Goal: Task Accomplishment & Management: Use online tool/utility

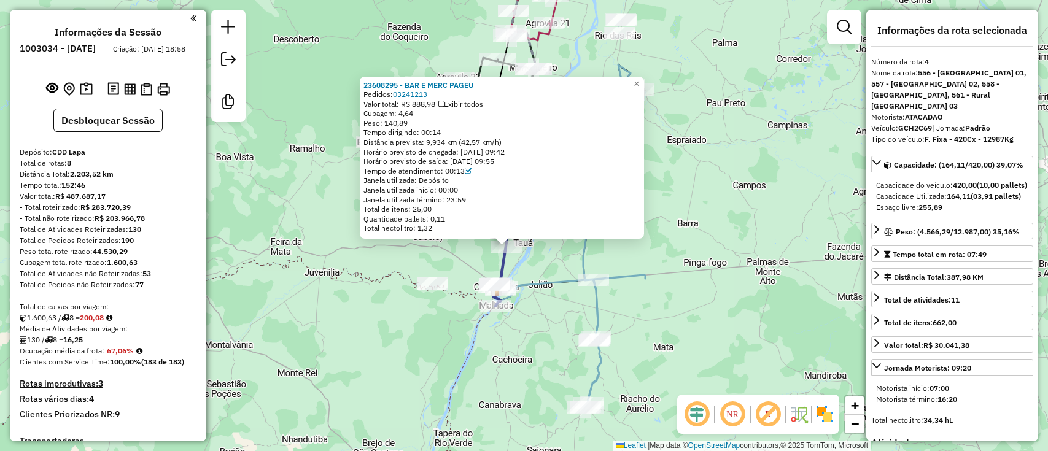
select select "**********"
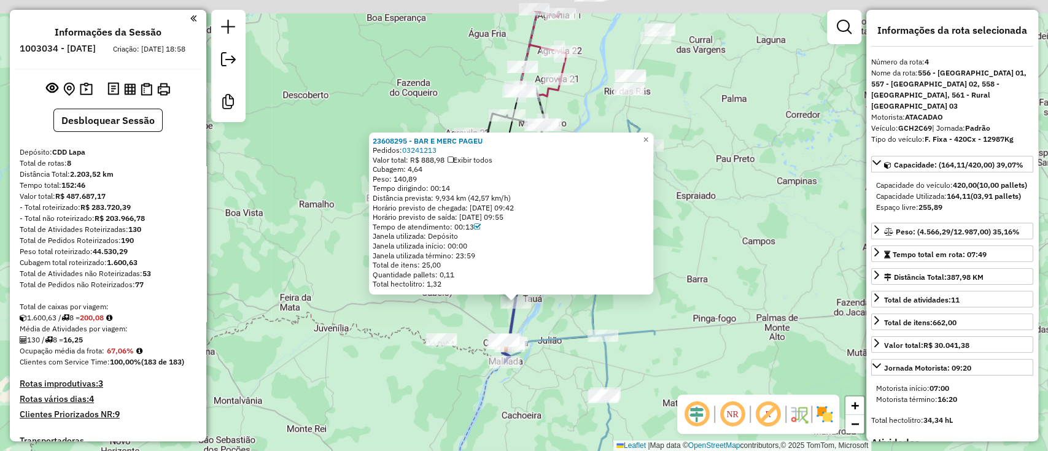
drag, startPoint x: 702, startPoint y: 141, endPoint x: 712, endPoint y: 197, distance: 56.6
click at [712, 197] on div "23608295 - BAR E MERC PAGEU Pedidos: 03241213 Valor total: R$ 888,98 Exibir tod…" at bounding box center [524, 225] width 1048 height 451
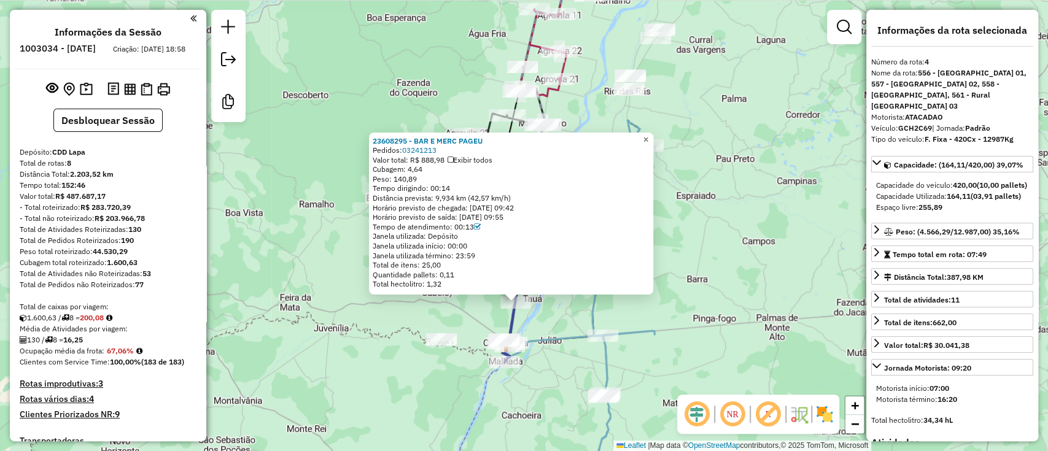
click at [648, 134] on span "×" at bounding box center [646, 139] width 6 height 10
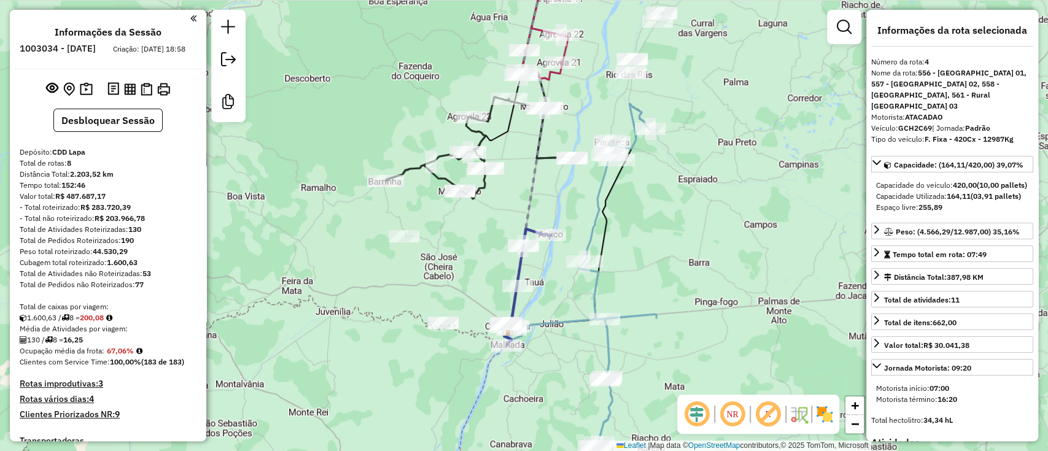
click at [686, 206] on div "Janela de atendimento Grade de atendimento Capacidade Transportadoras Veículos …" at bounding box center [524, 225] width 1048 height 451
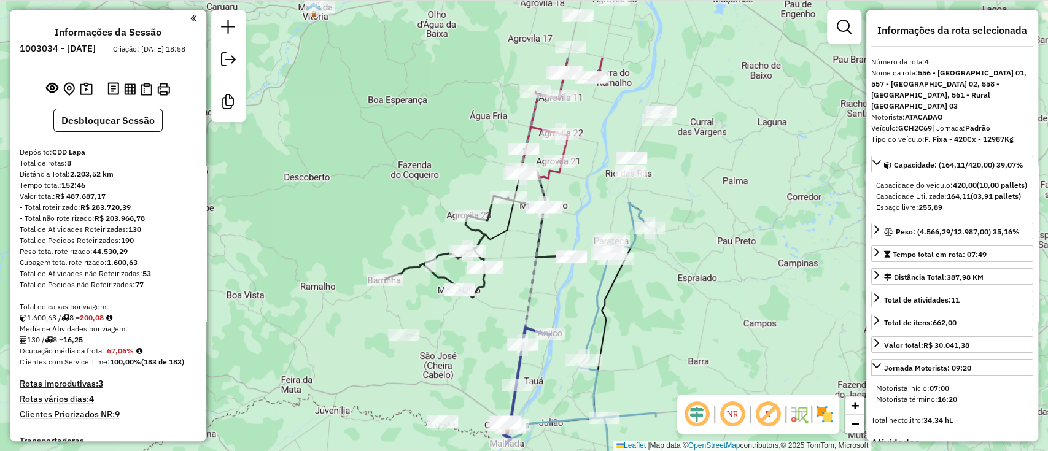
drag, startPoint x: 574, startPoint y: 269, endPoint x: 570, endPoint y: 262, distance: 8.2
click at [574, 263] on div "Rota 2 - Placa QUU1F98 23608286 - DISTRIBUIDORA CACAU Janela de atendimento Gra…" at bounding box center [524, 225] width 1048 height 451
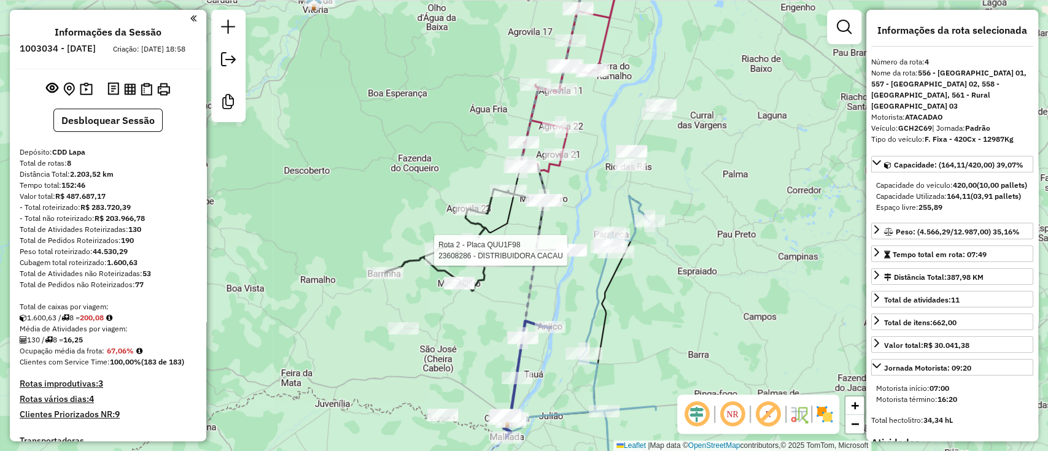
click at [481, 227] on icon at bounding box center [478, 240] width 187 height 102
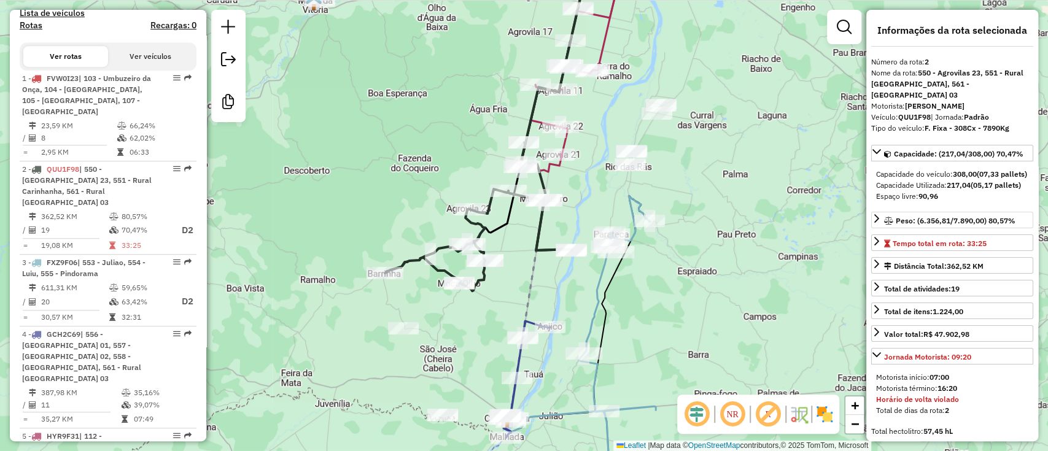
scroll to position [593, 0]
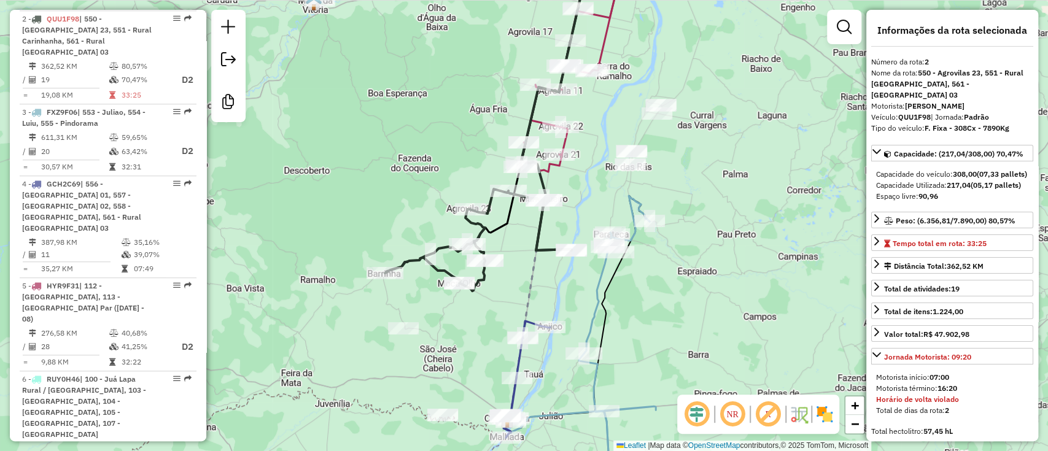
drag, startPoint x: 548, startPoint y: 187, endPoint x: 602, endPoint y: 187, distance: 53.4
click at [548, 187] on icon at bounding box center [555, 102] width 69 height 295
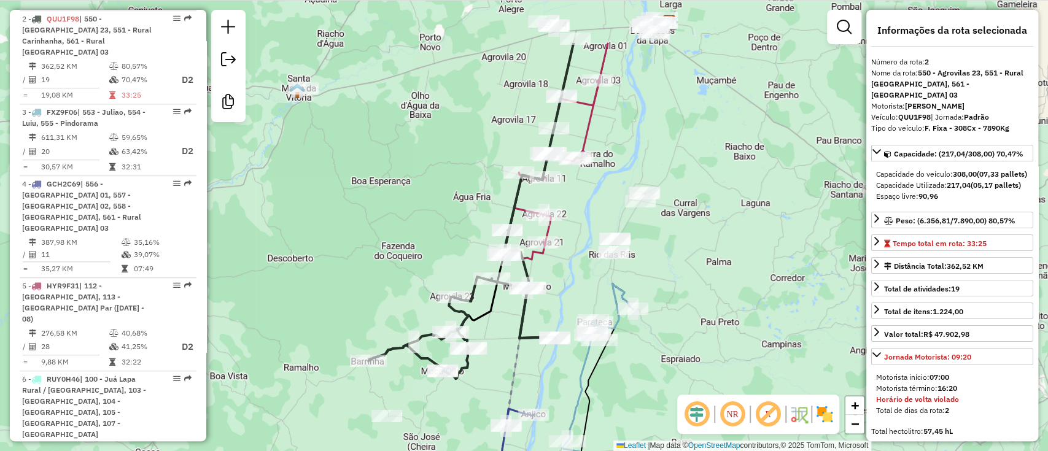
drag, startPoint x: 635, startPoint y: 204, endPoint x: 608, endPoint y: 194, distance: 29.0
click at [608, 194] on div "Janela de atendimento Grade de atendimento Capacidade Transportadoras Veículos …" at bounding box center [524, 225] width 1048 height 451
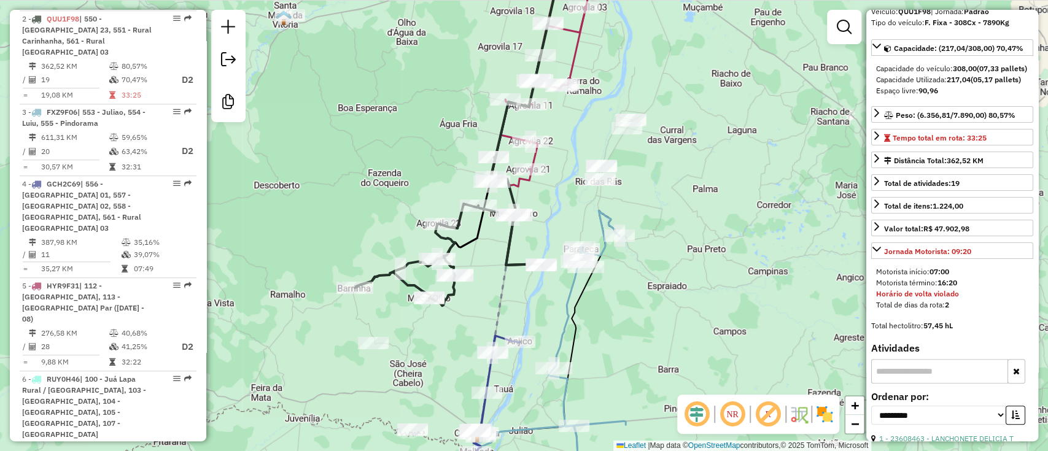
scroll to position [163, 0]
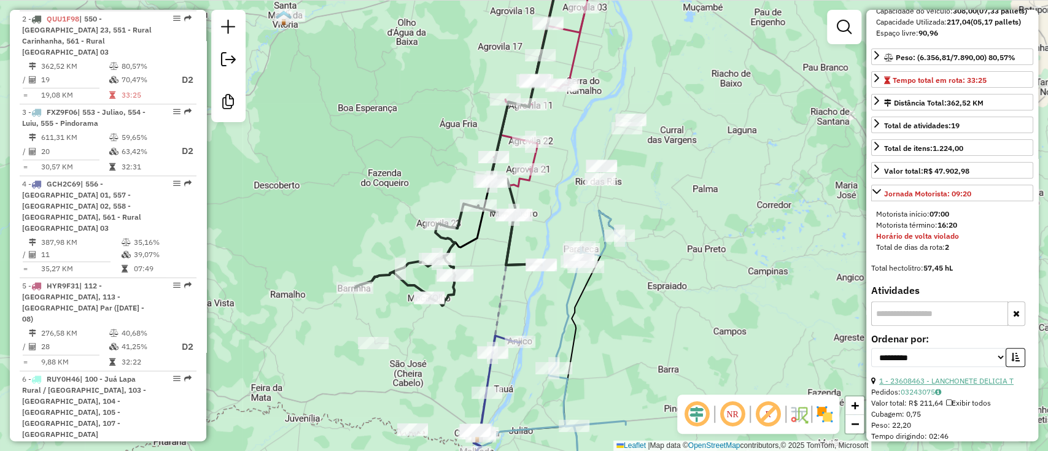
click at [973, 386] on link "1 - 23608463 - LANCHONETE DELICIA T" at bounding box center [946, 380] width 134 height 9
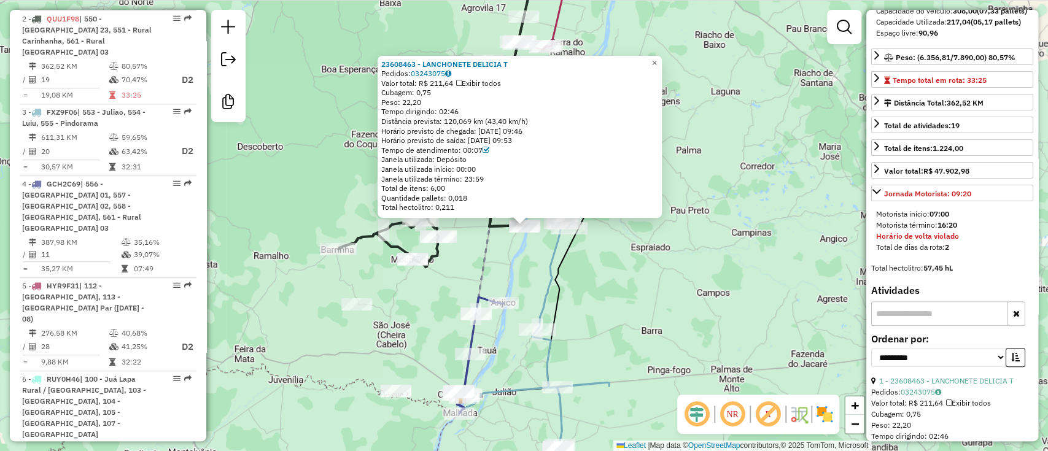
drag, startPoint x: 448, startPoint y: 108, endPoint x: 470, endPoint y: 110, distance: 22.2
click at [470, 110] on div "Tempo dirigindo: 02:46" at bounding box center [519, 112] width 277 height 10
drag, startPoint x: 442, startPoint y: 114, endPoint x: 473, endPoint y: 112, distance: 30.8
click at [473, 112] on div "Tempo dirigindo: 02:46" at bounding box center [519, 112] width 277 height 10
click at [657, 58] on span "×" at bounding box center [654, 62] width 6 height 10
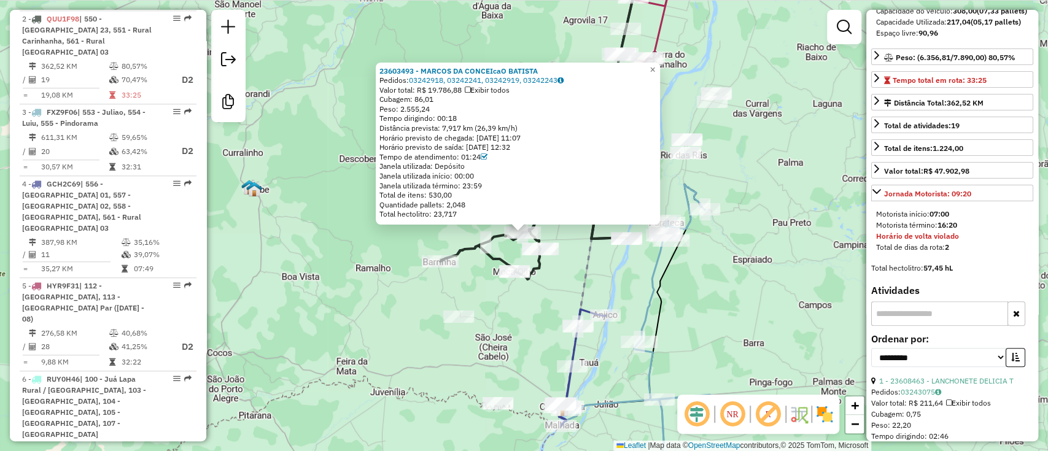
drag, startPoint x: 359, startPoint y: 252, endPoint x: 357, endPoint y: 259, distance: 7.5
click at [357, 259] on div "23603493 - MARCOS DA CONCEIcaO BATISTA Pedidos: 03242918, 03242241, 03242919, 0…" at bounding box center [524, 225] width 1048 height 451
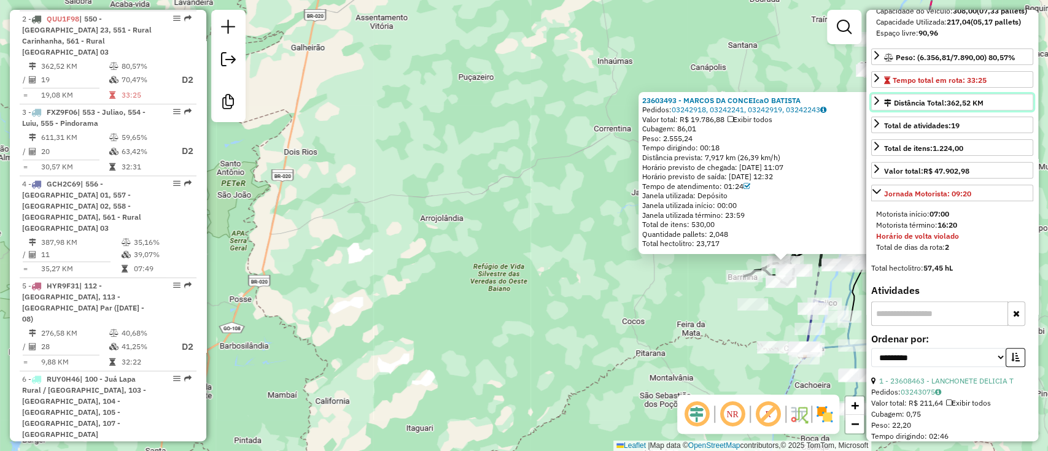
click at [875, 105] on icon at bounding box center [876, 100] width 5 height 9
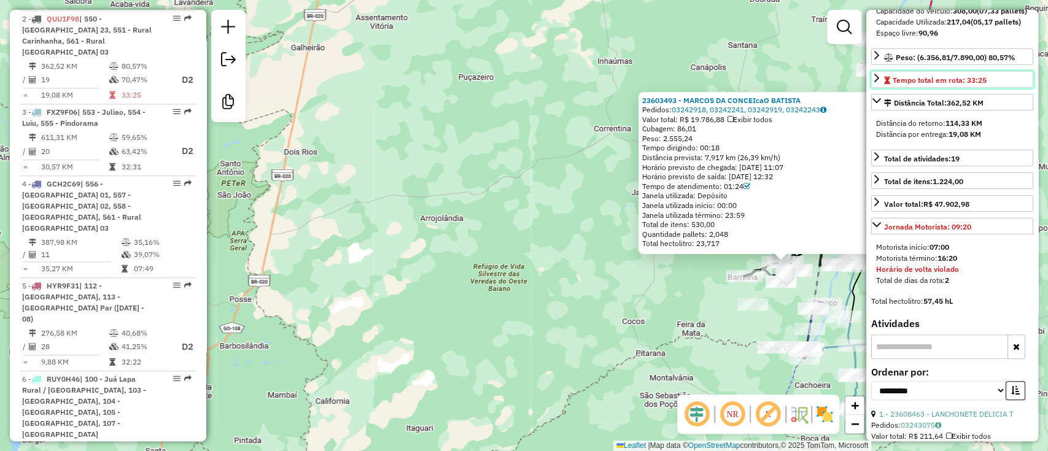
click at [875, 83] on icon at bounding box center [877, 78] width 10 height 10
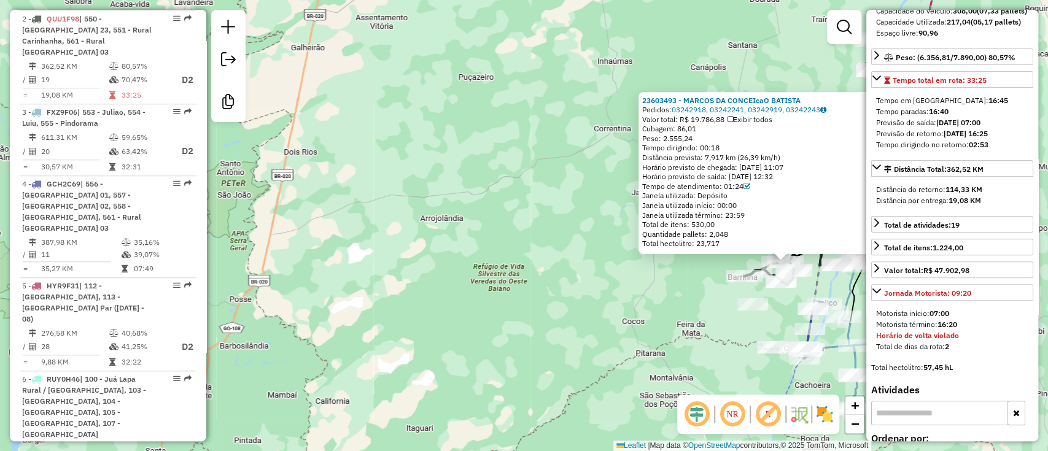
drag, startPoint x: 968, startPoint y: 150, endPoint x: 1001, endPoint y: 149, distance: 33.8
click at [1001, 149] on div "Tempo dirigindo no retorno: 02:53" at bounding box center [952, 144] width 152 height 11
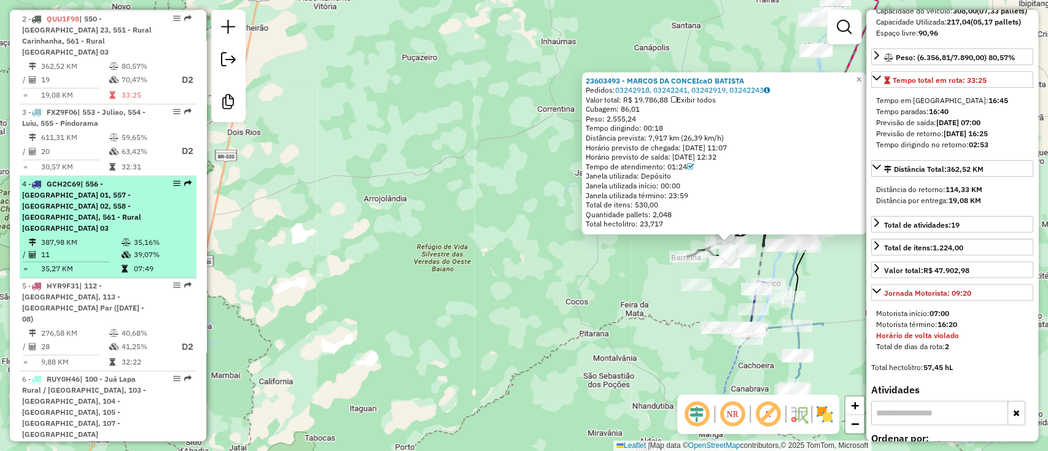
drag, startPoint x: 313, startPoint y: 199, endPoint x: 182, endPoint y: 187, distance: 131.3
click at [182, 187] on hb-router-mapa "Informações da Sessão 1003034 - 03/01/2025 Criação: 02/01/2025 18:58 Desbloquea…" at bounding box center [524, 225] width 1048 height 451
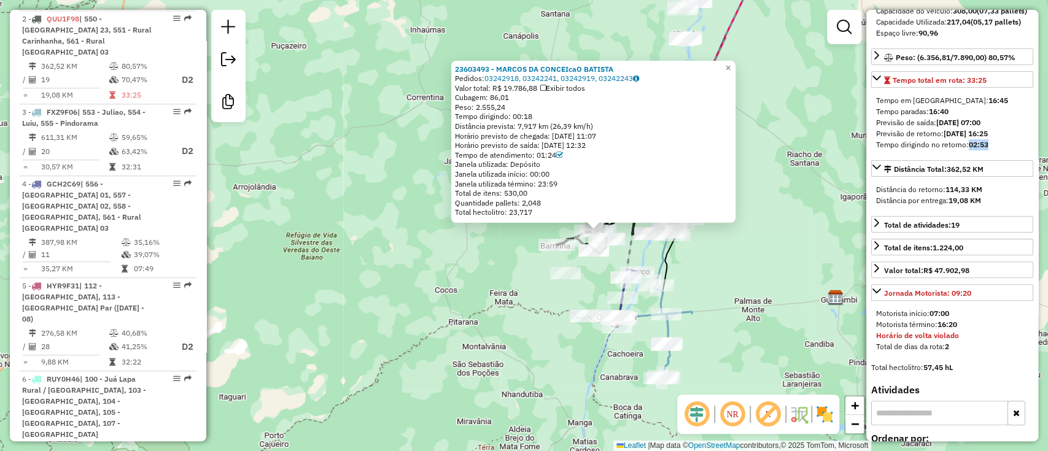
drag, startPoint x: 973, startPoint y: 150, endPoint x: 996, endPoint y: 150, distance: 23.3
click at [996, 150] on div "Tempo dirigindo no retorno: 02:53" at bounding box center [952, 144] width 152 height 11
click at [732, 62] on link "×" at bounding box center [728, 68] width 15 height 15
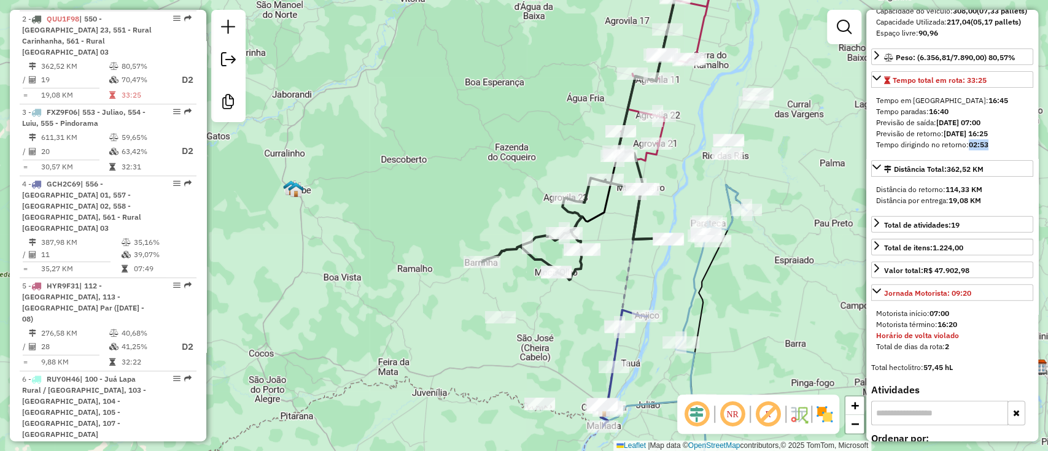
drag, startPoint x: 682, startPoint y: 178, endPoint x: 621, endPoint y: 158, distance: 64.1
click at [622, 158] on div "Janela de atendimento Grade de atendimento Capacidade Transportadoras Veículos …" at bounding box center [524, 225] width 1048 height 451
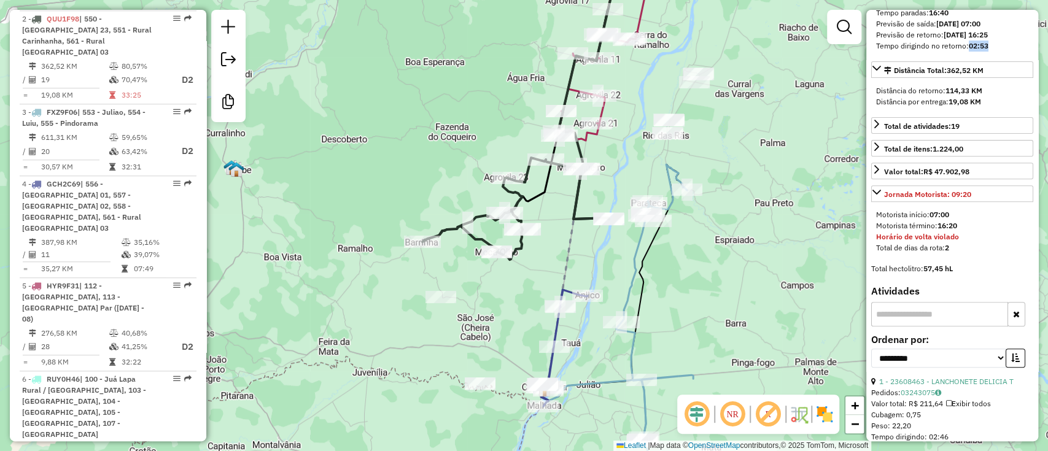
scroll to position [327, 0]
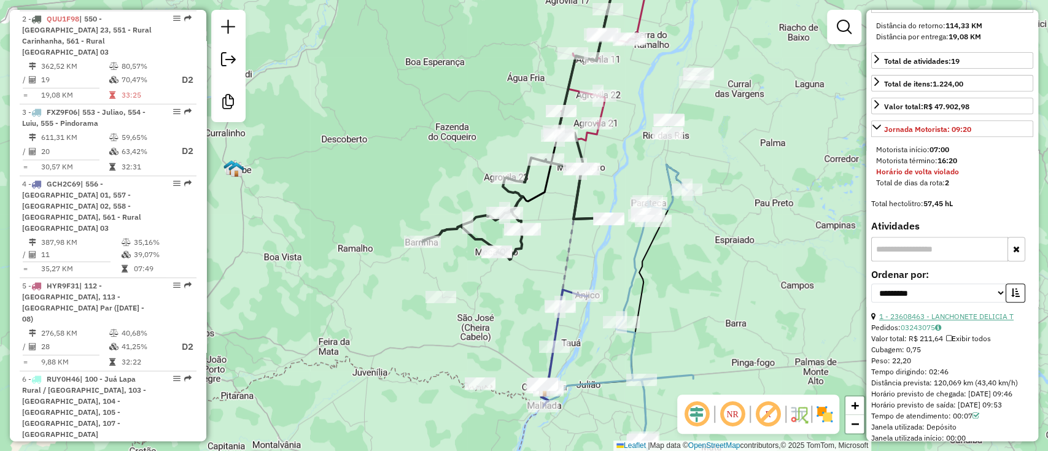
click at [941, 321] on link "1 - 23608463 - LANCHONETE DELICIA T" at bounding box center [946, 316] width 134 height 9
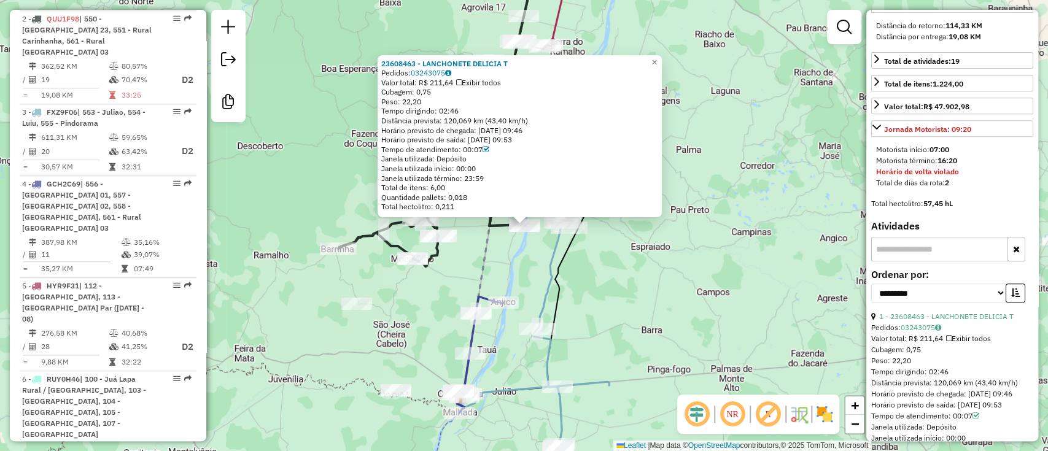
drag, startPoint x: 450, startPoint y: 109, endPoint x: 491, endPoint y: 109, distance: 41.1
click at [491, 109] on div "Tempo dirigindo: 02:46" at bounding box center [519, 111] width 277 height 10
click at [657, 60] on span "×" at bounding box center [654, 62] width 6 height 10
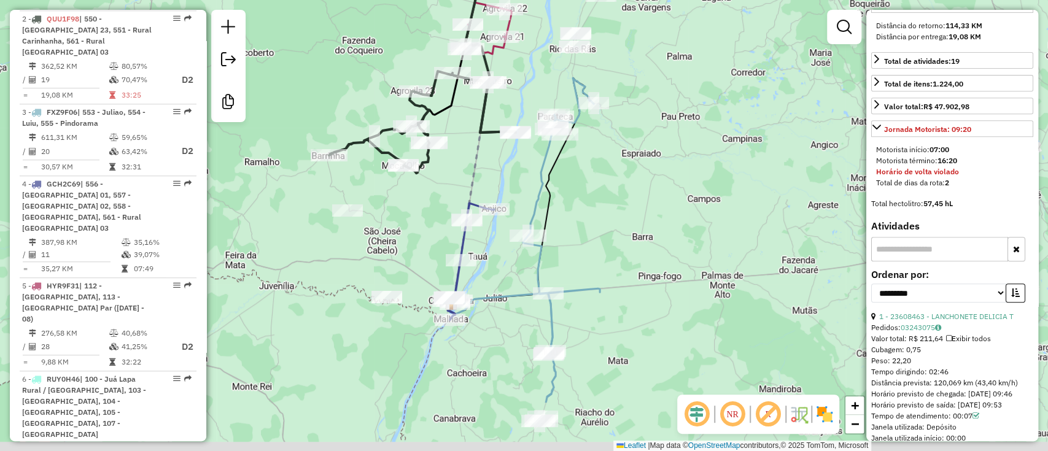
drag, startPoint x: 516, startPoint y: 278, endPoint x: 507, endPoint y: 189, distance: 88.9
click at [507, 183] on div "Janela de atendimento Grade de atendimento Capacidade Transportadoras Veículos …" at bounding box center [524, 225] width 1048 height 451
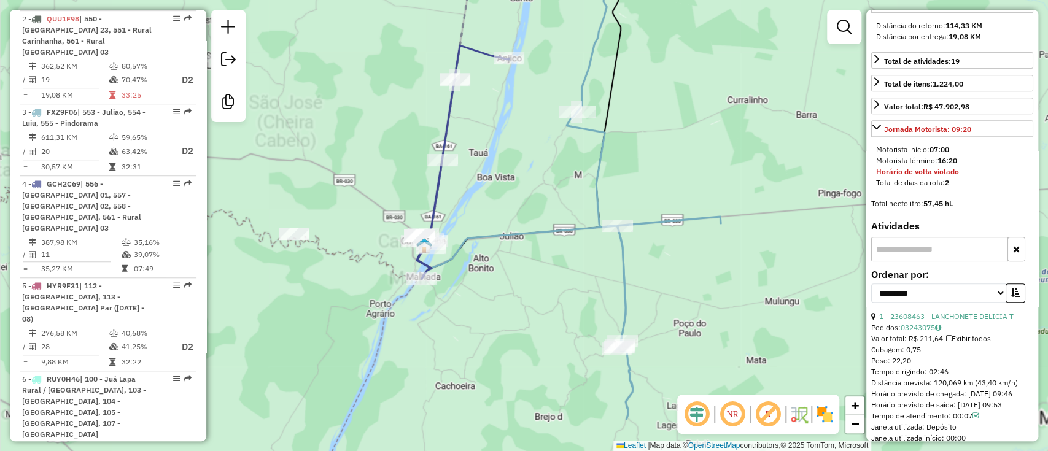
drag, startPoint x: 510, startPoint y: 346, endPoint x: 505, endPoint y: 263, distance: 83.6
click at [505, 263] on div "Janela de atendimento Grade de atendimento Capacidade Transportadoras Veículos …" at bounding box center [524, 225] width 1048 height 451
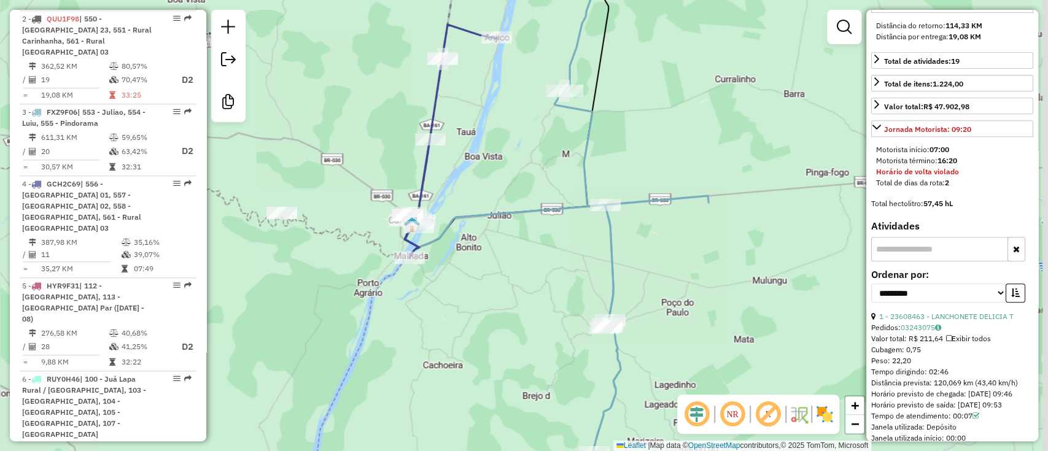
drag, startPoint x: 499, startPoint y: 235, endPoint x: 494, endPoint y: 228, distance: 8.0
click at [494, 228] on div "Janela de atendimento Grade de atendimento Capacidade Transportadoras Veículos …" at bounding box center [524, 225] width 1048 height 451
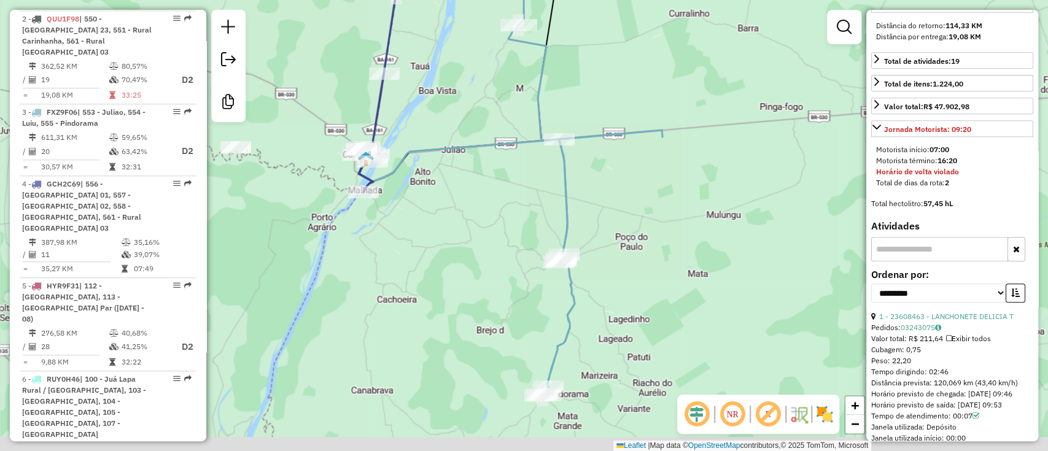
drag, startPoint x: 577, startPoint y: 253, endPoint x: 538, endPoint y: 201, distance: 64.6
click at [538, 201] on div "Janela de atendimento Grade de atendimento Capacidade Transportadoras Veículos …" at bounding box center [524, 225] width 1048 height 451
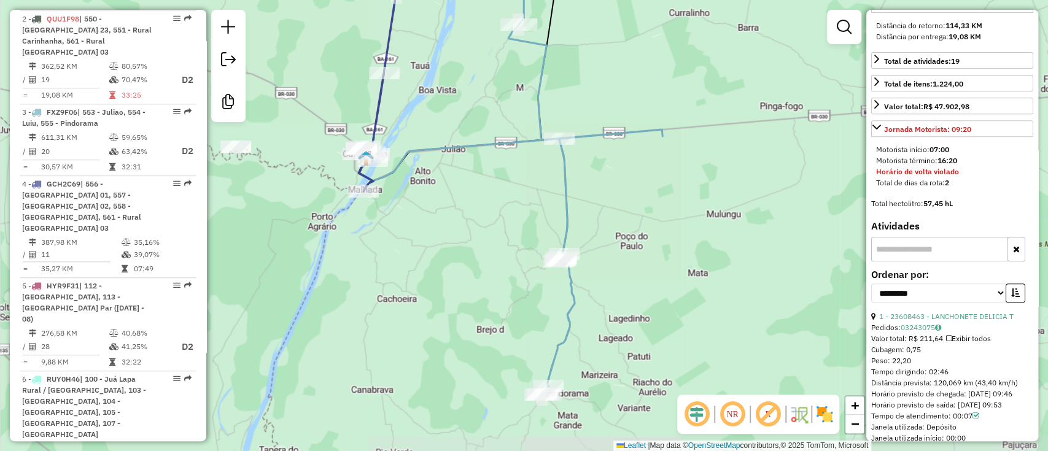
click at [568, 201] on icon at bounding box center [585, 175] width 154 height 440
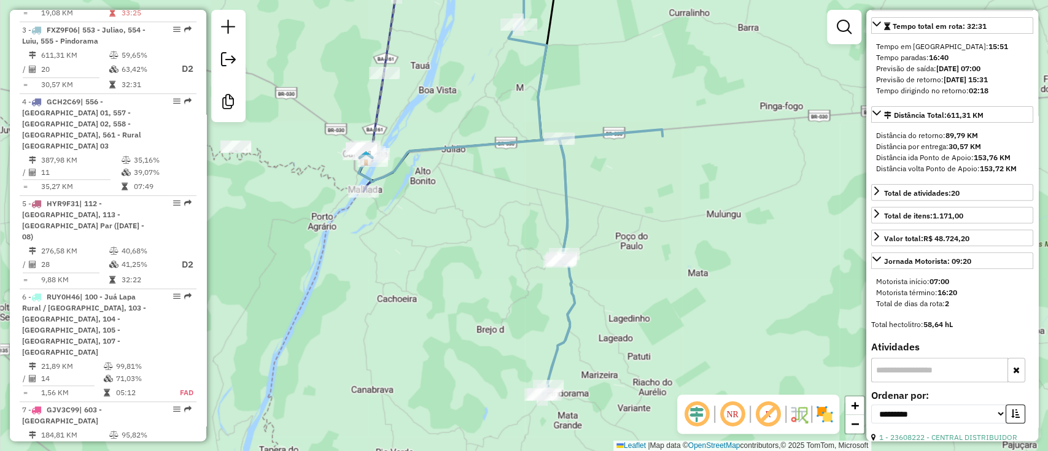
scroll to position [163, 0]
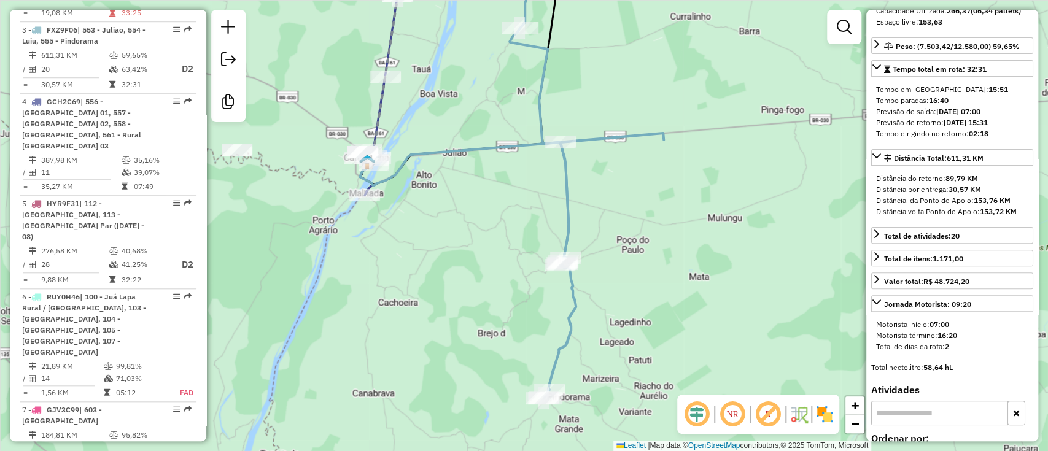
drag, startPoint x: 764, startPoint y: 144, endPoint x: 772, endPoint y: 214, distance: 70.4
click at [772, 214] on div "Janela de atendimento Grade de atendimento Capacidade Transportadoras Veículos …" at bounding box center [524, 225] width 1048 height 451
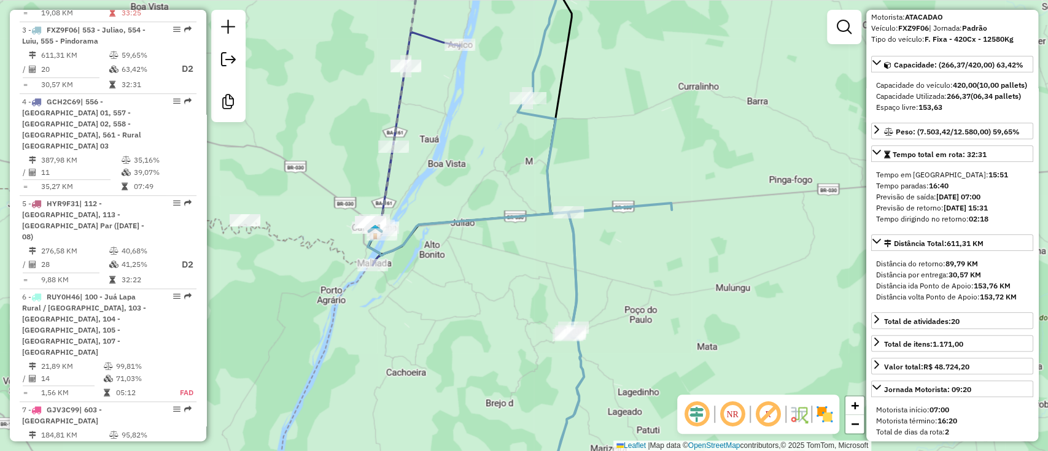
scroll to position [0, 0]
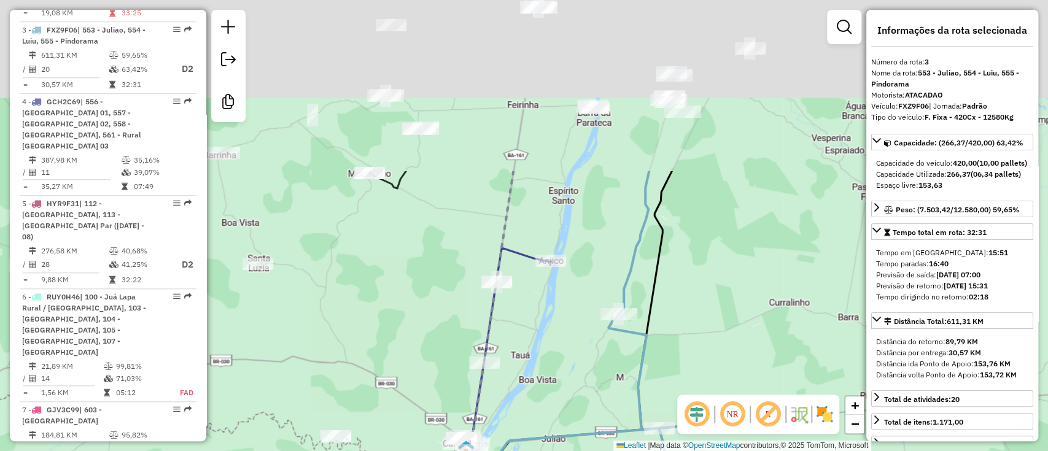
drag, startPoint x: 496, startPoint y: 197, endPoint x: 552, endPoint y: 255, distance: 80.8
click at [583, 373] on div "Janela de atendimento Grade de atendimento Capacidade Transportadoras Veículos …" at bounding box center [524, 225] width 1048 height 451
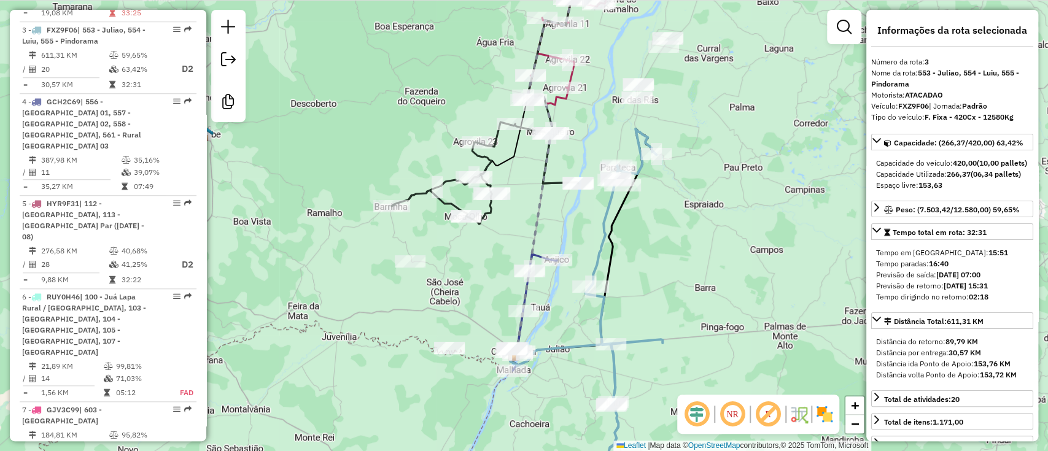
click at [519, 147] on icon at bounding box center [527, 66] width 107 height 222
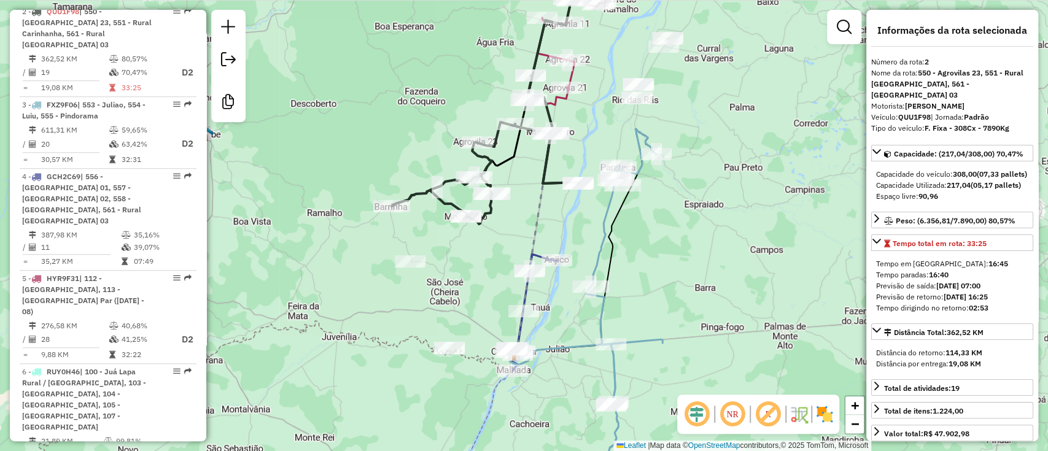
scroll to position [593, 0]
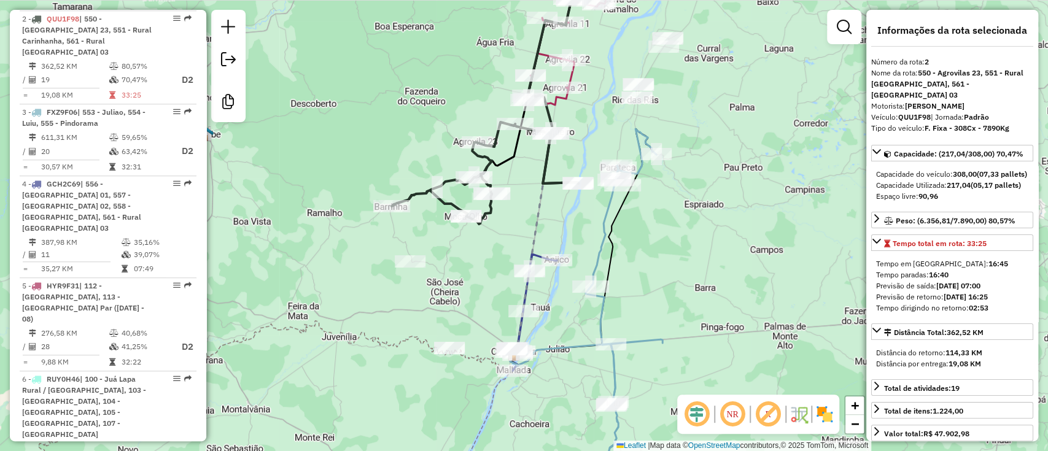
drag, startPoint x: 948, startPoint y: 182, endPoint x: 987, endPoint y: 181, distance: 39.3
click at [987, 181] on div "Capacidade Utilizada: 217,04 (05,17 pallets)" at bounding box center [952, 185] width 152 height 11
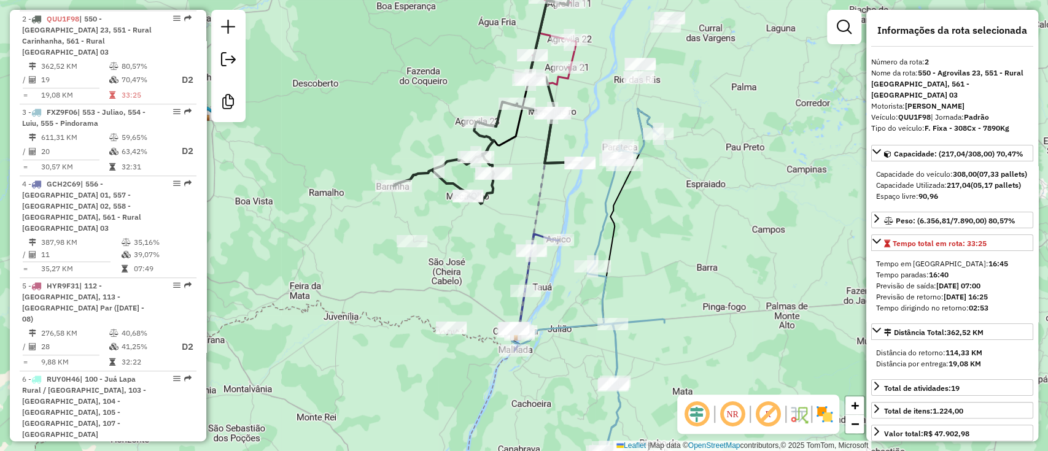
click at [526, 217] on div "Janela de atendimento Grade de atendimento Capacidade Transportadoras Veículos …" at bounding box center [524, 225] width 1048 height 451
drag, startPoint x: 548, startPoint y: 144, endPoint x: 781, endPoint y: 179, distance: 235.4
click at [548, 143] on icon at bounding box center [487, 153] width 187 height 102
click at [607, 232] on icon at bounding box center [626, 280] width 77 height 343
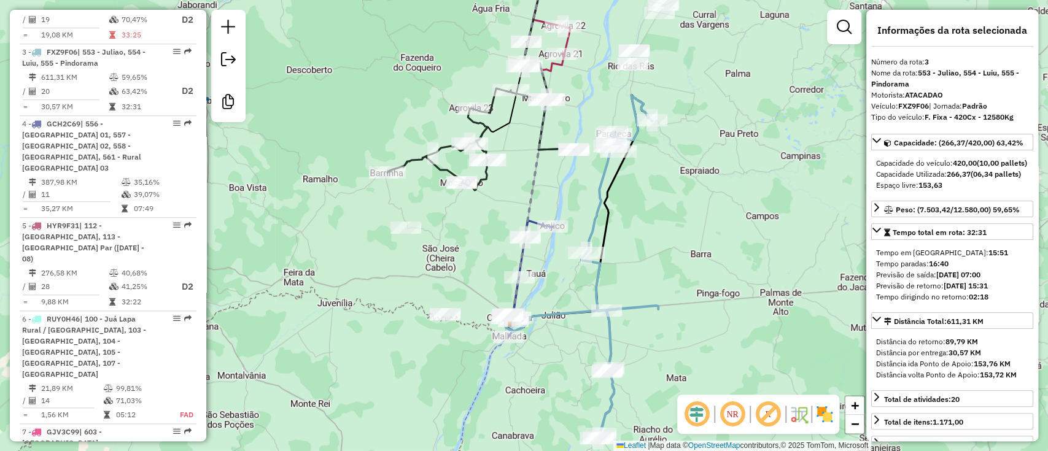
drag, startPoint x: 719, startPoint y: 243, endPoint x: 682, endPoint y: 202, distance: 55.2
click at [682, 202] on div "Janela de atendimento Grade de atendimento Capacidade Transportadoras Veículos …" at bounding box center [524, 225] width 1048 height 451
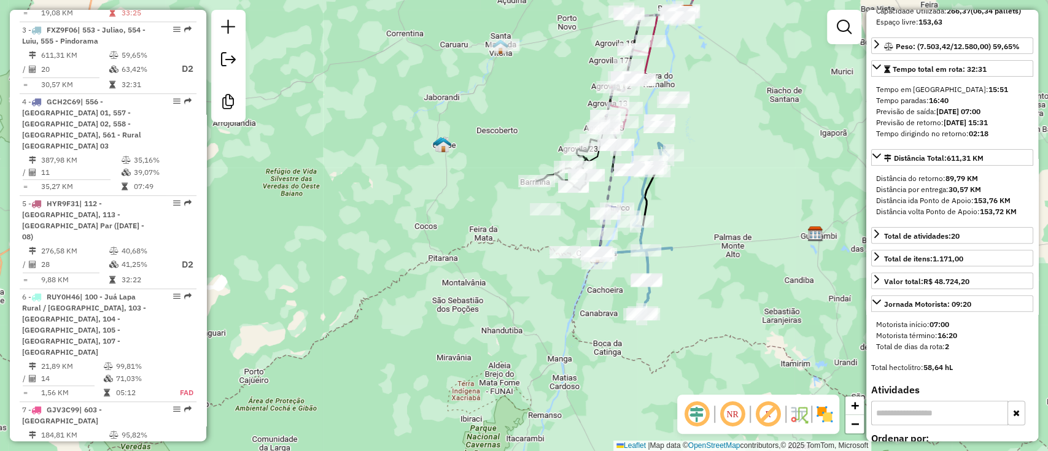
scroll to position [327, 0]
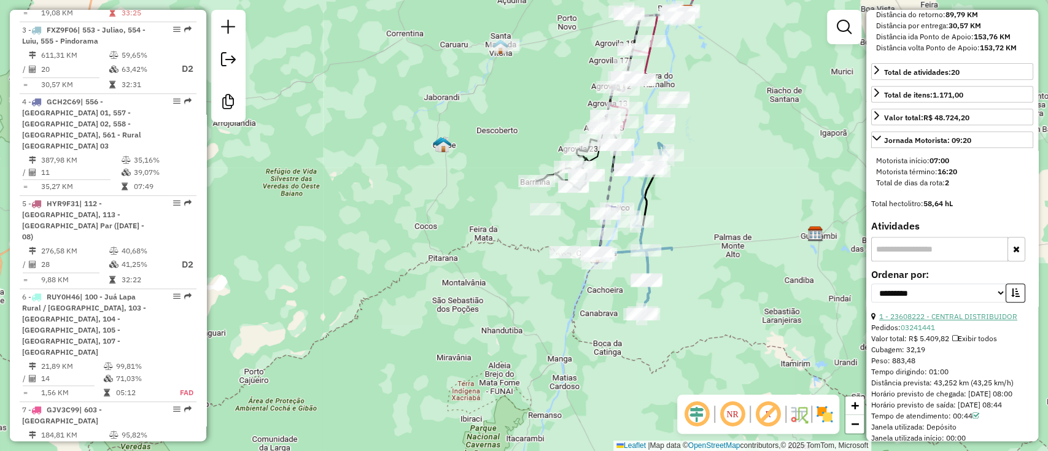
click at [947, 321] on link "1 - 23608222 - CENTRAL DISTRIBUIDOR" at bounding box center [948, 316] width 138 height 9
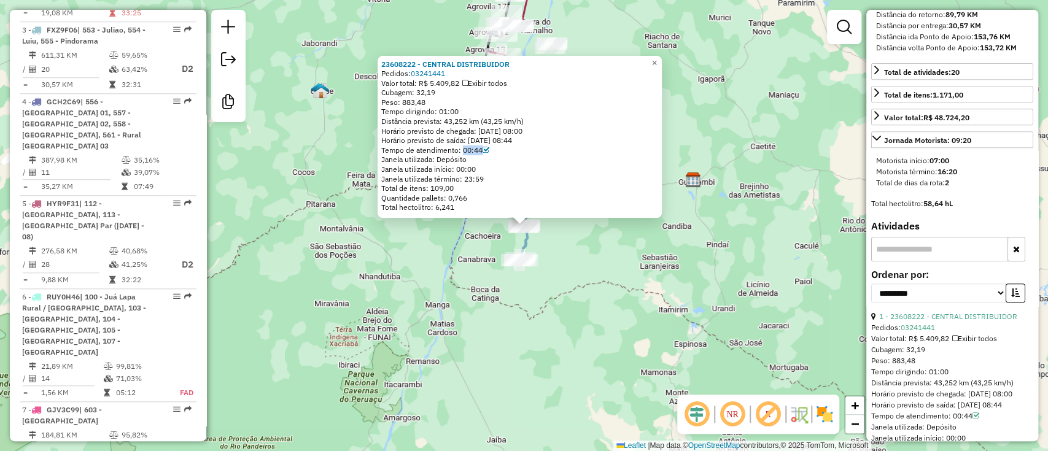
drag, startPoint x: 464, startPoint y: 149, endPoint x: 550, endPoint y: 145, distance: 86.1
click at [548, 149] on div "Tempo de atendimento: 00:44" at bounding box center [519, 151] width 277 height 10
click at [657, 58] on span "×" at bounding box center [654, 63] width 6 height 10
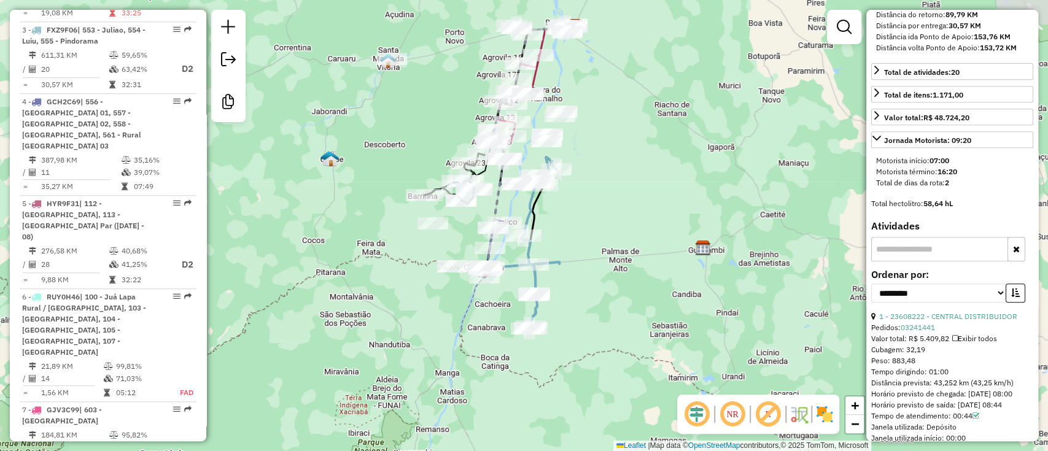
drag, startPoint x: 629, startPoint y: 175, endPoint x: 639, endPoint y: 228, distance: 53.7
click at [639, 228] on div "Janela de atendimento Grade de atendimento Capacidade Transportadoras Veículos …" at bounding box center [524, 225] width 1048 height 451
click at [771, 424] on em at bounding box center [767, 414] width 29 height 29
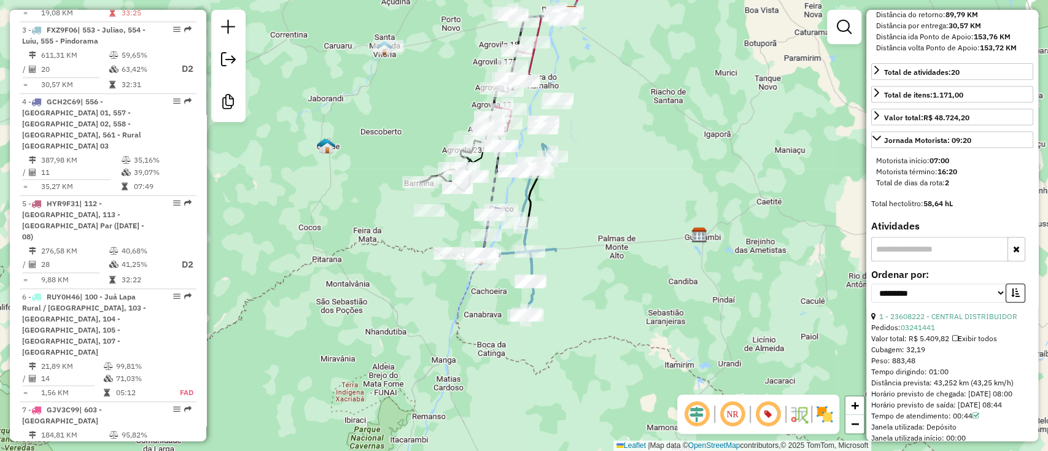
drag, startPoint x: 702, startPoint y: 295, endPoint x: 646, endPoint y: 243, distance: 76.9
click at [699, 277] on div "Janela de atendimento Grade de atendimento Capacidade Transportadoras Veículos …" at bounding box center [524, 225] width 1048 height 451
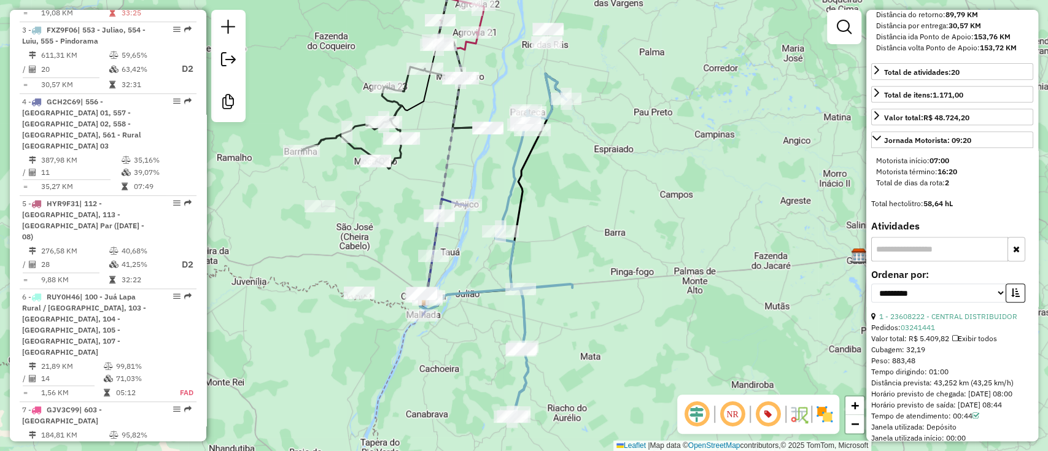
drag, startPoint x: 460, startPoint y: 171, endPoint x: 424, endPoint y: 155, distance: 39.6
click at [424, 155] on div "Janela de atendimento Grade de atendimento Capacidade Transportadoras Veículos …" at bounding box center [524, 225] width 1048 height 451
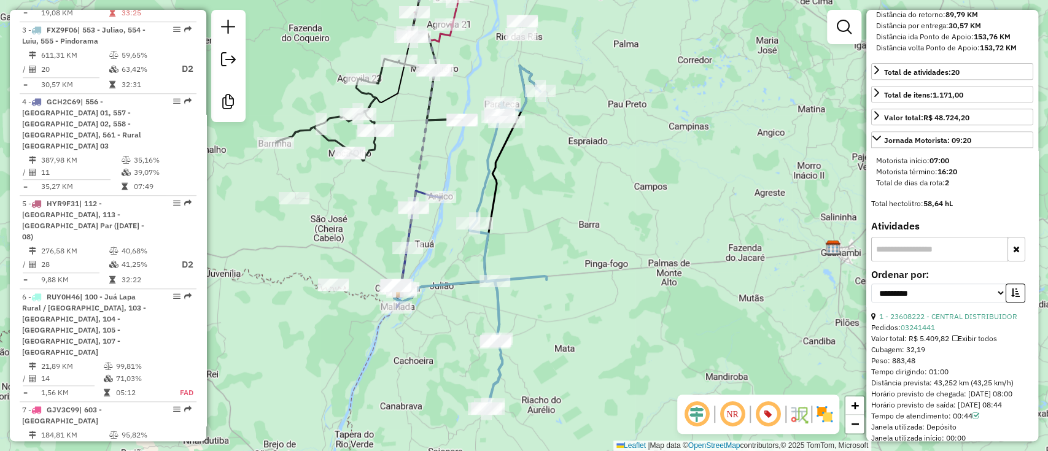
drag, startPoint x: 616, startPoint y: 161, endPoint x: 648, endPoint y: 209, distance: 57.0
click at [648, 209] on div "Janela de atendimento Grade de atendimento Capacidade Transportadoras Veículos …" at bounding box center [524, 225] width 1048 height 451
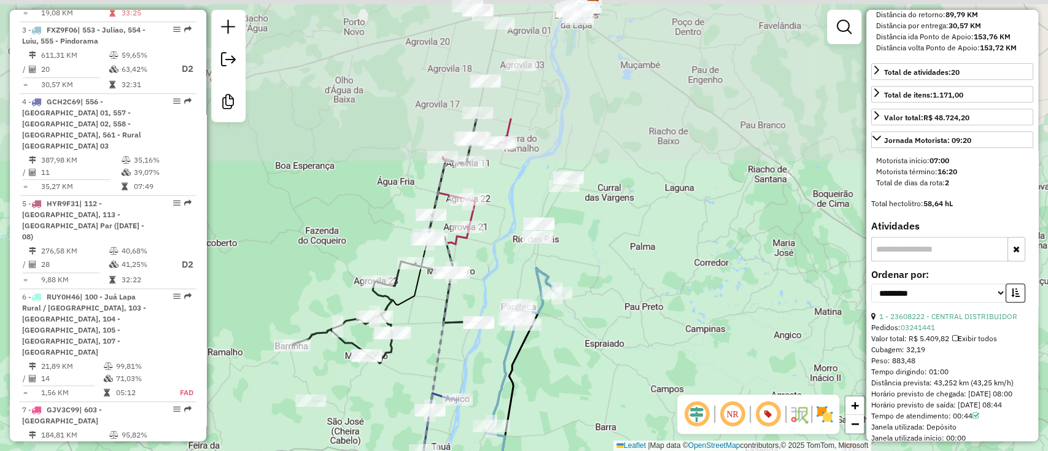
drag, startPoint x: 570, startPoint y: 186, endPoint x: 565, endPoint y: 349, distance: 163.4
click at [565, 349] on div "Janela de atendimento Grade de atendimento Capacidade Transportadoras Veículos …" at bounding box center [524, 225] width 1048 height 451
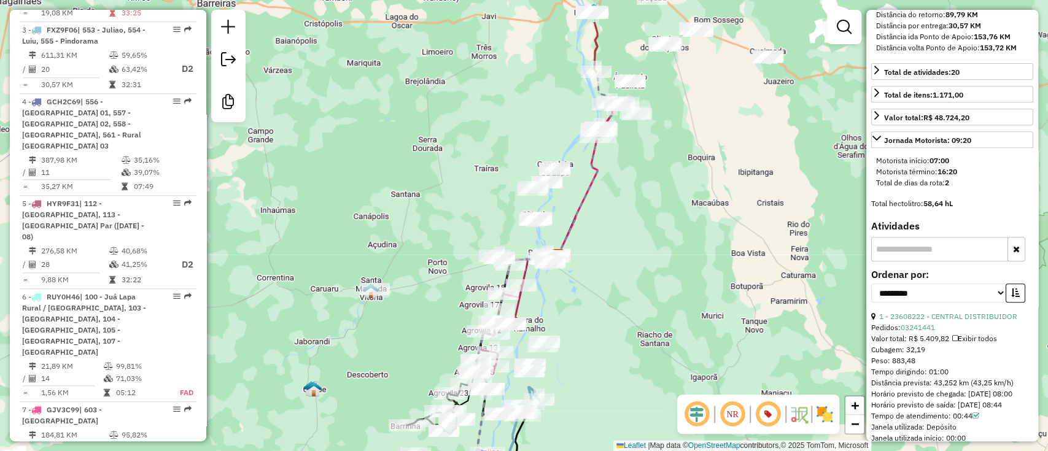
drag, startPoint x: 596, startPoint y: 268, endPoint x: 575, endPoint y: 308, distance: 45.6
click at [575, 308] on div "Janela de atendimento Grade de atendimento Capacidade Transportadoras Veículos …" at bounding box center [524, 225] width 1048 height 451
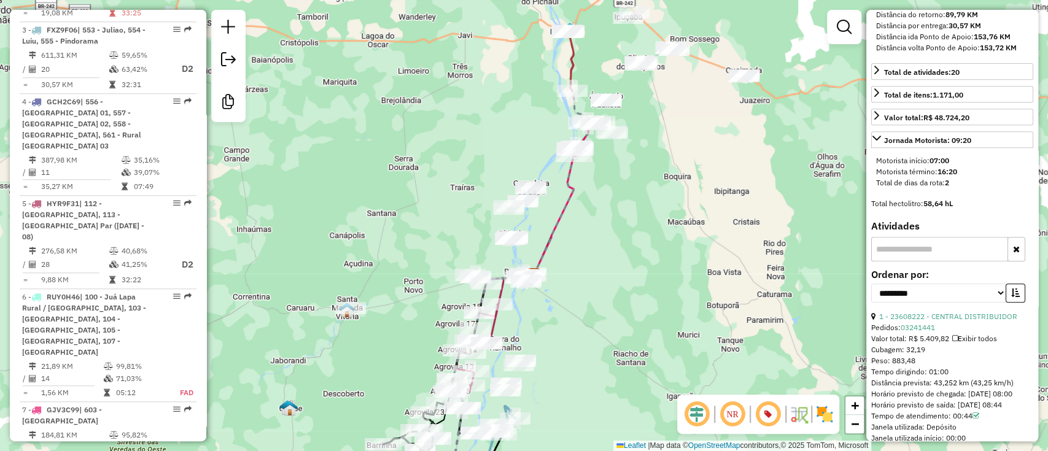
drag, startPoint x: 456, startPoint y: 316, endPoint x: 447, endPoint y: 273, distance: 44.0
click at [447, 273] on div "Rota 5 - Placa HYR9F31 23601355 - JOAQUIM ALMEIDA CARD Janela de atendimento Gr…" at bounding box center [524, 225] width 1048 height 451
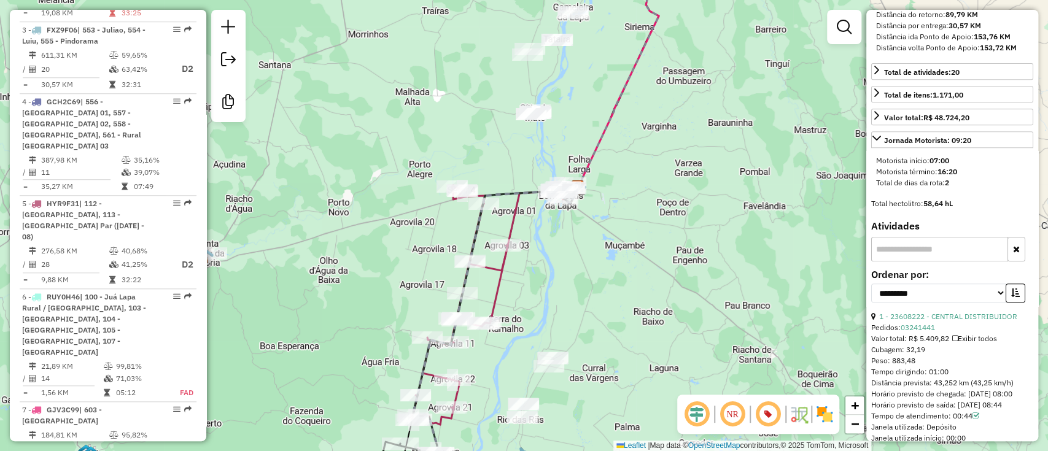
click at [497, 278] on icon at bounding box center [531, 256] width 91 height 136
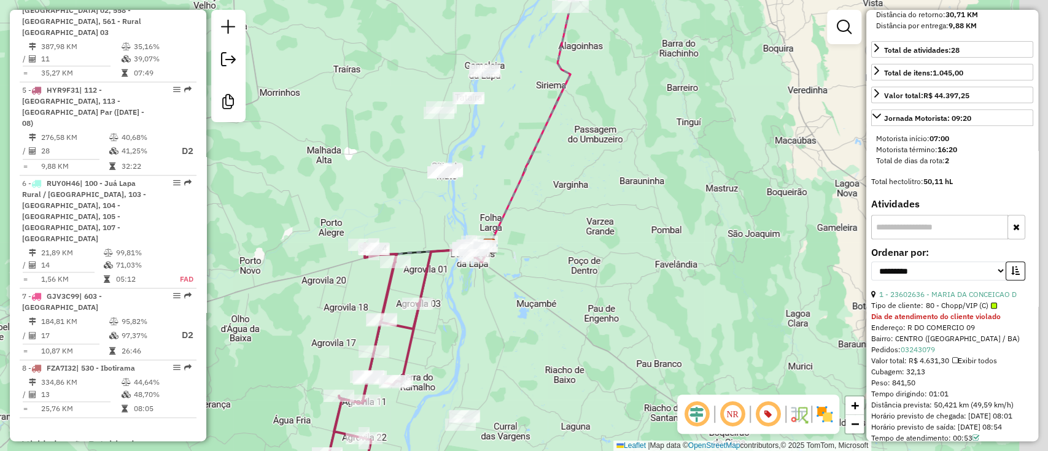
click at [560, 315] on div "Janela de atendimento Grade de atendimento Capacidade Transportadoras Veículos …" at bounding box center [524, 225] width 1048 height 451
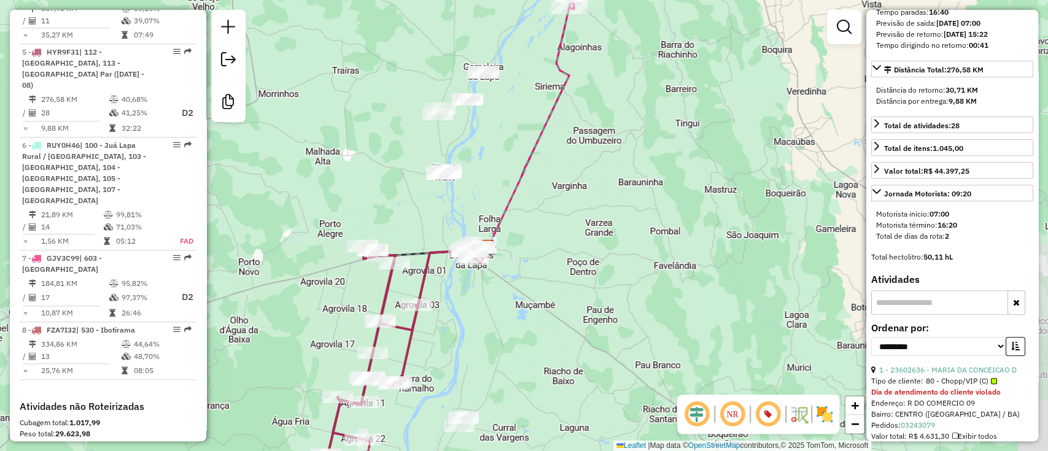
scroll to position [163, 0]
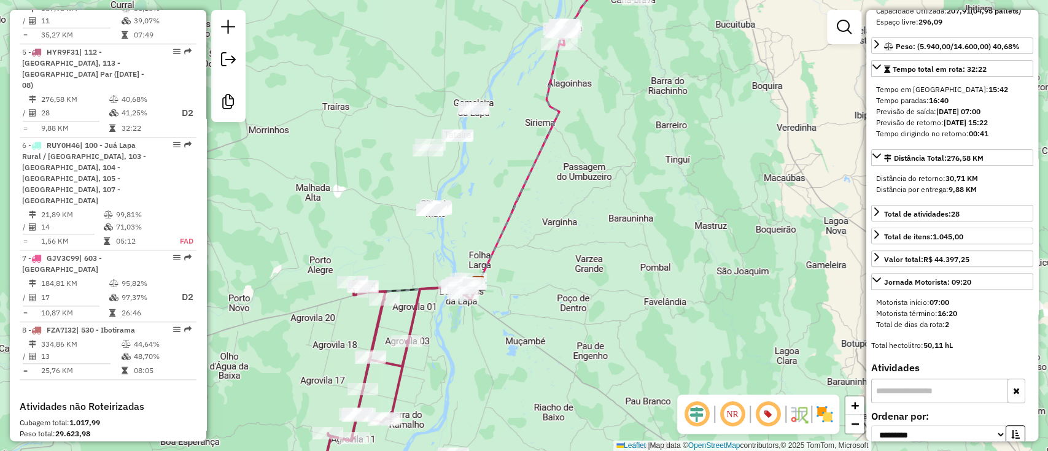
drag, startPoint x: 782, startPoint y: 341, endPoint x: 778, endPoint y: 355, distance: 14.6
click at [778, 355] on div "Janela de atendimento Grade de atendimento Capacidade Transportadoras Veículos …" at bounding box center [524, 225] width 1048 height 451
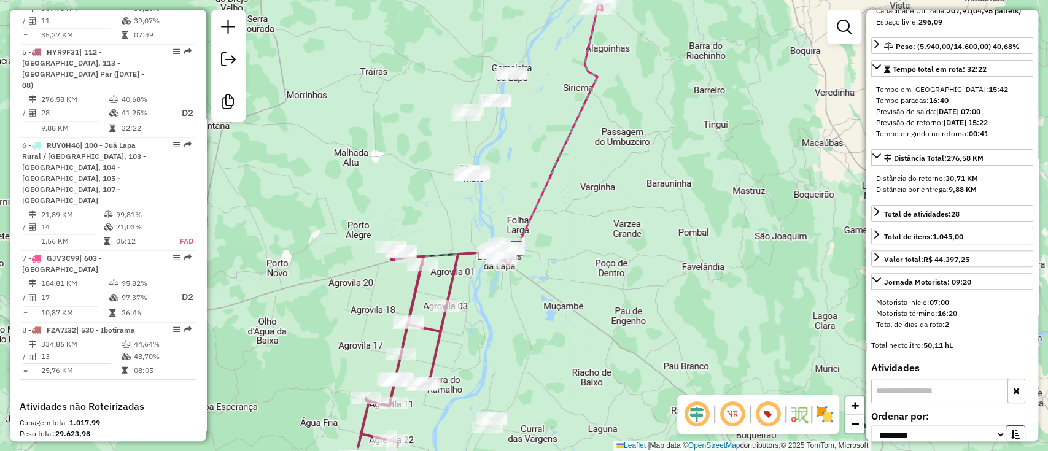
drag, startPoint x: 489, startPoint y: 346, endPoint x: 519, endPoint y: 314, distance: 43.5
click at [519, 314] on div "Janela de atendimento Grade de atendimento Capacidade Transportadoras Veículos …" at bounding box center [524, 225] width 1048 height 451
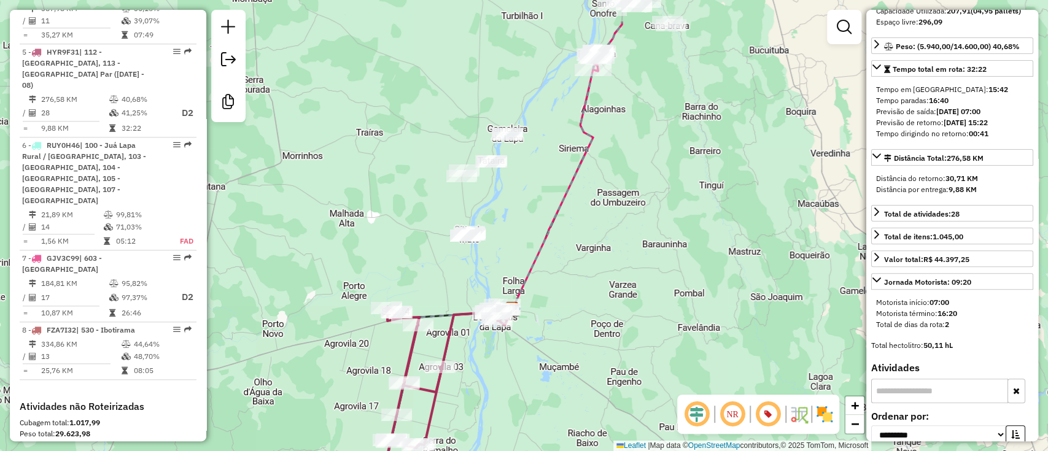
drag, startPoint x: 510, startPoint y: 161, endPoint x: 503, endPoint y: 215, distance: 54.5
click at [500, 222] on div "Janela de atendimento Grade de atendimento Capacidade Transportadoras Veículos …" at bounding box center [524, 225] width 1048 height 451
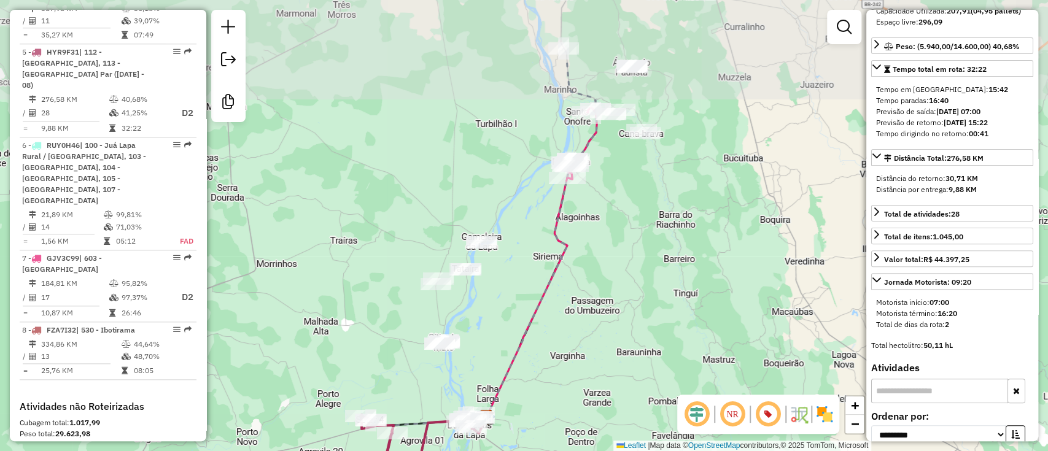
drag, startPoint x: 520, startPoint y: 196, endPoint x: 516, endPoint y: 214, distance: 18.9
click at [516, 214] on div "Janela de atendimento Grade de atendimento Capacidade Transportadoras Veículos …" at bounding box center [524, 225] width 1048 height 451
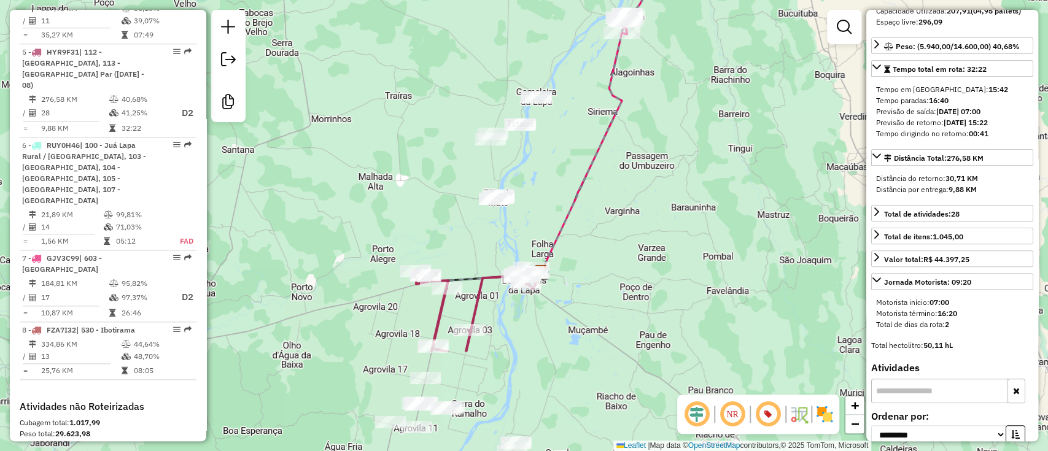
click at [597, 134] on icon at bounding box center [596, 41] width 111 height 462
drag, startPoint x: 458, startPoint y: 174, endPoint x: 457, endPoint y: 160, distance: 13.5
click at [457, 161] on div "Rota 5 - Placa HYR9F31 23606125 - ARAJO DISTRIBUIDORA Janela de atendimento Gra…" at bounding box center [524, 225] width 1048 height 451
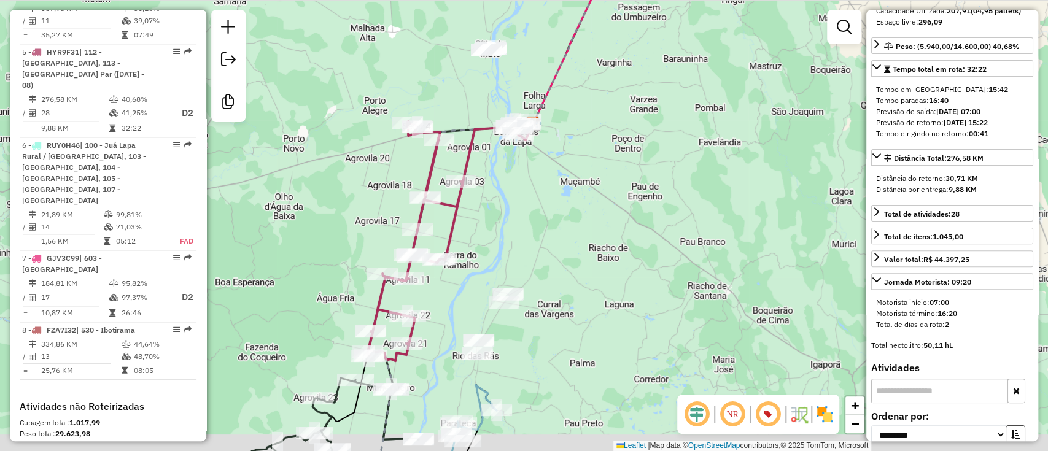
drag, startPoint x: 331, startPoint y: 211, endPoint x: 346, endPoint y: 168, distance: 46.0
click at [329, 152] on div "Janela de atendimento Grade de atendimento Capacidade Transportadoras Veículos …" at bounding box center [524, 225] width 1048 height 451
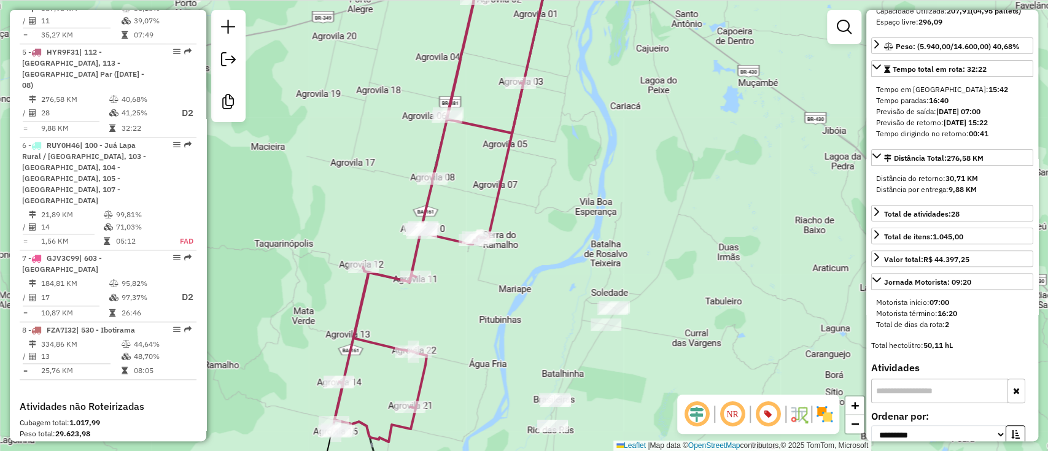
click at [363, 282] on icon at bounding box center [428, 203] width 190 height 480
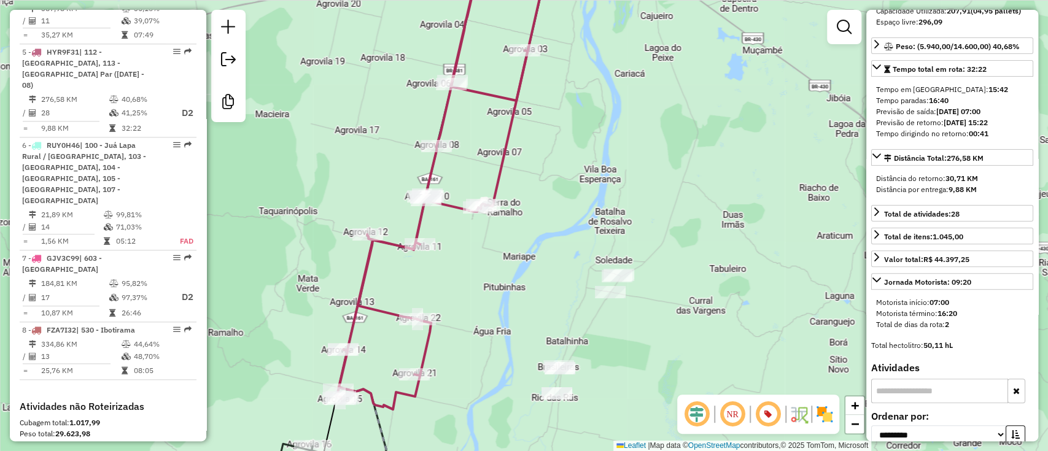
drag, startPoint x: 360, startPoint y: 163, endPoint x: 363, endPoint y: 153, distance: 9.7
click at [362, 159] on div "Janela de atendimento Grade de atendimento Capacidade Transportadoras Veículos …" at bounding box center [524, 225] width 1048 height 451
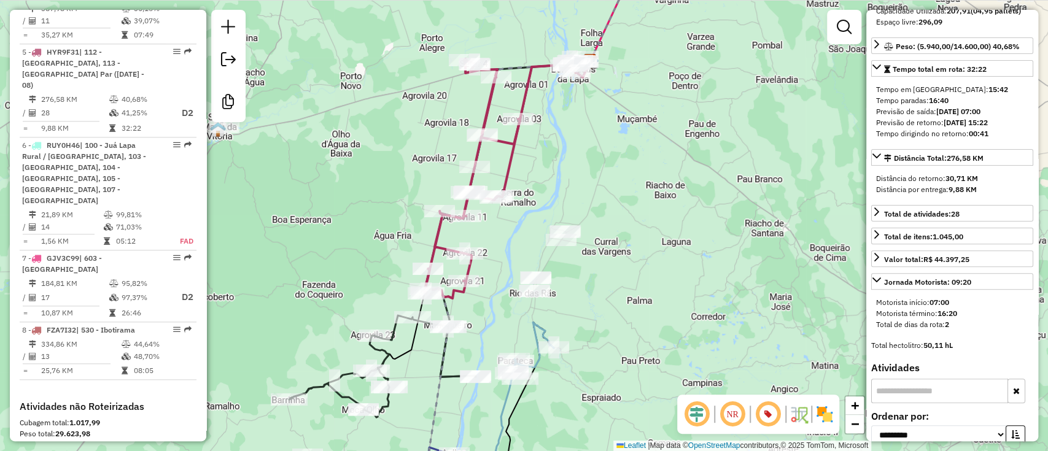
drag, startPoint x: 628, startPoint y: 204, endPoint x: 516, endPoint y: 428, distance: 250.4
click at [522, 430] on div "Janela de atendimento Grade de atendimento Capacidade Transportadoras Veículos …" at bounding box center [524, 225] width 1048 height 451
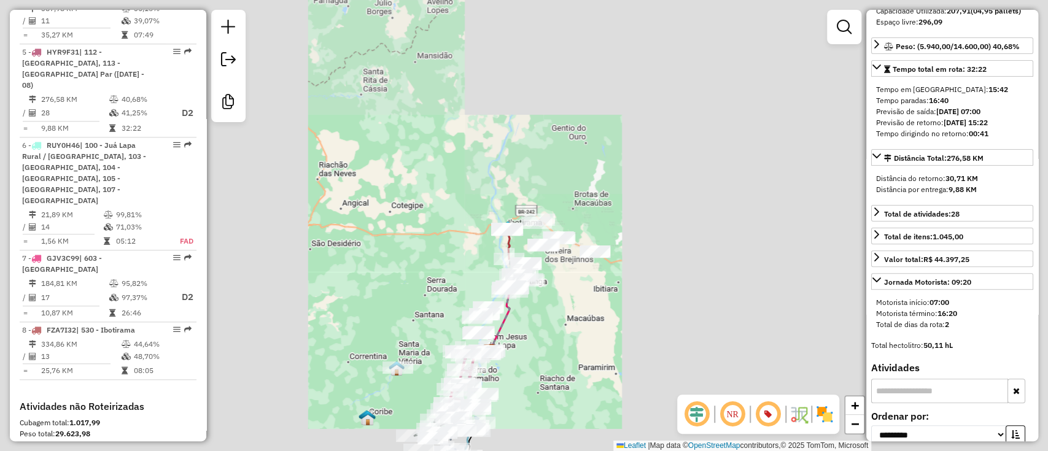
drag, startPoint x: 588, startPoint y: 203, endPoint x: 585, endPoint y: 231, distance: 29.0
click at [586, 204] on div "Janela de atendimento Grade de atendimento Capacidade Transportadoras Veículos …" at bounding box center [524, 225] width 1048 height 451
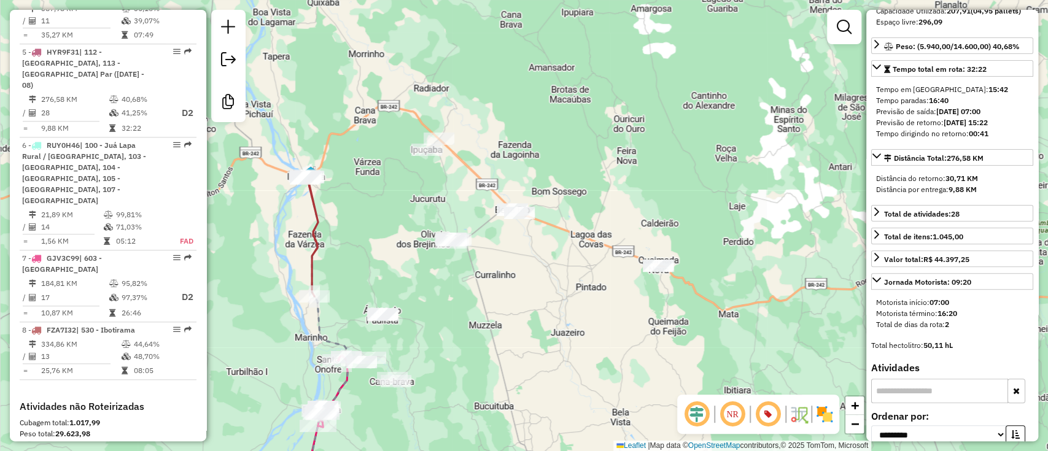
click at [448, 101] on div "Janela de atendimento Grade de atendimento Capacidade Transportadoras Veículos …" at bounding box center [524, 225] width 1048 height 451
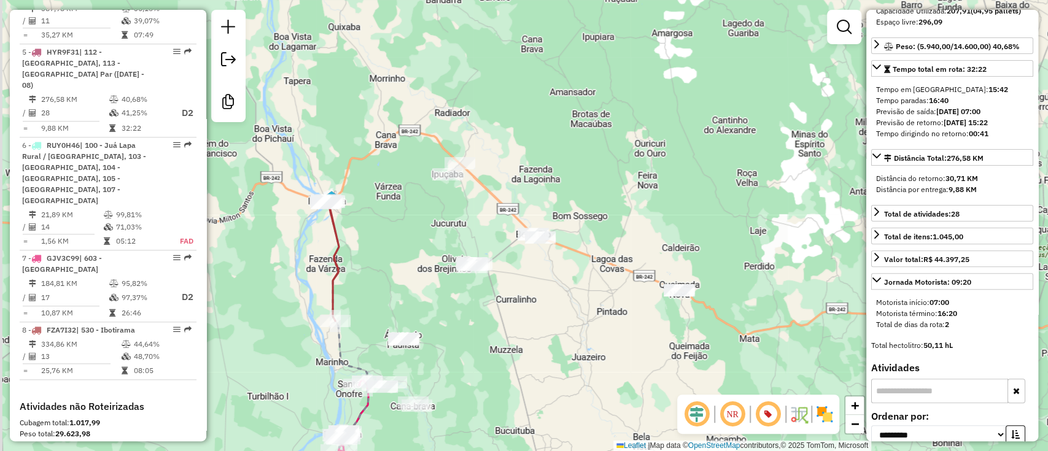
click at [634, 236] on div "Janela de atendimento Grade de atendimento Capacidade Transportadoras Veículos …" at bounding box center [524, 225] width 1048 height 451
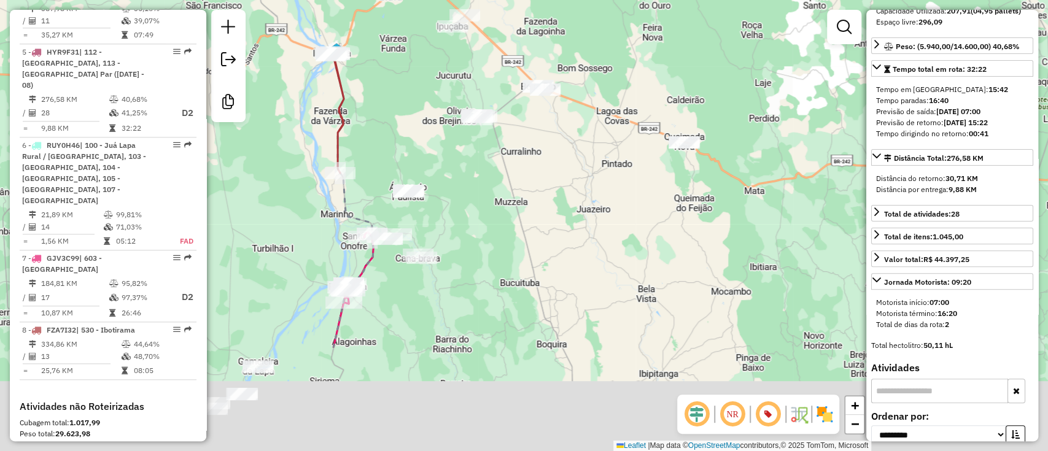
drag, startPoint x: 529, startPoint y: 348, endPoint x: 533, endPoint y: 172, distance: 175.6
click at [533, 172] on div "Janela de atendimento Grade de atendimento Capacidade Transportadoras Veículos …" at bounding box center [524, 225] width 1048 height 451
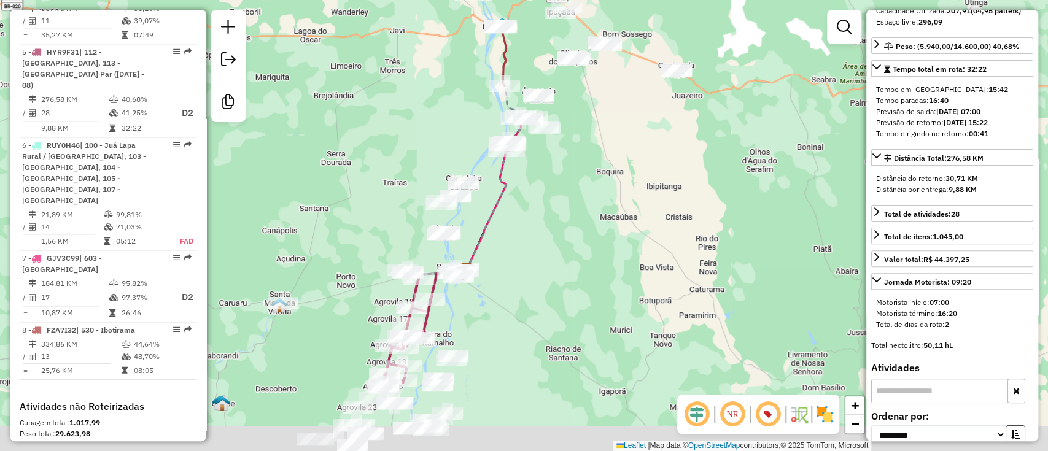
drag, startPoint x: 554, startPoint y: 260, endPoint x: 612, endPoint y: 109, distance: 161.5
click at [612, 111] on div "Janela de atendimento Grade de atendimento Capacidade Transportadoras Veículos …" at bounding box center [524, 225] width 1048 height 451
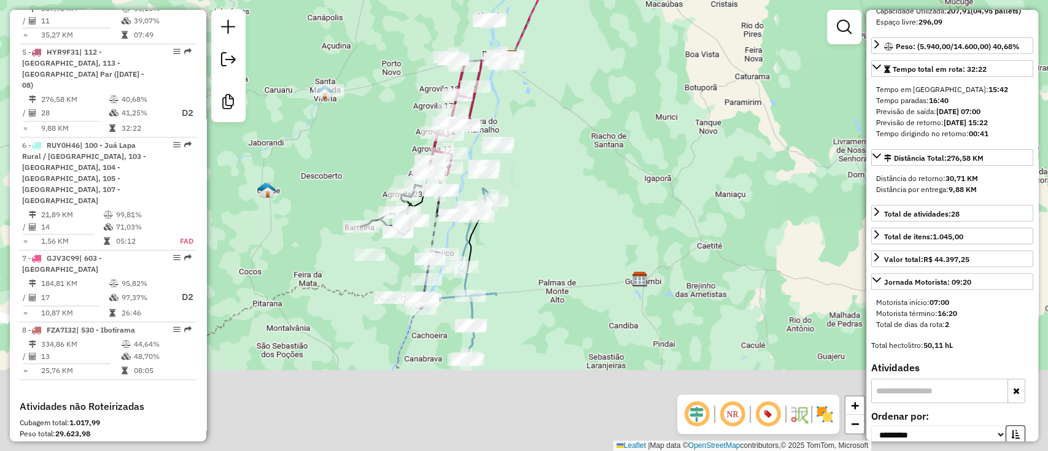
drag, startPoint x: 558, startPoint y: 244, endPoint x: 580, endPoint y: 102, distance: 144.2
click at [580, 102] on div "Janela de atendimento Grade de atendimento Capacidade Transportadoras Veículos …" at bounding box center [524, 225] width 1048 height 451
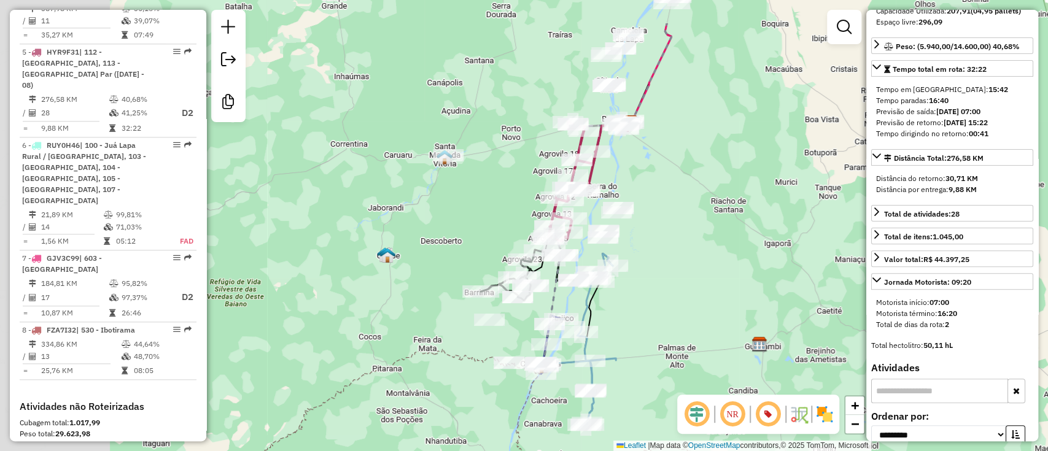
drag, startPoint x: 544, startPoint y: 270, endPoint x: 648, endPoint y: 339, distance: 124.5
click at [661, 339] on div "Janela de atendimento Grade de atendimento Capacidade Transportadoras Veículos …" at bounding box center [524, 225] width 1048 height 451
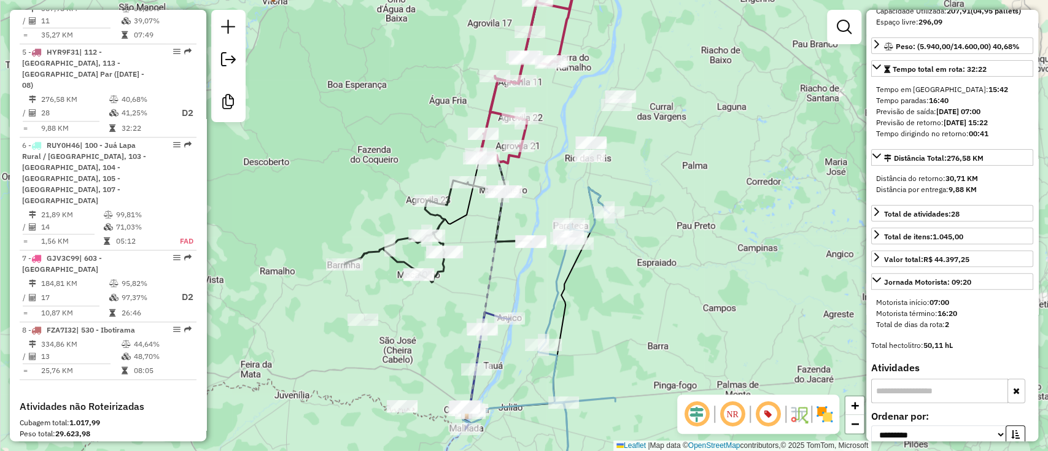
drag, startPoint x: 646, startPoint y: 345, endPoint x: 603, endPoint y: 308, distance: 57.0
click at [624, 235] on div "Janela de atendimento Grade de atendimento Capacidade Transportadoras Veículos …" at bounding box center [524, 225] width 1048 height 451
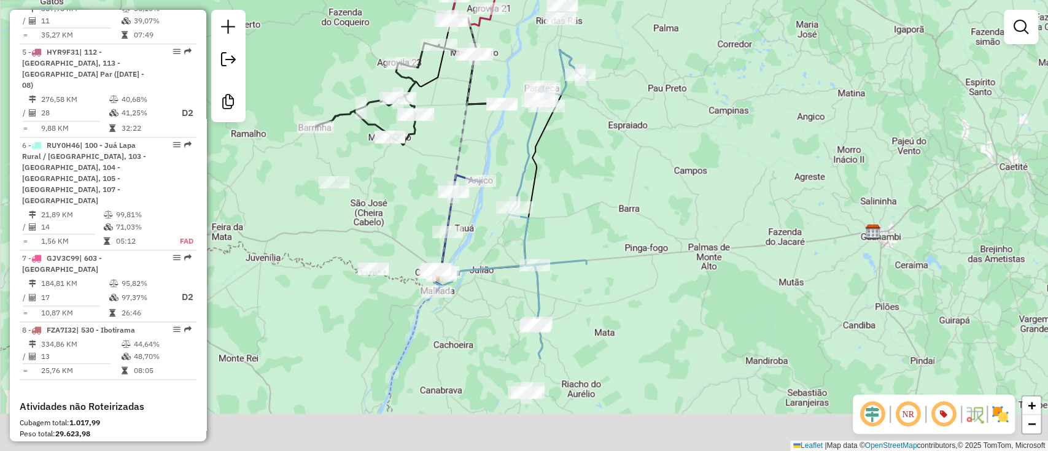
drag, startPoint x: 619, startPoint y: 288, endPoint x: 544, endPoint y: 84, distance: 217.8
click at [547, 93] on div "Janela de atendimento Grade de atendimento Capacidade Transportadoras Veículos …" at bounding box center [524, 225] width 1048 height 451
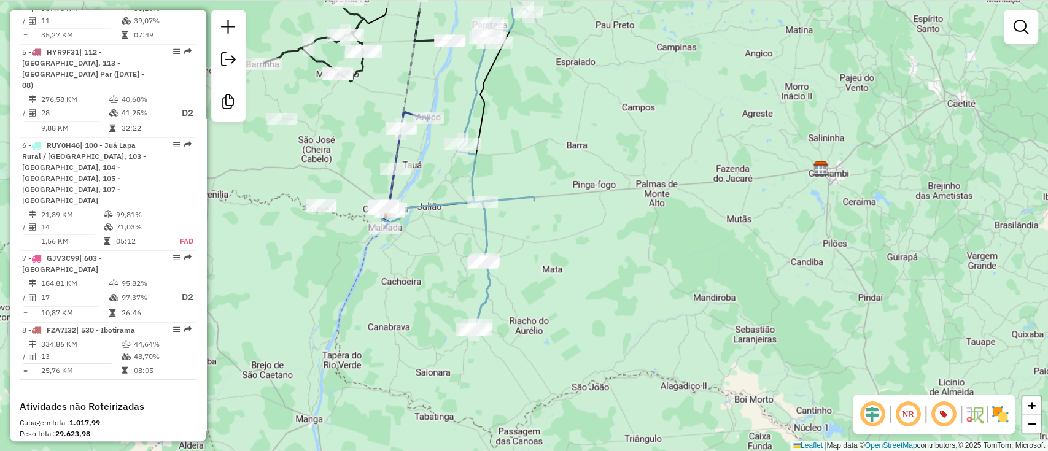
drag, startPoint x: 327, startPoint y: 55, endPoint x: 332, endPoint y: 90, distance: 34.7
click at [331, 99] on div "Janela de atendimento Grade de atendimento Capacidade Transportadoras Veículos …" at bounding box center [524, 225] width 1048 height 451
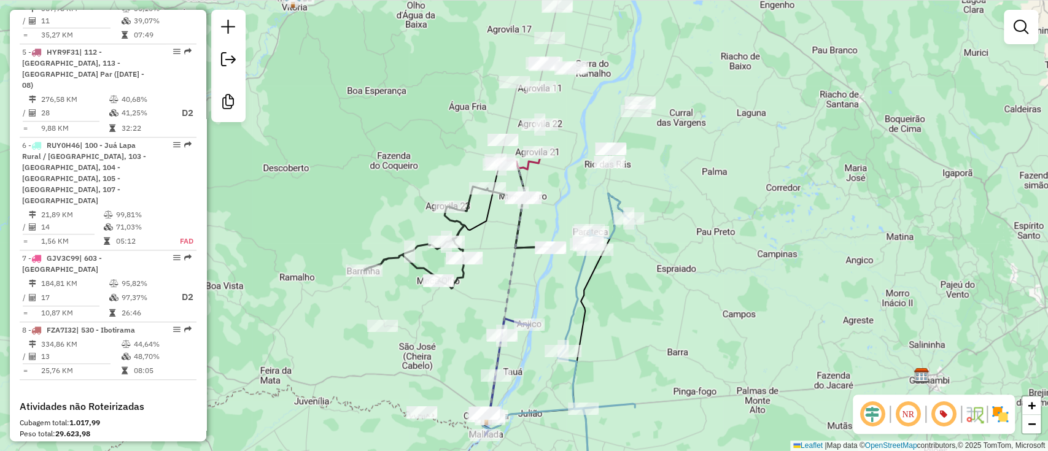
drag, startPoint x: 465, startPoint y: 231, endPoint x: 535, endPoint y: 371, distance: 156.5
click at [535, 371] on div "Janela de atendimento Grade de atendimento Capacidade Transportadoras Veículos …" at bounding box center [524, 225] width 1048 height 451
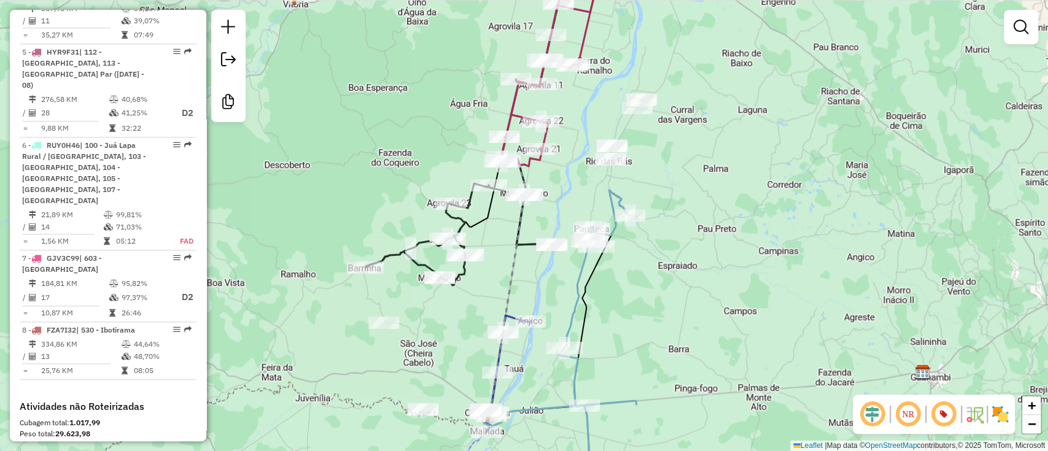
click at [519, 244] on icon at bounding box center [529, 183] width 82 height 465
click at [585, 277] on icon at bounding box center [597, 343] width 77 height 306
select select "**********"
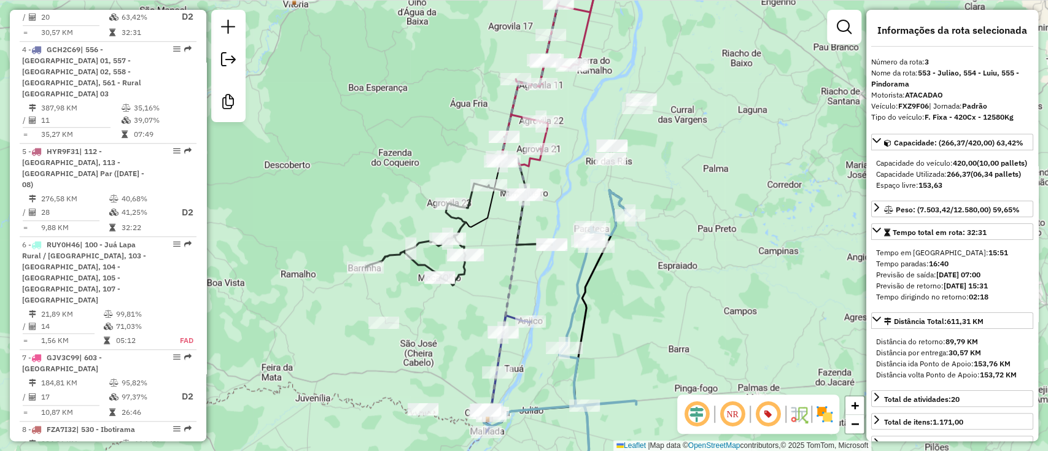
scroll to position [675, 0]
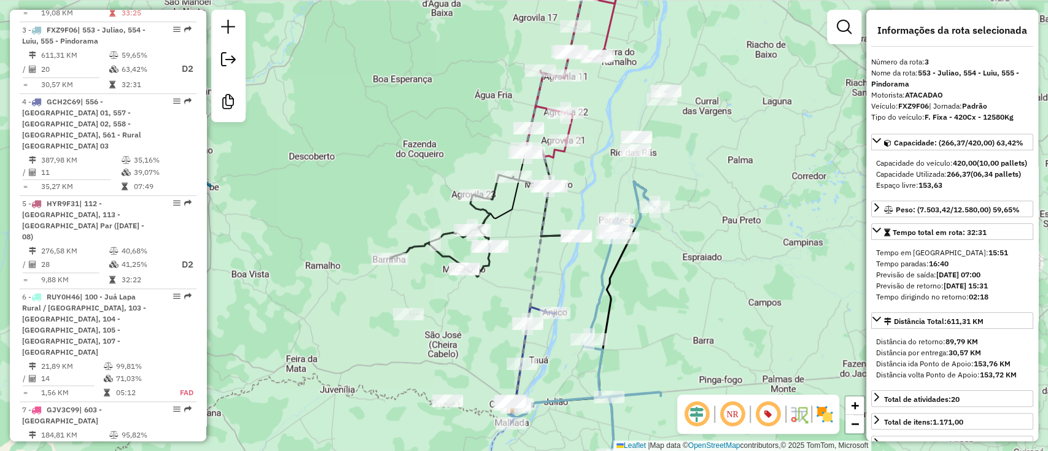
drag, startPoint x: 631, startPoint y: 286, endPoint x: 656, endPoint y: 278, distance: 26.0
click at [656, 278] on div "Janela de atendimento Grade de atendimento Capacidade Transportadoras Veículos …" at bounding box center [524, 225] width 1048 height 451
drag, startPoint x: 947, startPoint y: 186, endPoint x: 1022, endPoint y: 186, distance: 74.3
click at [1022, 180] on div "Capacidade Utilizada: 266,37 (06,34 pallets)" at bounding box center [952, 174] width 152 height 11
drag, startPoint x: 994, startPoint y: 251, endPoint x: 958, endPoint y: 253, distance: 36.3
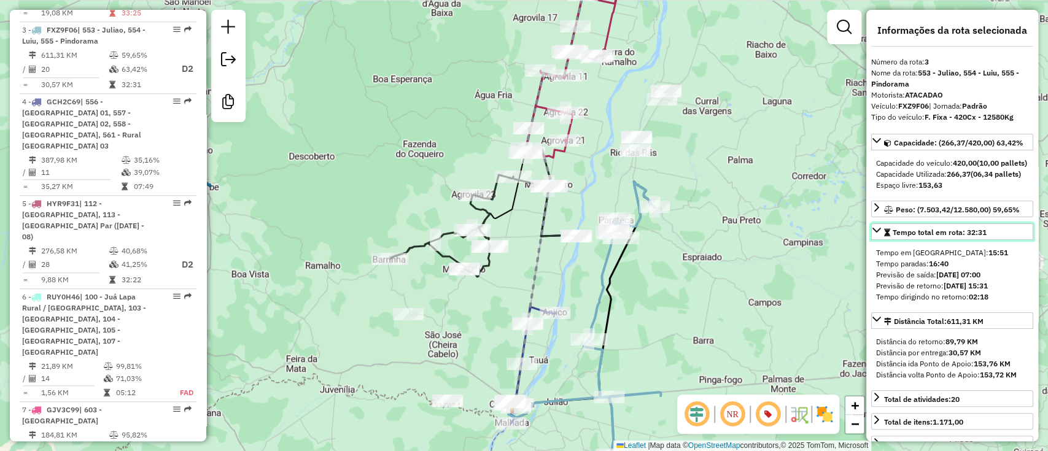
click at [958, 240] on link "Tempo total em rota: 32:31" at bounding box center [952, 231] width 162 height 17
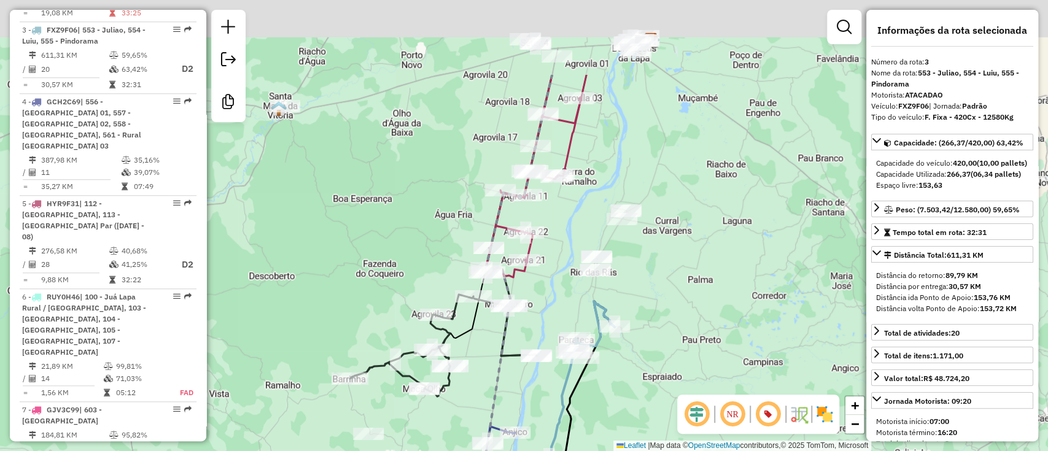
drag, startPoint x: 731, startPoint y: 265, endPoint x: 697, endPoint y: 343, distance: 85.5
click at [699, 340] on div "Janela de atendimento Grade de atendimento Capacidade Transportadoras Veículos …" at bounding box center [524, 225] width 1048 height 451
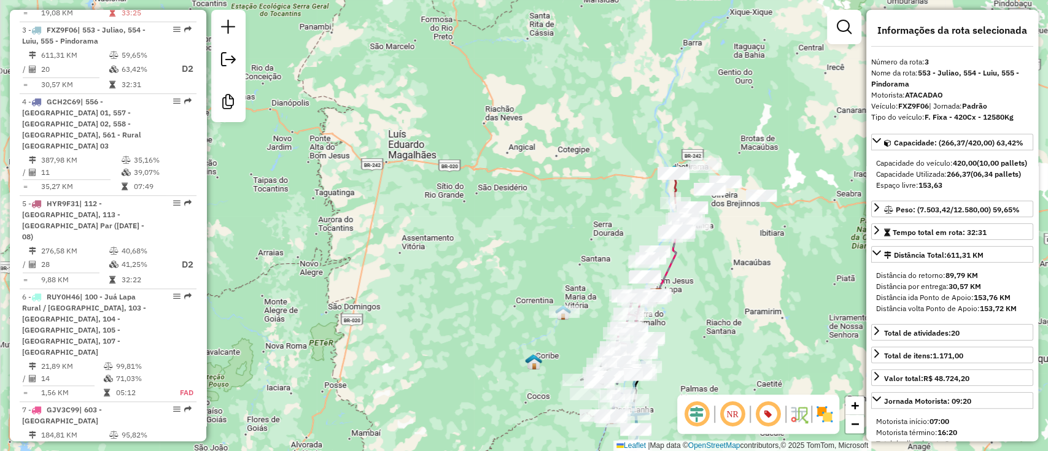
drag, startPoint x: 627, startPoint y: 211, endPoint x: 612, endPoint y: 219, distance: 16.8
click at [612, 219] on div "Rota 7 - Placa GJV3C99 23602427 - MARIA EVANGELISTA BE Janela de atendimento Gr…" at bounding box center [524, 225] width 1048 height 451
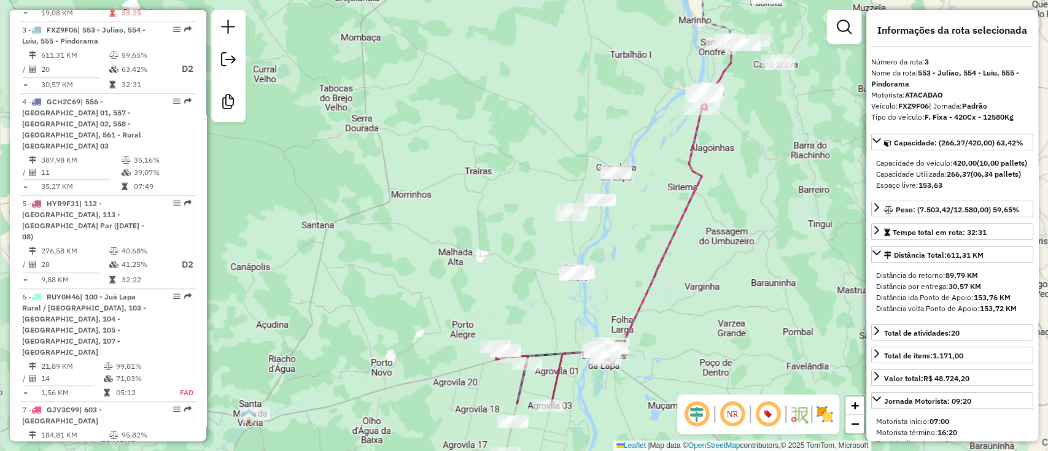
drag, startPoint x: 467, startPoint y: 234, endPoint x: 449, endPoint y: 85, distance: 149.7
click at [449, 85] on div "Janela de atendimento Grade de atendimento Capacidade Transportadoras Veículos …" at bounding box center [524, 225] width 1048 height 451
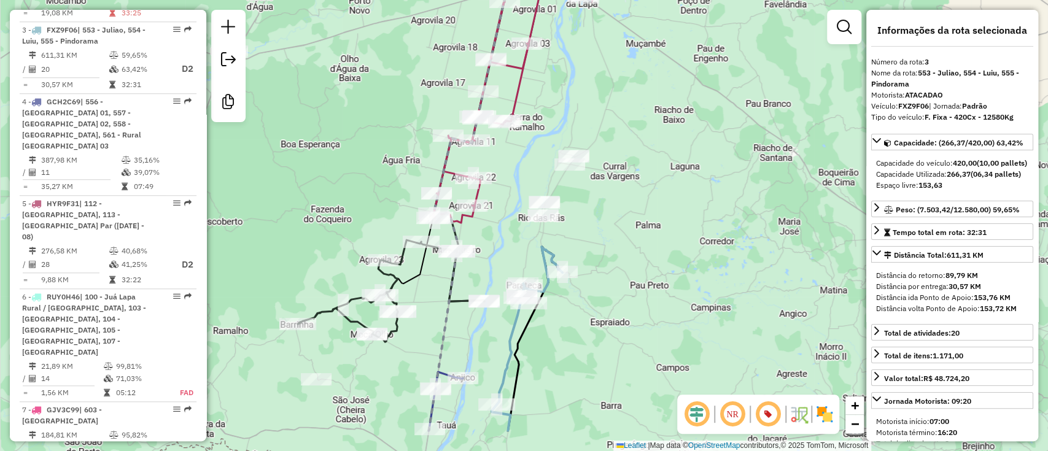
drag, startPoint x: 599, startPoint y: 240, endPoint x: 589, endPoint y: 219, distance: 22.8
click at [592, 225] on div "Janela de atendimento Grade de atendimento Capacidade Transportadoras Veículos …" at bounding box center [524, 225] width 1048 height 451
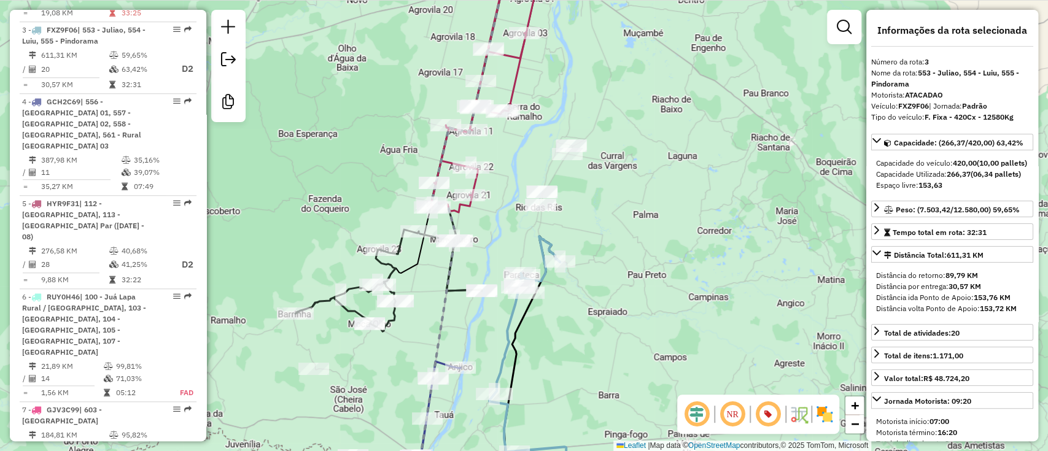
drag, startPoint x: 611, startPoint y: 348, endPoint x: 613, endPoint y: 370, distance: 22.2
click at [613, 370] on div "Janela de atendimento Grade de atendimento Capacidade Transportadoras Veículos …" at bounding box center [524, 225] width 1048 height 451
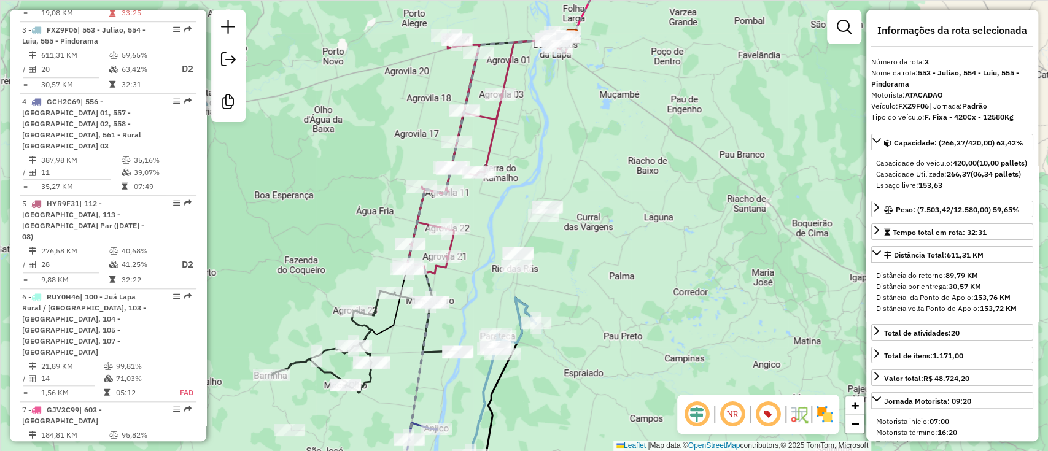
drag, startPoint x: 667, startPoint y: 249, endPoint x: 648, endPoint y: 280, distance: 35.8
click at [648, 279] on div "Janela de atendimento Grade de atendimento Capacidade Transportadoras Veículos …" at bounding box center [524, 225] width 1048 height 451
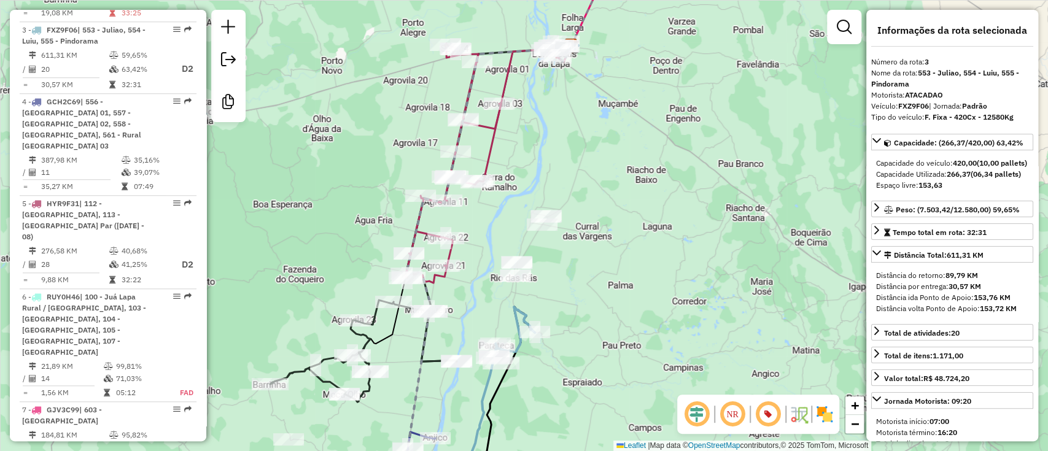
drag, startPoint x: 629, startPoint y: 147, endPoint x: 589, endPoint y: 286, distance: 144.8
click at [589, 286] on div "Janela de atendimento Grade de atendimento Capacidade Transportadoras Veículos …" at bounding box center [524, 225] width 1048 height 451
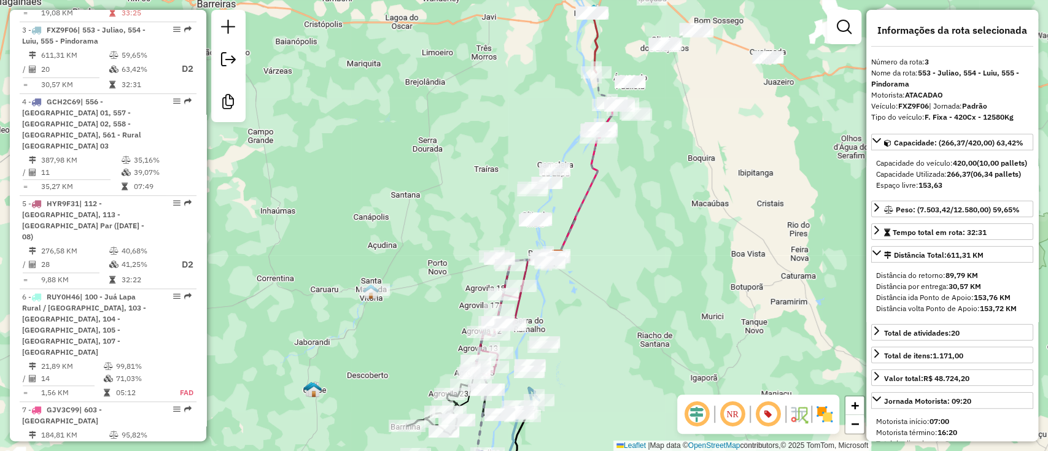
drag, startPoint x: 678, startPoint y: 182, endPoint x: 677, endPoint y: 199, distance: 16.6
click at [677, 199] on div "Janela de atendimento Grade de atendimento Capacidade Transportadoras Veículos …" at bounding box center [524, 225] width 1048 height 451
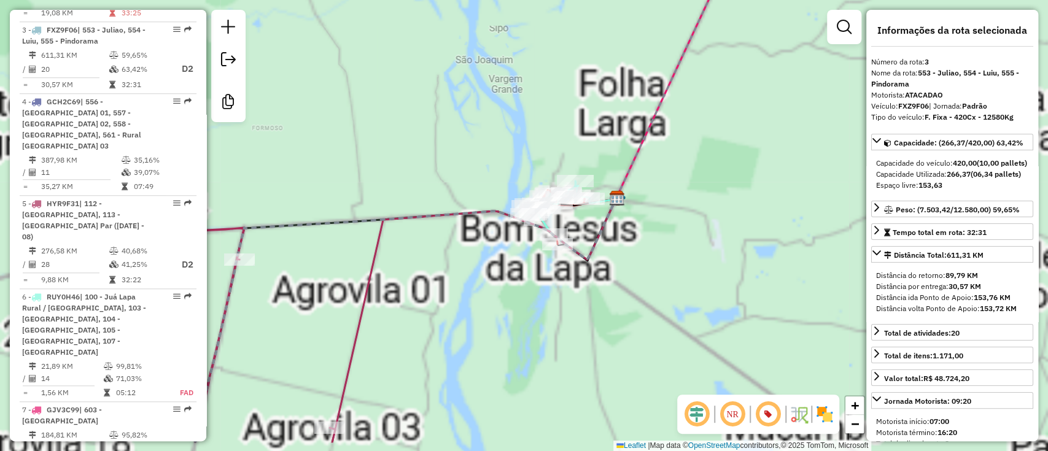
drag, startPoint x: 562, startPoint y: 151, endPoint x: 492, endPoint y: 112, distance: 79.4
click at [494, 114] on div "Janela de atendimento Grade de atendimento Capacidade Transportadoras Veículos …" at bounding box center [524, 225] width 1048 height 451
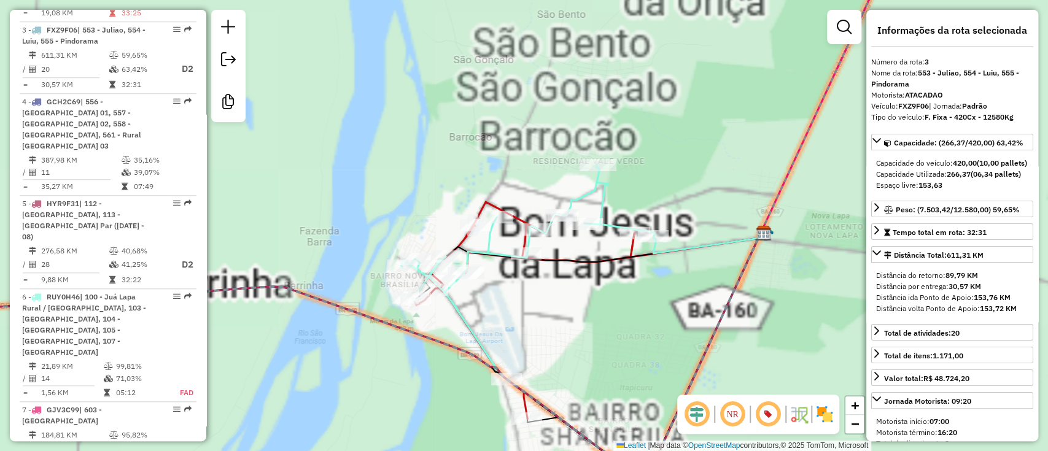
drag, startPoint x: 550, startPoint y: 305, endPoint x: 548, endPoint y: 298, distance: 6.3
click at [548, 298] on div "Janela de atendimento Grade de atendimento Capacidade Transportadoras Veículos …" at bounding box center [524, 225] width 1048 height 451
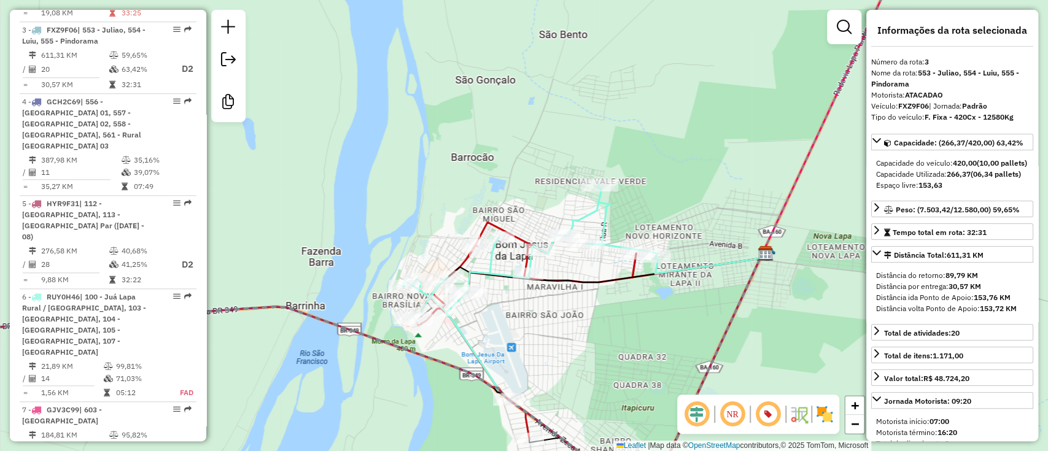
drag, startPoint x: 683, startPoint y: 209, endPoint x: 693, endPoint y: 248, distance: 40.5
click at [693, 248] on div "Janela de atendimento Grade de atendimento Capacidade Transportadoras Veículos …" at bounding box center [524, 225] width 1048 height 451
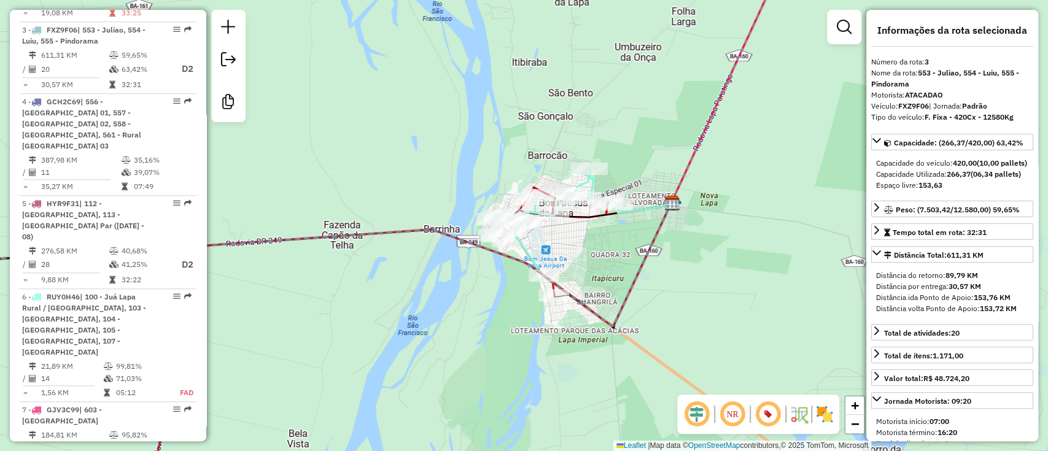
drag, startPoint x: 639, startPoint y: 287, endPoint x: 632, endPoint y: 275, distance: 14.0
click at [632, 275] on icon at bounding box center [276, 336] width 792 height 269
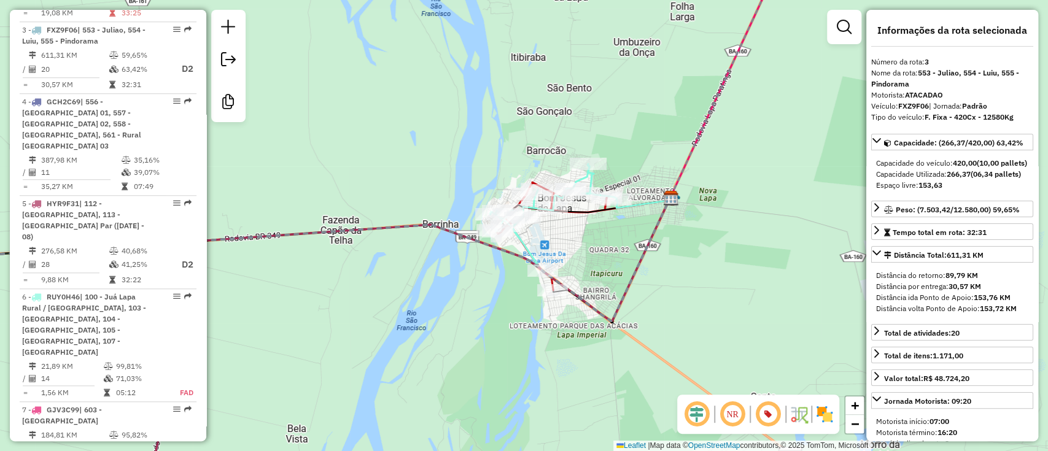
drag, startPoint x: 596, startPoint y: 264, endPoint x: 596, endPoint y: 251, distance: 12.9
click at [596, 251] on div "Janela de atendimento Grade de atendimento Capacidade Transportadoras Veículos …" at bounding box center [524, 225] width 1048 height 451
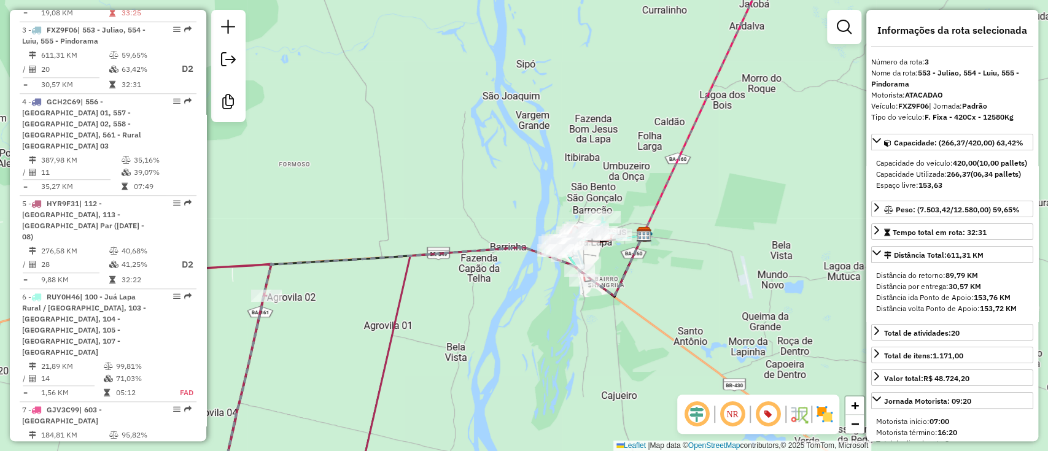
drag, startPoint x: 600, startPoint y: 253, endPoint x: 610, endPoint y: 268, distance: 17.7
click at [610, 268] on div "Janela de atendimento Grade de atendimento Capacidade Transportadoras Veículos …" at bounding box center [524, 225] width 1048 height 451
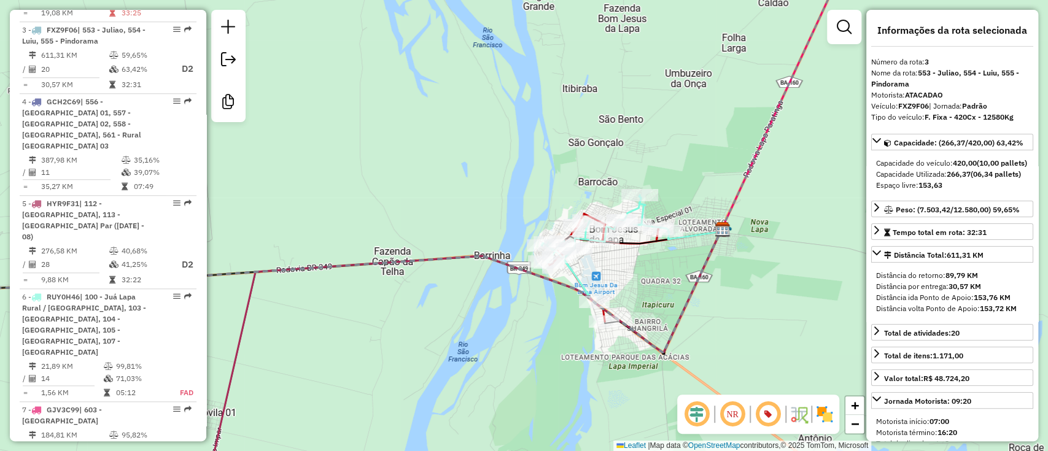
drag, startPoint x: 568, startPoint y: 266, endPoint x: 577, endPoint y: 276, distance: 13.0
click at [577, 276] on icon at bounding box center [605, 248] width 126 height 107
drag, startPoint x: 595, startPoint y: 273, endPoint x: 590, endPoint y: 268, distance: 6.9
click at [590, 270] on div "Janela de atendimento Grade de atendimento Capacidade Transportadoras Veículos …" at bounding box center [524, 225] width 1048 height 451
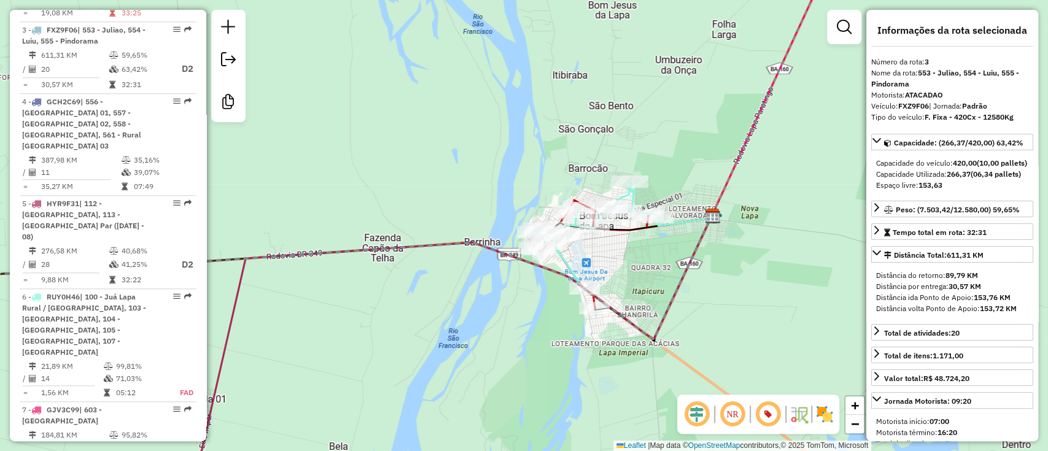
drag, startPoint x: 660, startPoint y: 273, endPoint x: 578, endPoint y: 208, distance: 104.4
click at [593, 208] on div "Janela de atendimento Grade de atendimento Capacidade Transportadoras Veículos …" at bounding box center [524, 225] width 1048 height 451
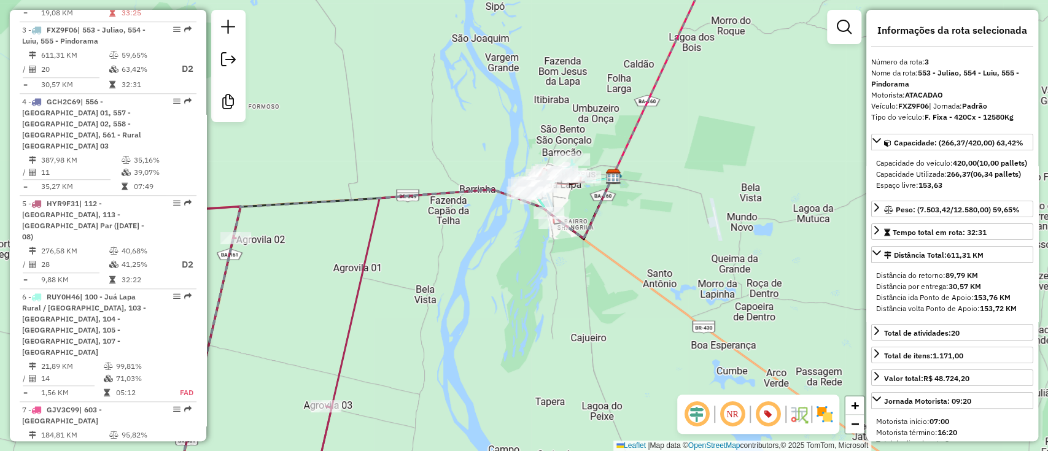
drag, startPoint x: 587, startPoint y: 271, endPoint x: 580, endPoint y: 228, distance: 43.6
click at [580, 228] on div "Janela de atendimento Grade de atendimento Capacidade Transportadoras Veículos …" at bounding box center [524, 225] width 1048 height 451
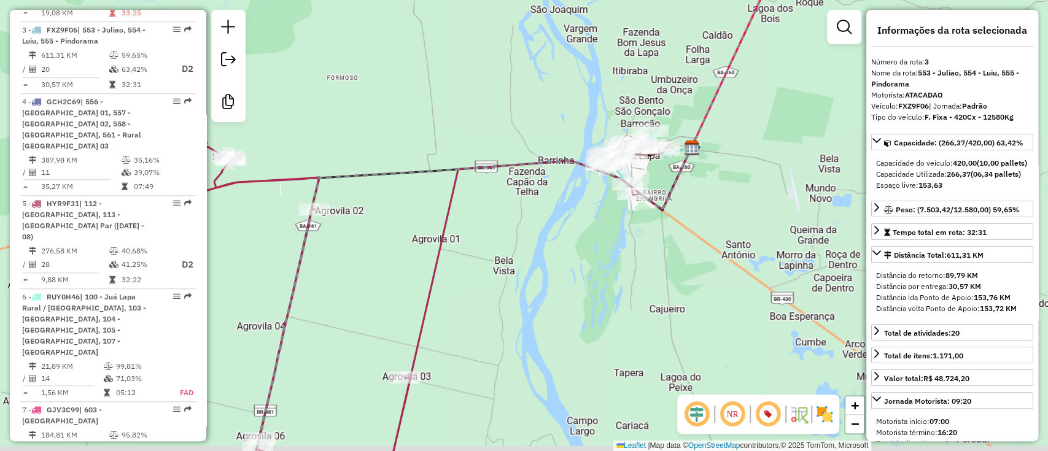
drag, startPoint x: 582, startPoint y: 228, endPoint x: 605, endPoint y: 219, distance: 25.3
click at [605, 219] on div "Janela de atendimento Grade de atendimento Capacidade Transportadoras Veículos …" at bounding box center [524, 225] width 1048 height 451
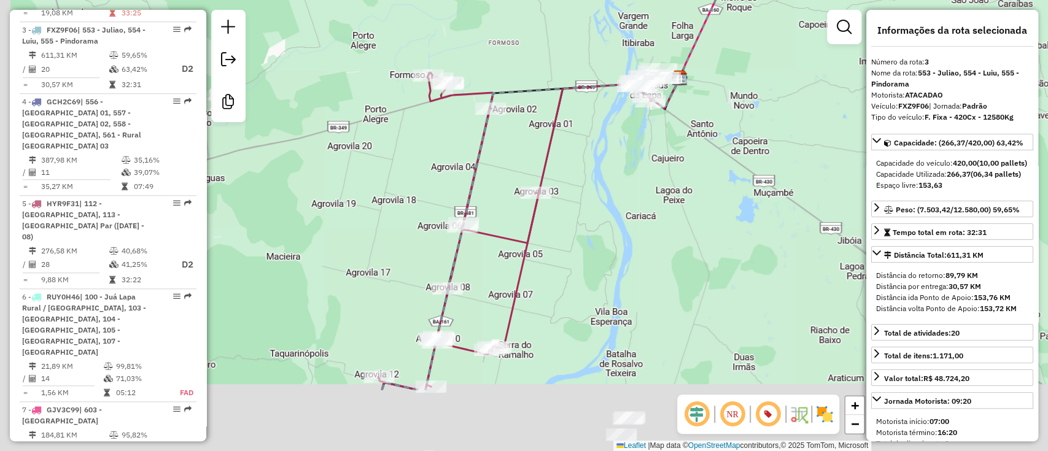
drag, startPoint x: 453, startPoint y: 201, endPoint x: 461, endPoint y: 133, distance: 69.2
click at [461, 133] on div "Janela de atendimento Grade de atendimento Capacidade Transportadoras Veículos …" at bounding box center [524, 225] width 1048 height 451
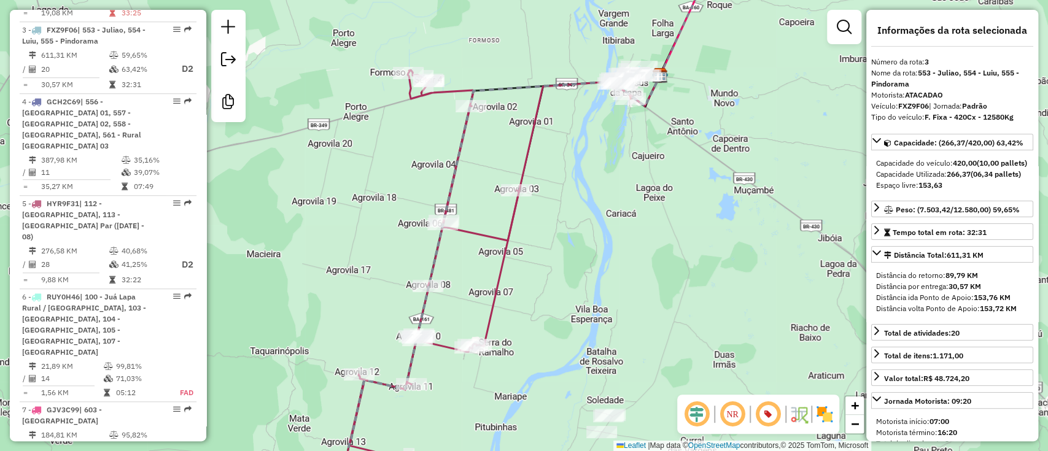
drag, startPoint x: 503, startPoint y: 291, endPoint x: 496, endPoint y: 308, distance: 18.5
click at [496, 307] on icon at bounding box center [567, 210] width 183 height 271
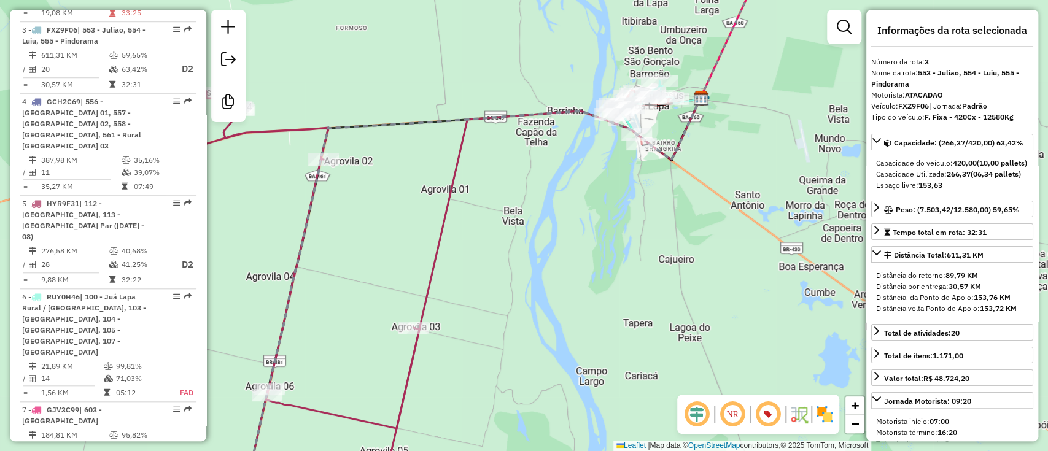
drag, startPoint x: 518, startPoint y: 316, endPoint x: 566, endPoint y: 109, distance: 211.9
click at [566, 111] on div "Janela de atendimento Grade de atendimento Capacidade Transportadoras Veículos …" at bounding box center [524, 225] width 1048 height 451
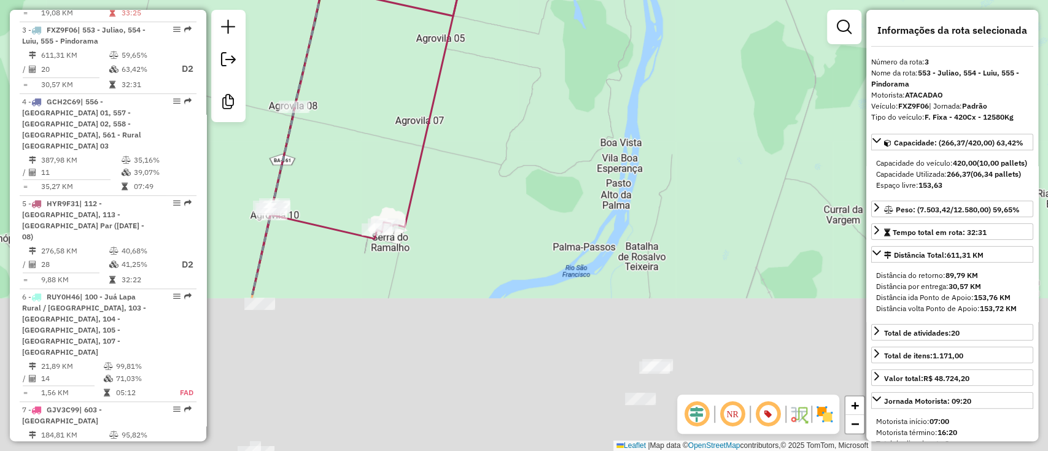
drag, startPoint x: 440, startPoint y: 260, endPoint x: 442, endPoint y: 139, distance: 120.4
click at [442, 139] on div "Janela de atendimento Grade de atendimento Capacidade Transportadoras Veículos …" at bounding box center [524, 225] width 1048 height 451
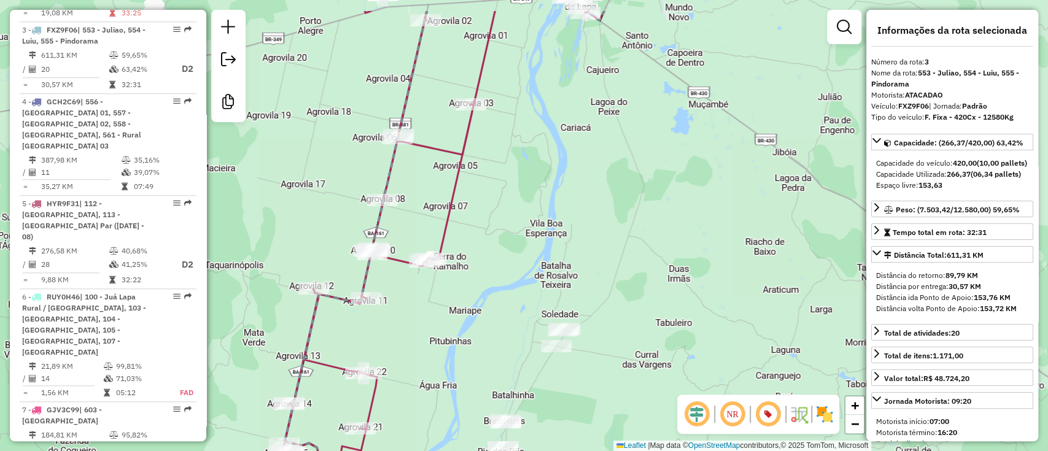
drag, startPoint x: 447, startPoint y: 187, endPoint x: 477, endPoint y: 214, distance: 40.4
click at [477, 214] on div "Janela de atendimento Grade de atendimento Capacidade Transportadoras Veículos …" at bounding box center [524, 225] width 1048 height 451
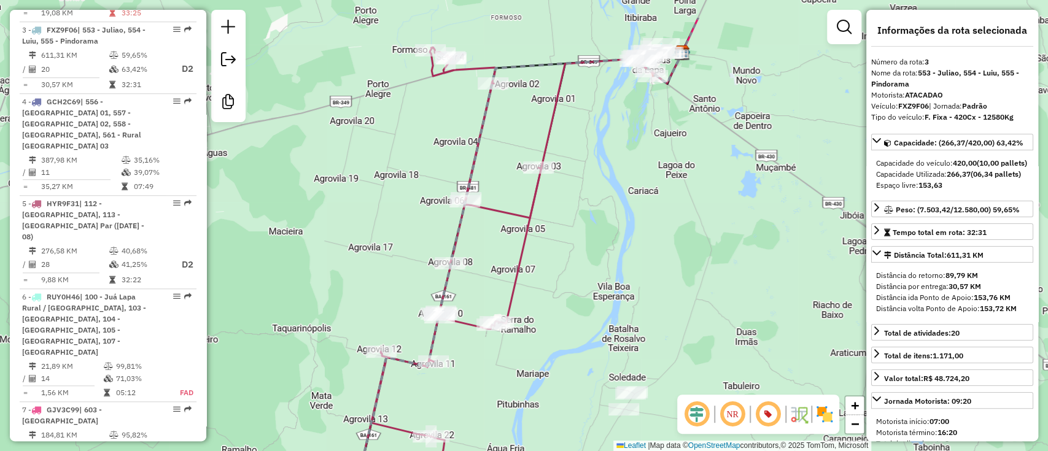
drag, startPoint x: 500, startPoint y: 208, endPoint x: 563, endPoint y: 272, distance: 90.3
click at [563, 272] on div "Janela de atendimento Grade de atendimento Capacidade Transportadoras Veículos …" at bounding box center [524, 225] width 1048 height 451
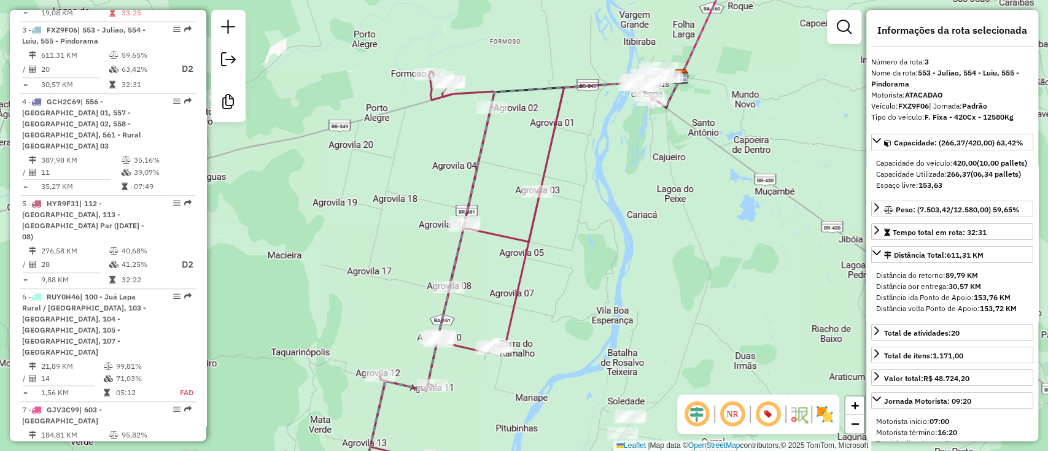
drag, startPoint x: 403, startPoint y: 111, endPoint x: 414, endPoint y: 176, distance: 66.5
click at [414, 176] on div "Janela de atendimento Grade de atendimento Capacidade Transportadoras Veículos …" at bounding box center [524, 225] width 1048 height 451
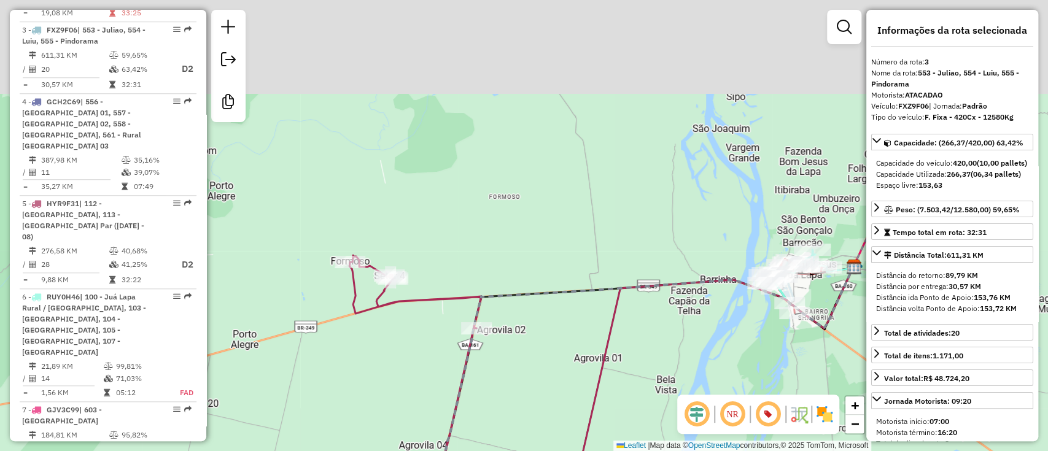
drag, startPoint x: 573, startPoint y: 238, endPoint x: 533, endPoint y: 313, distance: 84.9
click at [538, 311] on div "Janela de atendimento Grade de atendimento Capacidade Transportadoras Veículos …" at bounding box center [524, 225] width 1048 height 451
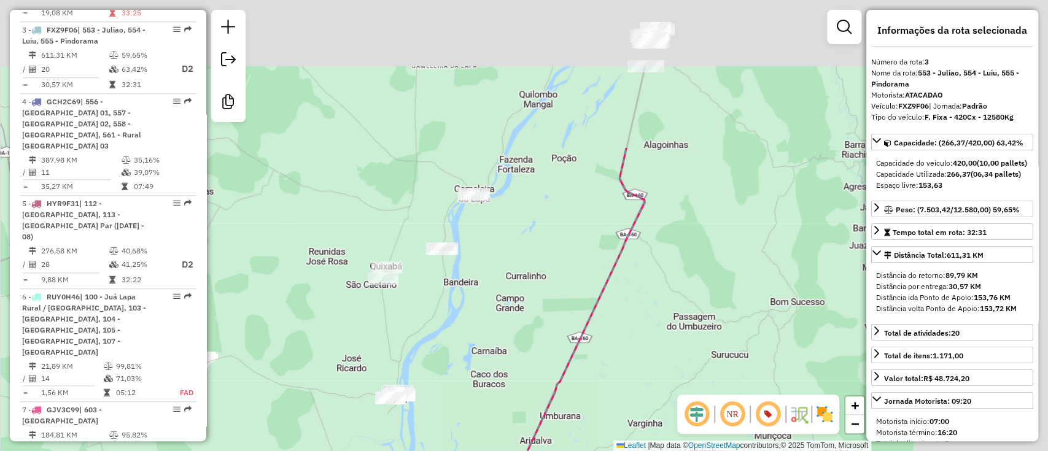
drag, startPoint x: 486, startPoint y: 360, endPoint x: 477, endPoint y: 376, distance: 17.9
click at [477, 376] on div "Janela de atendimento Grade de atendimento Capacidade Transportadoras Veículos …" at bounding box center [524, 225] width 1048 height 451
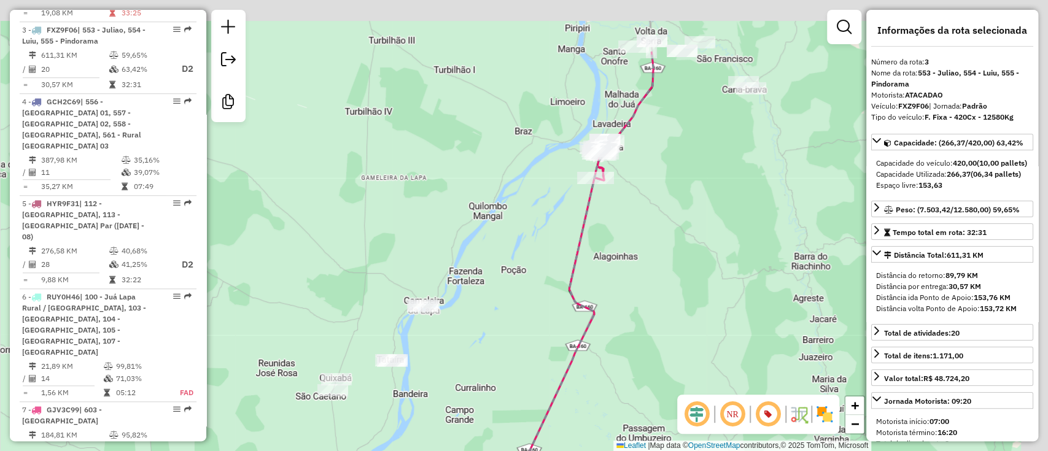
drag, startPoint x: 528, startPoint y: 216, endPoint x: 499, endPoint y: 282, distance: 73.1
click at [501, 278] on div "Janela de atendimento Grade de atendimento Capacidade Transportadoras Veículos …" at bounding box center [524, 225] width 1048 height 451
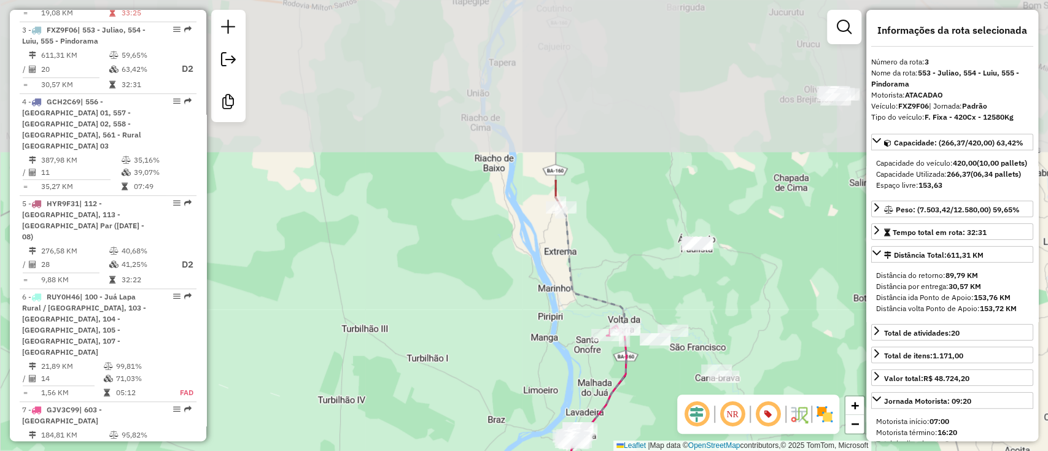
drag, startPoint x: 535, startPoint y: 264, endPoint x: 543, endPoint y: 381, distance: 117.5
click at [543, 381] on div "Janela de atendimento Grade de atendimento Capacidade Transportadoras Veículos …" at bounding box center [524, 225] width 1048 height 451
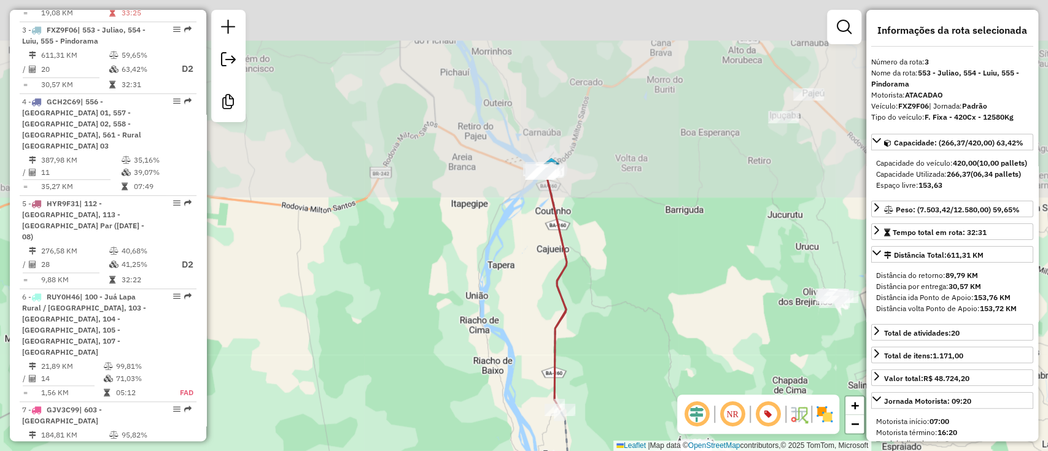
drag, startPoint x: 488, startPoint y: 262, endPoint x: 576, endPoint y: 297, distance: 94.5
click at [485, 318] on div "Janela de atendimento Grade de atendimento Capacidade Transportadoras Veículos …" at bounding box center [524, 225] width 1048 height 451
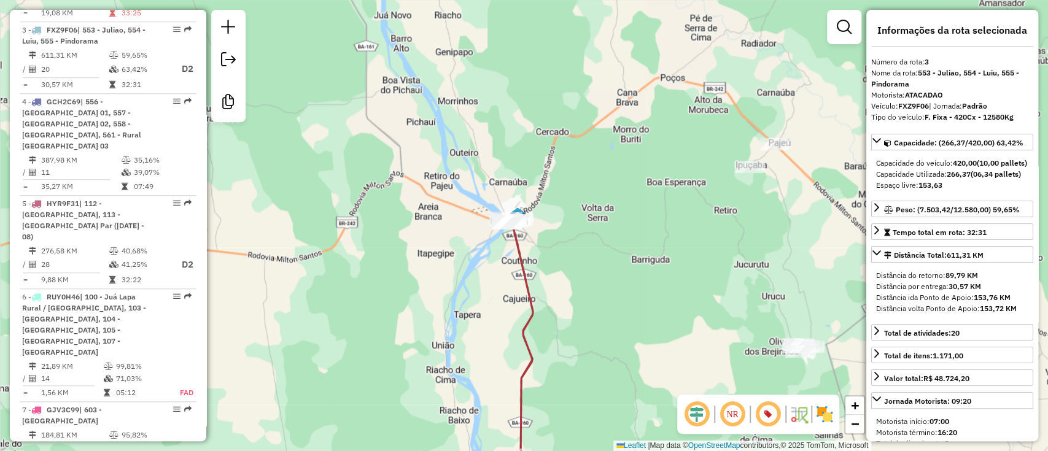
click at [635, 306] on div "Janela de atendimento Grade de atendimento Capacidade Transportadoras Veículos …" at bounding box center [524, 225] width 1048 height 451
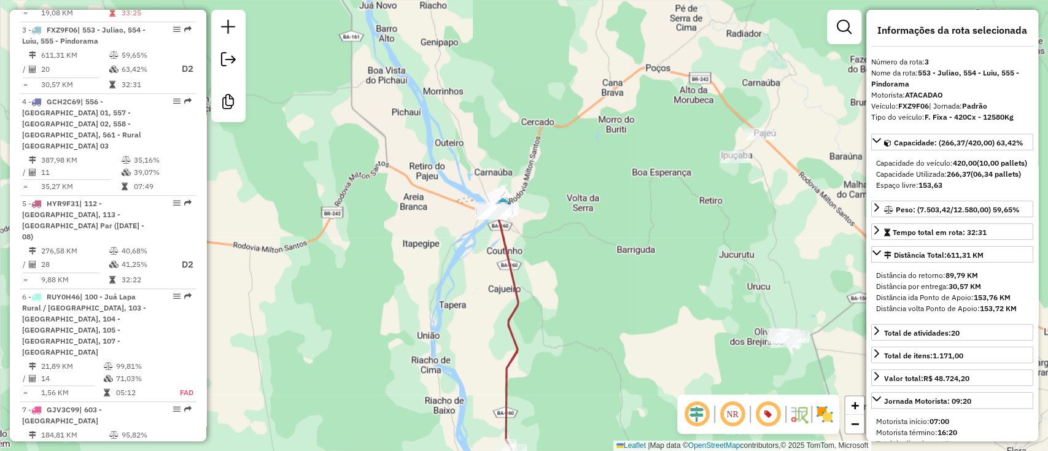
click at [635, 243] on div "Janela de atendimento Grade de atendimento Capacidade Transportadoras Veículos …" at bounding box center [524, 225] width 1048 height 451
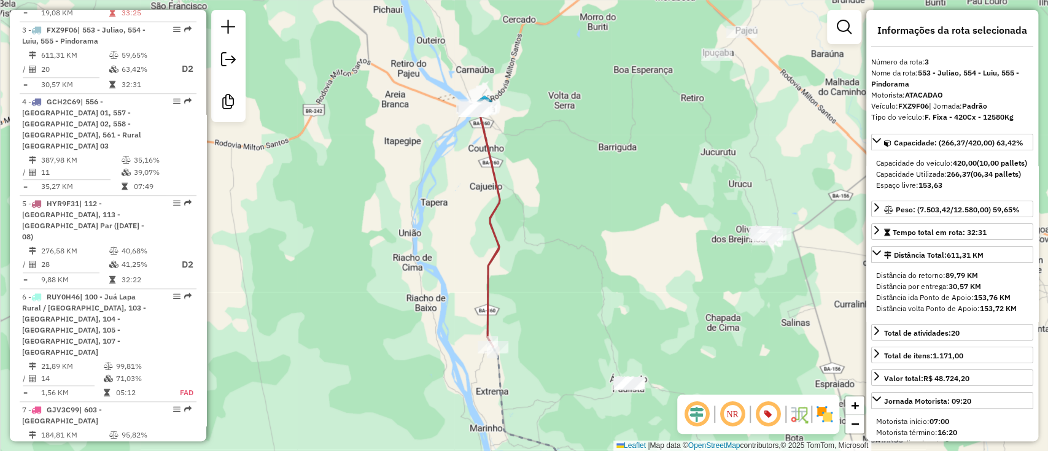
drag, startPoint x: 728, startPoint y: 317, endPoint x: 683, endPoint y: 317, distance: 44.8
click at [683, 317] on div "Janela de atendimento Grade de atendimento Capacidade Transportadoras Veículos …" at bounding box center [524, 225] width 1048 height 451
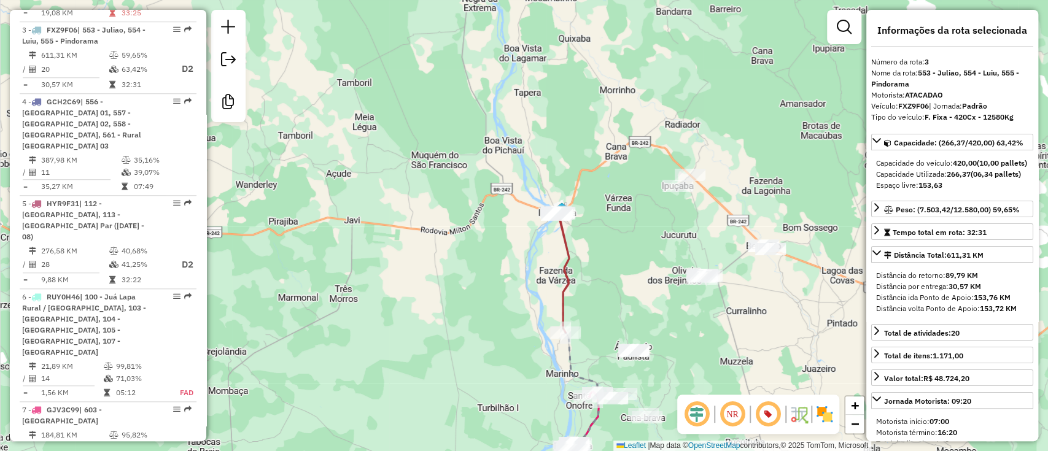
drag, startPoint x: 595, startPoint y: 265, endPoint x: 567, endPoint y: 195, distance: 74.7
click at [567, 195] on div "Janela de atendimento Grade de atendimento Capacidade Transportadoras Veículos …" at bounding box center [524, 225] width 1048 height 451
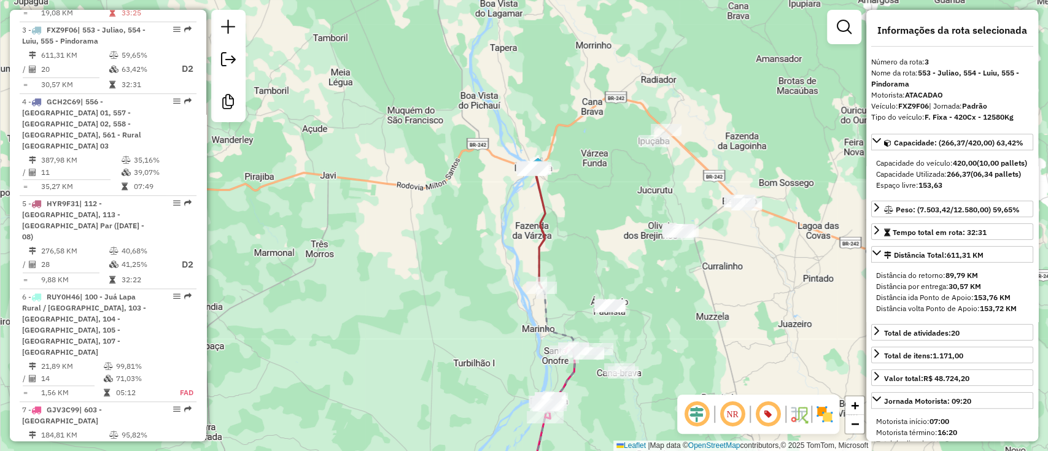
drag, startPoint x: 619, startPoint y: 238, endPoint x: 623, endPoint y: 266, distance: 28.0
click at [623, 264] on div "Janela de atendimento Grade de atendimento Capacidade Transportadoras Veículos …" at bounding box center [524, 225] width 1048 height 451
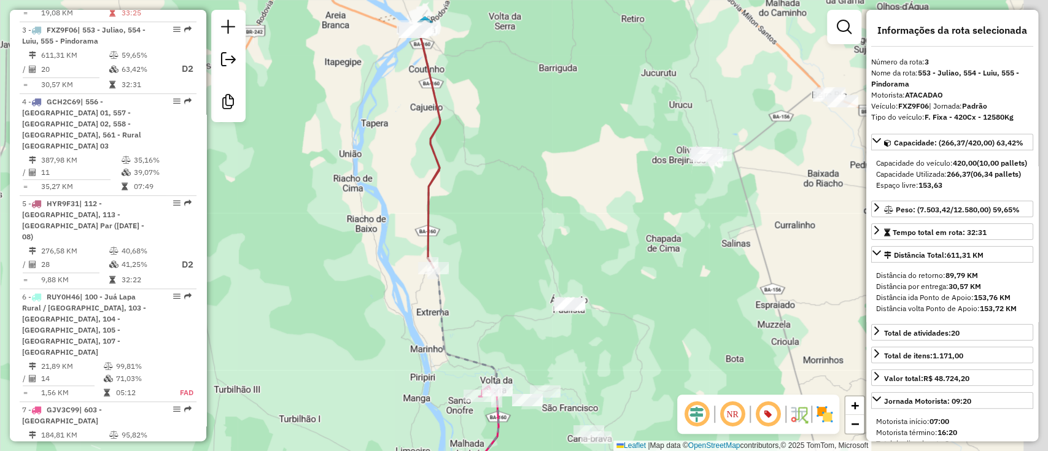
drag, startPoint x: 578, startPoint y: 276, endPoint x: 542, endPoint y: 256, distance: 41.0
click at [543, 256] on div "Janela de atendimento Grade de atendimento Capacidade Transportadoras Veículos …" at bounding box center [524, 225] width 1048 height 451
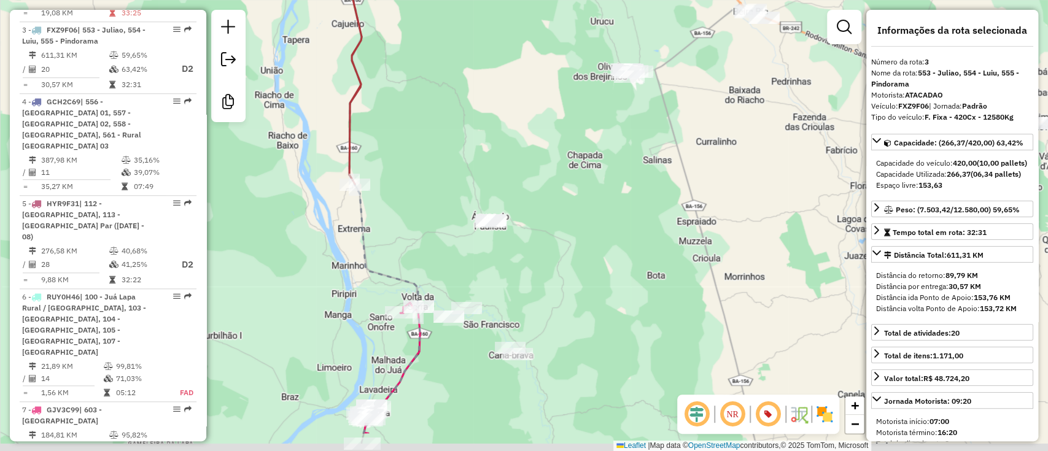
drag, startPoint x: 672, startPoint y: 262, endPoint x: 634, endPoint y: 196, distance: 76.2
click at [635, 201] on div "Janela de atendimento Grade de atendimento Capacidade Transportadoras Veículos …" at bounding box center [524, 225] width 1048 height 451
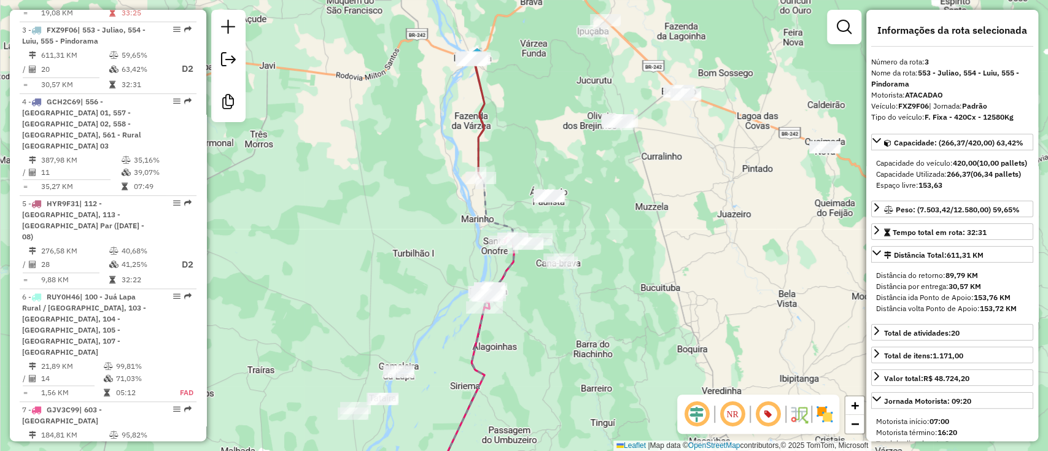
drag, startPoint x: 613, startPoint y: 228, endPoint x: 609, endPoint y: 268, distance: 40.1
click at [609, 268] on div "Janela de atendimento Grade de atendimento Capacidade Transportadoras Veículos …" at bounding box center [524, 225] width 1048 height 451
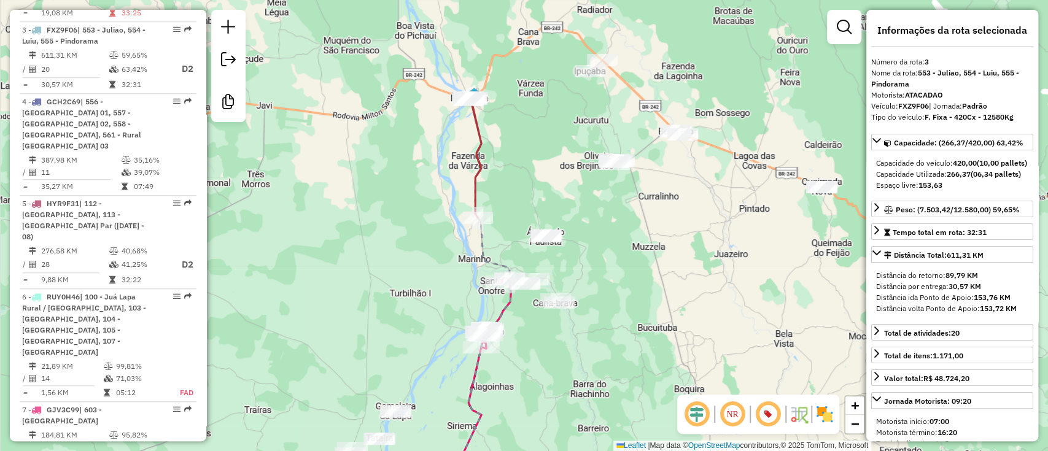
drag, startPoint x: 641, startPoint y: 273, endPoint x: 624, endPoint y: 188, distance: 86.3
click at [626, 189] on div "Janela de atendimento Grade de atendimento Capacidade Transportadoras Veículos …" at bounding box center [524, 225] width 1048 height 451
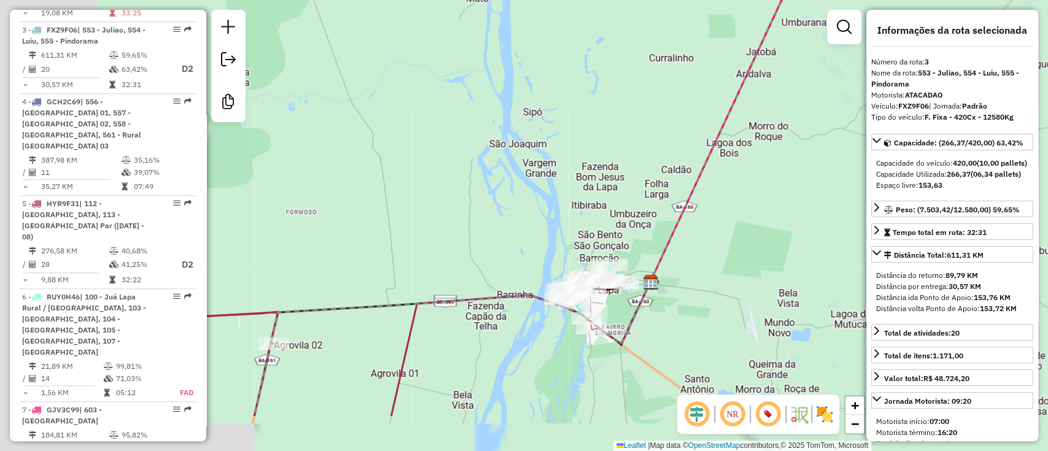
drag, startPoint x: 500, startPoint y: 228, endPoint x: 548, endPoint y: 209, distance: 51.8
click at [548, 209] on div "Janela de atendimento Grade de atendimento Capacidade Transportadoras Veículos …" at bounding box center [524, 225] width 1048 height 451
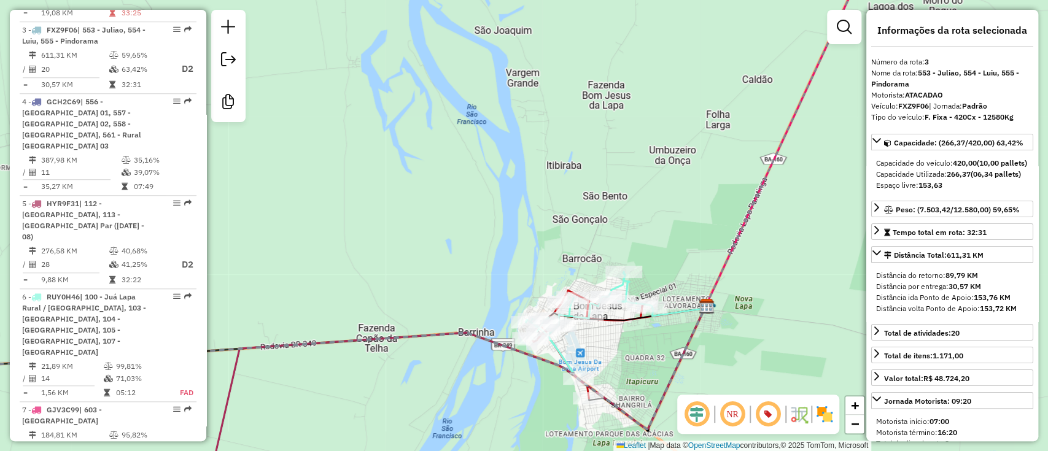
drag, startPoint x: 493, startPoint y: 175, endPoint x: 495, endPoint y: 204, distance: 28.9
click at [495, 204] on div "Janela de atendimento Grade de atendimento Capacidade Transportadoras Veículos …" at bounding box center [524, 225] width 1048 height 451
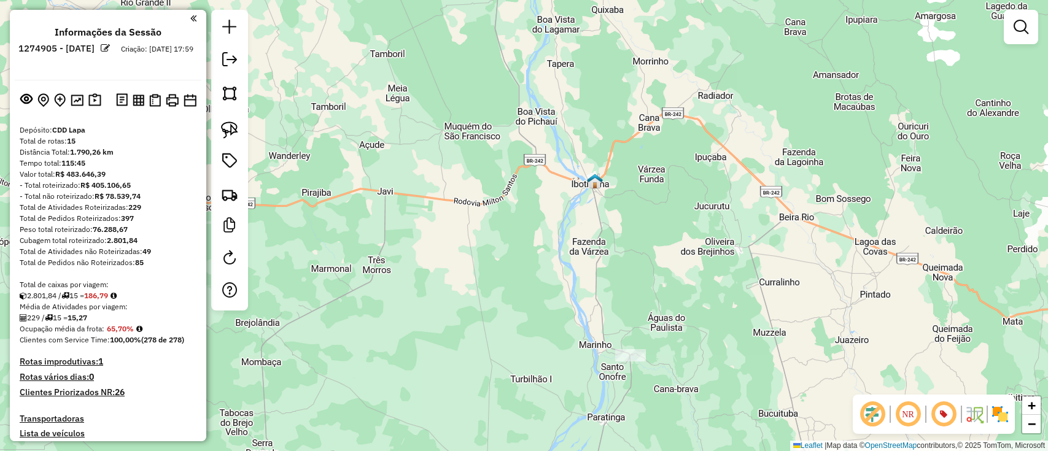
click at [347, 128] on div "Janela de atendimento Grade de atendimento Capacidade Transportadoras Veículos …" at bounding box center [524, 225] width 1048 height 451
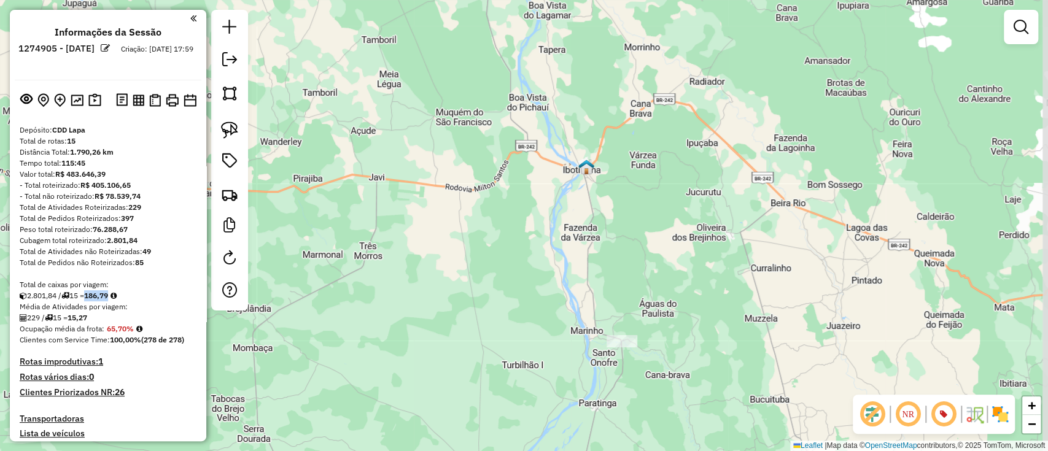
scroll to position [82, 0]
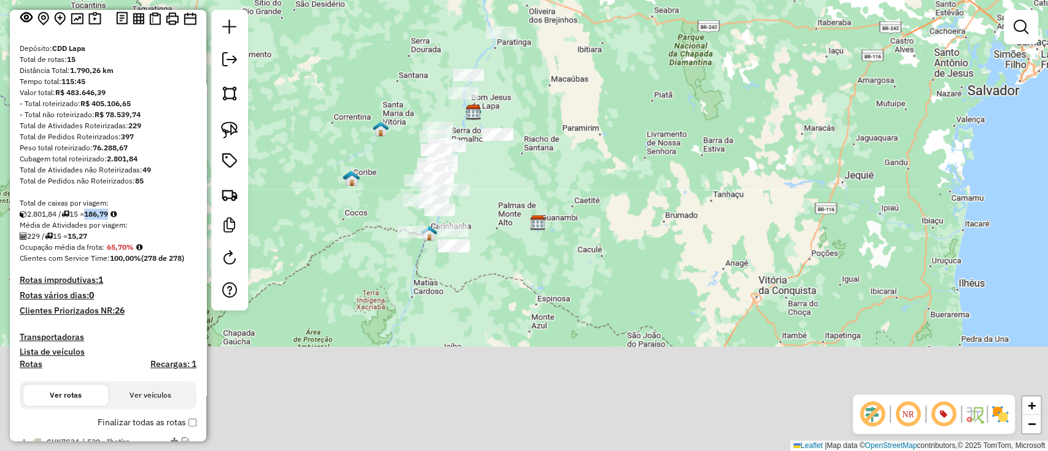
drag, startPoint x: 474, startPoint y: 309, endPoint x: 529, endPoint y: 146, distance: 172.4
click at [529, 146] on div "Janela de atendimento Grade de atendimento Capacidade Transportadoras Veículos …" at bounding box center [524, 225] width 1048 height 451
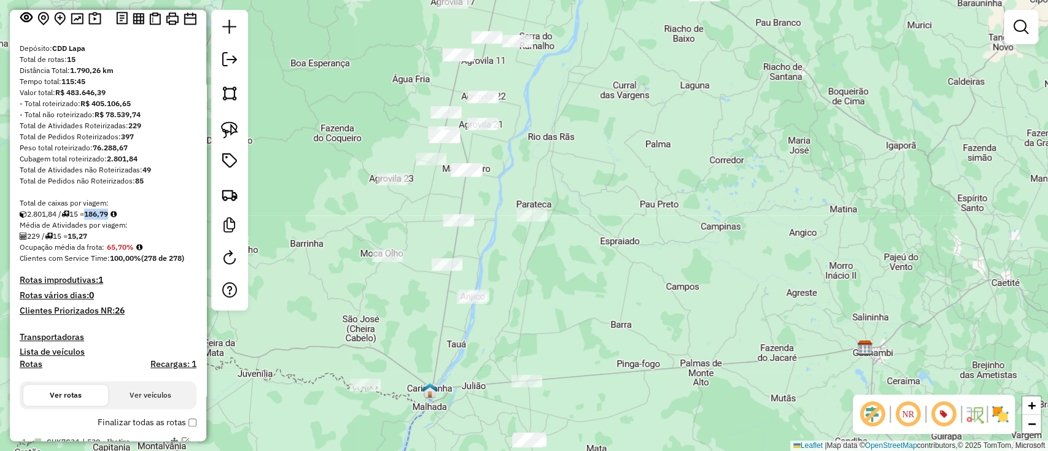
drag, startPoint x: 576, startPoint y: 281, endPoint x: 689, endPoint y: 336, distance: 125.8
click at [689, 336] on div "Janela de atendimento Grade de atendimento Capacidade Transportadoras Veículos …" at bounding box center [524, 225] width 1048 height 451
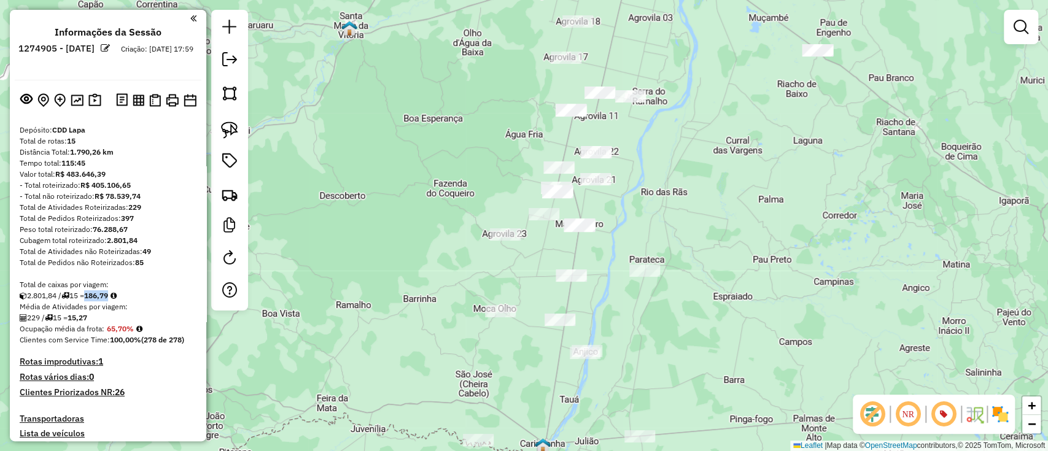
scroll to position [82, 0]
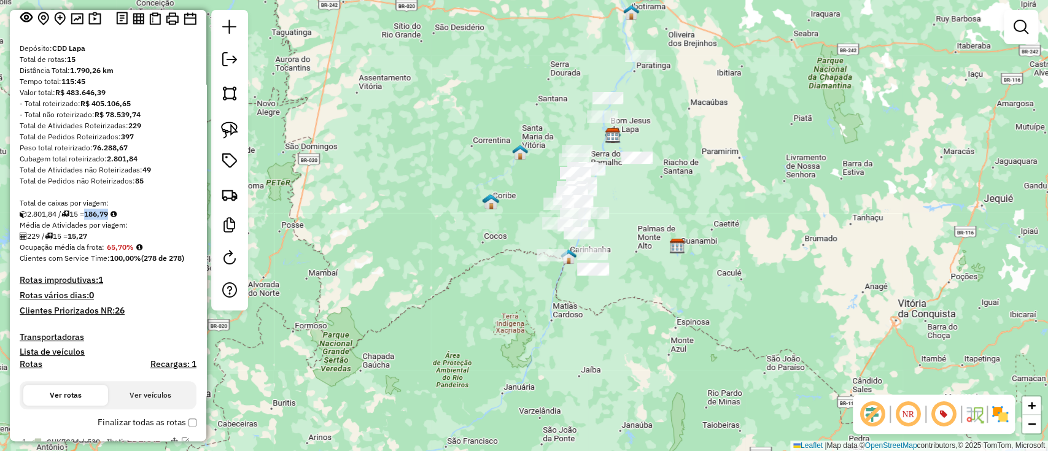
drag, startPoint x: 649, startPoint y: 108, endPoint x: 653, endPoint y: 136, distance: 28.0
click at [653, 136] on div "Janela de atendimento Grade de atendimento Capacidade Transportadoras Veículos …" at bounding box center [524, 225] width 1048 height 451
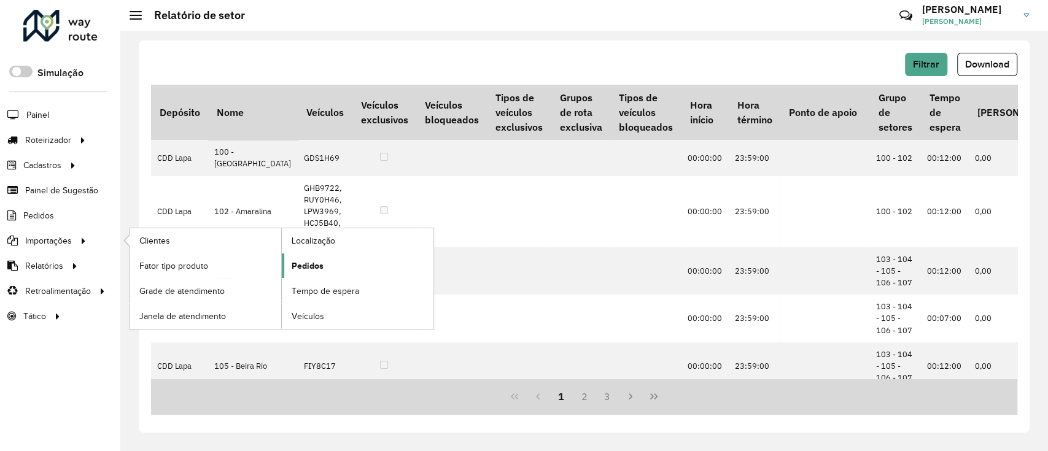
click at [306, 260] on span "Pedidos" at bounding box center [308, 266] width 32 height 13
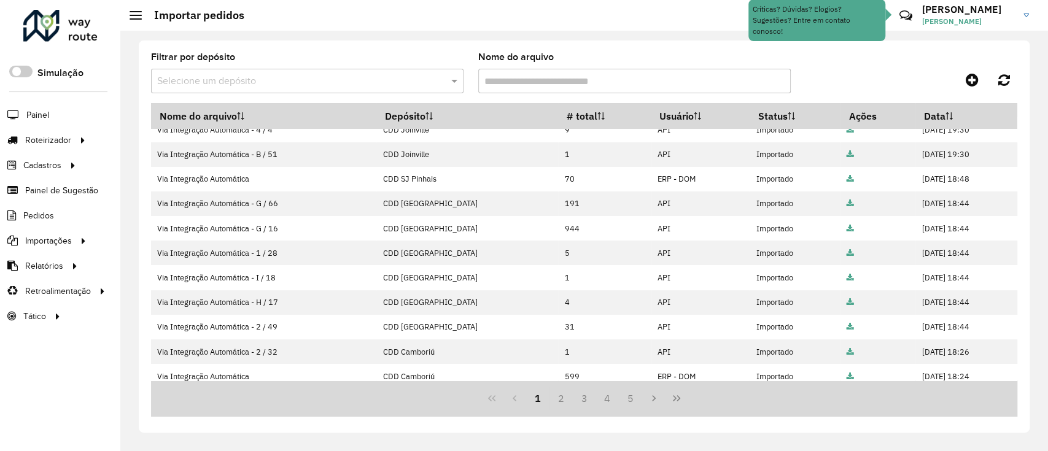
scroll to position [241, 0]
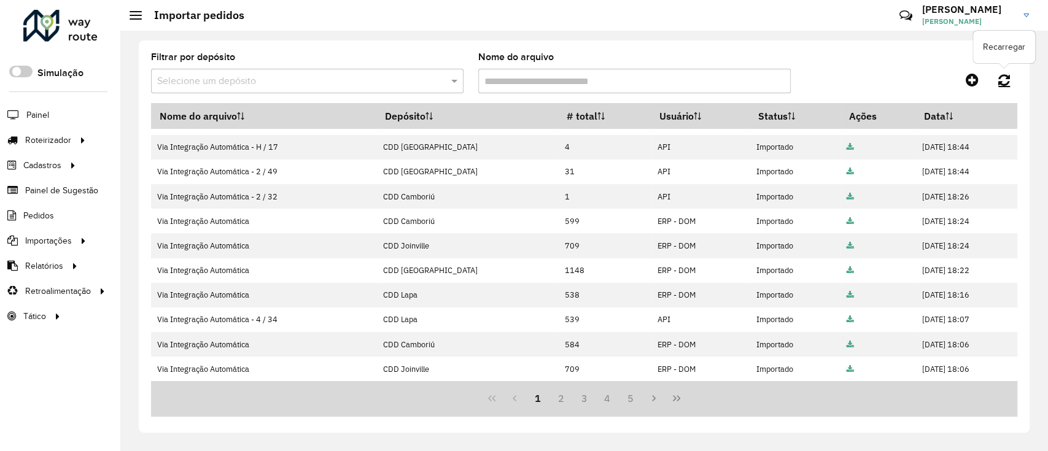
click at [995, 80] on link at bounding box center [1004, 80] width 26 height 22
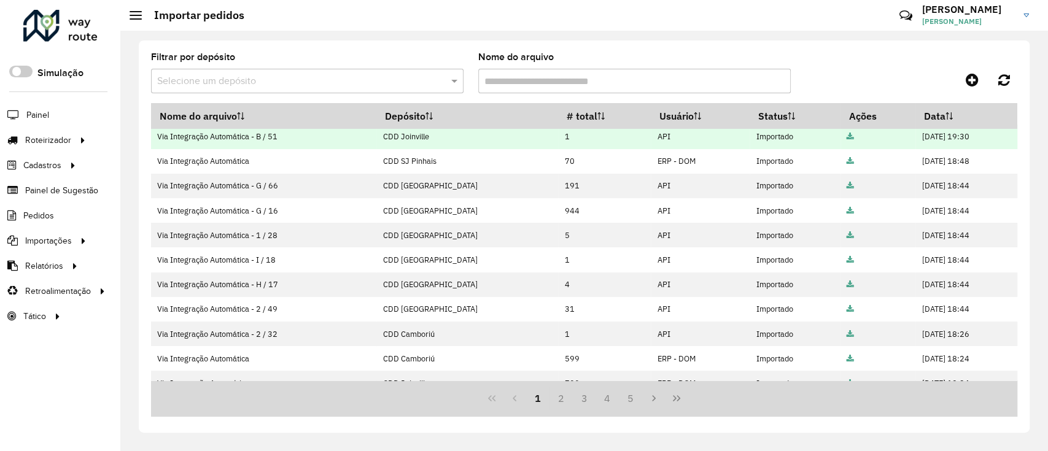
scroll to position [0, 0]
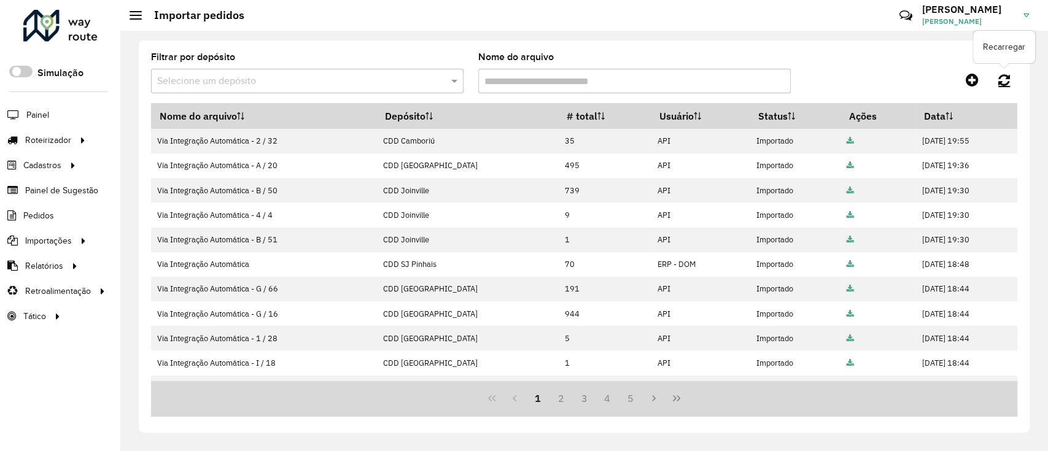
click at [997, 85] on link at bounding box center [1004, 80] width 26 height 22
click at [1001, 76] on icon at bounding box center [1004, 80] width 12 height 14
click at [795, 52] on div "Filtrar por depósito Selecione um depósito Nome do arquivo Nome do arquivo Depó…" at bounding box center [584, 237] width 891 height 392
click at [1004, 76] on icon at bounding box center [1004, 80] width 12 height 14
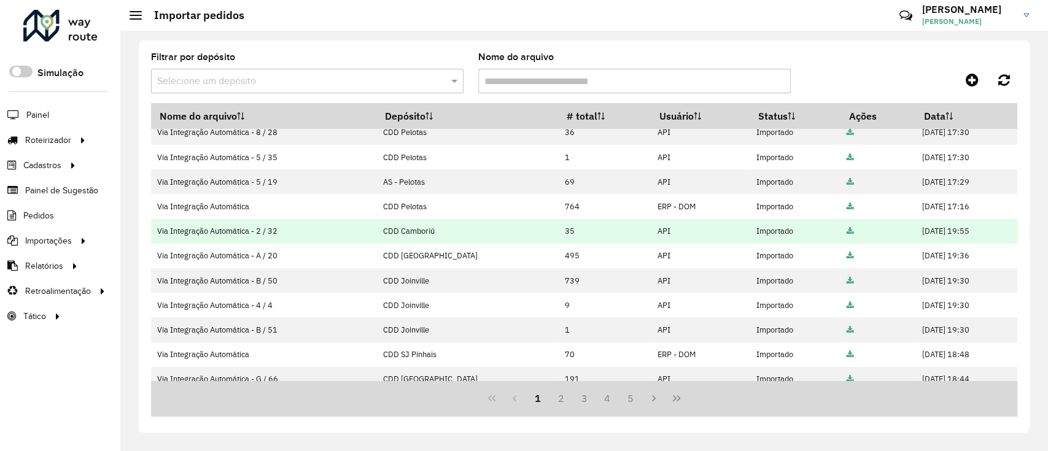
scroll to position [163, 0]
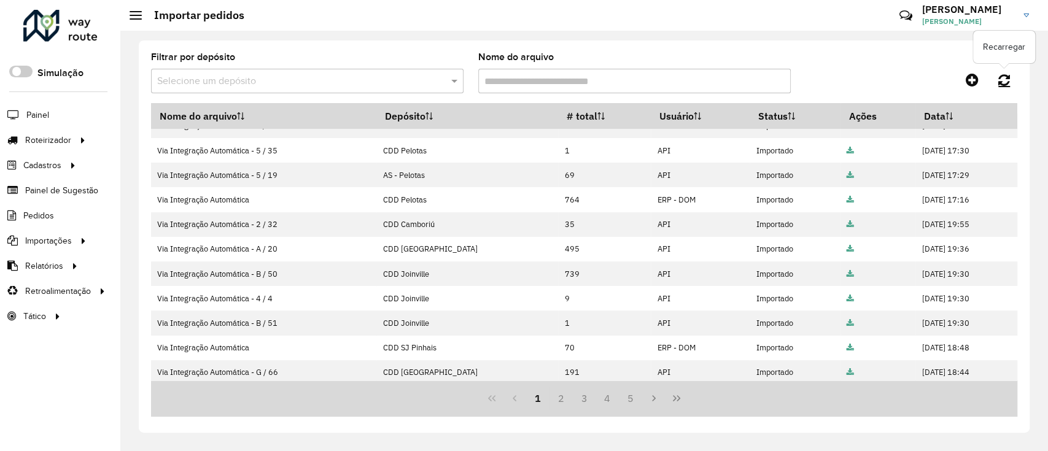
click at [997, 76] on link at bounding box center [1004, 80] width 26 height 22
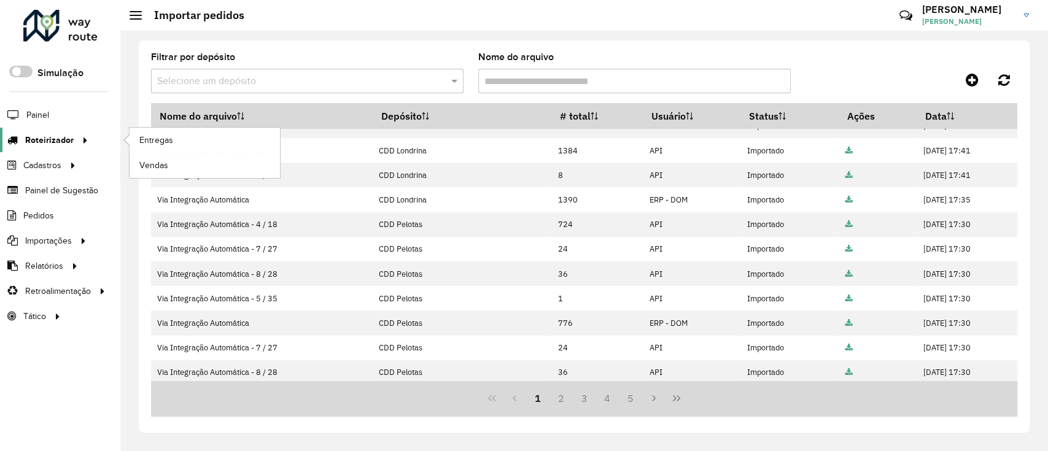
click at [45, 139] on span "Roteirizador" at bounding box center [49, 140] width 49 height 13
click at [193, 142] on link "Entregas" at bounding box center [205, 140] width 150 height 25
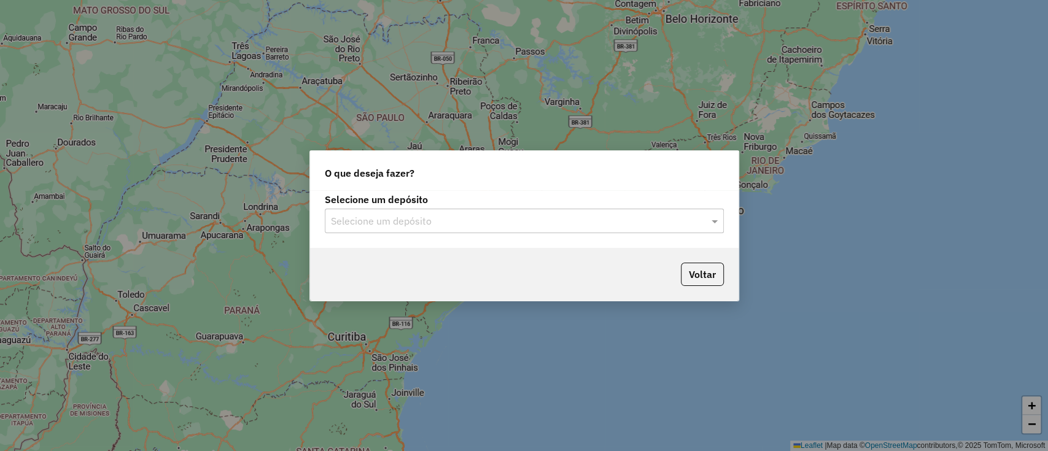
click at [447, 220] on input "text" at bounding box center [512, 221] width 362 height 15
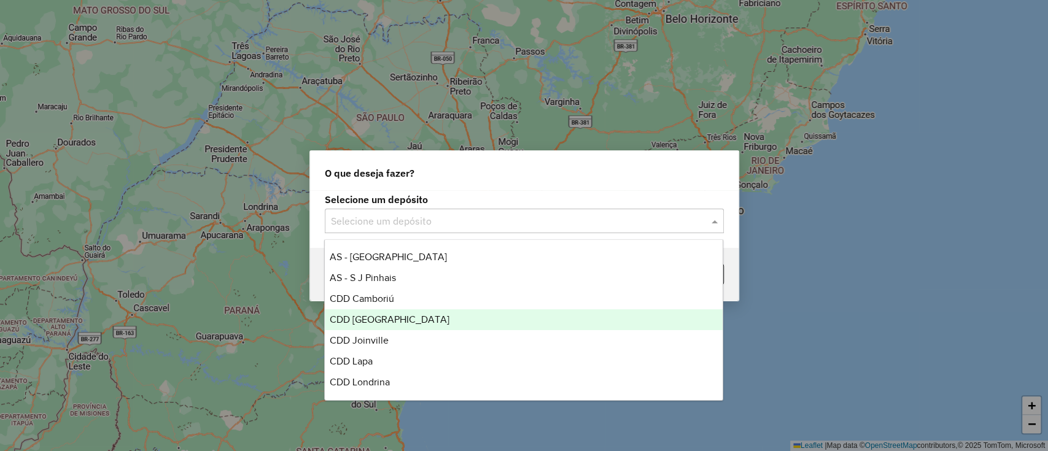
scroll to position [144, 0]
click at [376, 316] on span "CDD Londrina" at bounding box center [360, 321] width 60 height 10
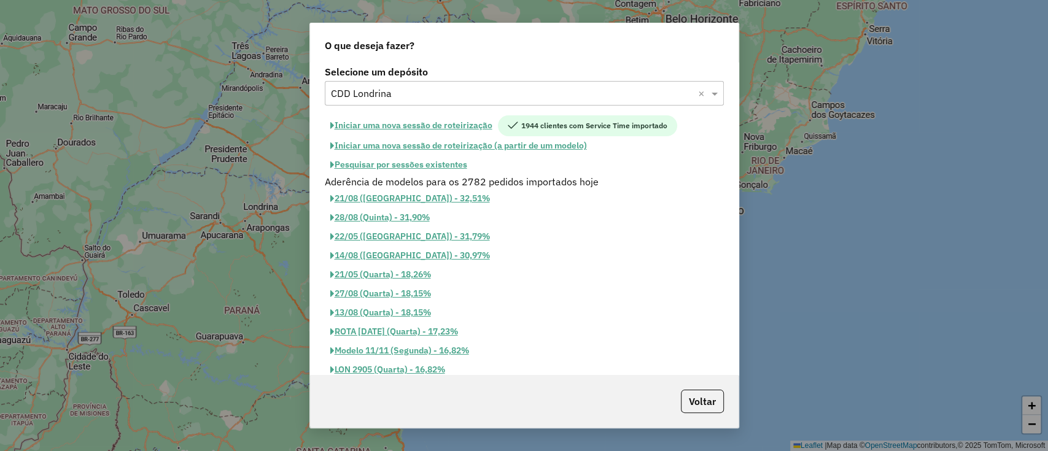
click at [418, 123] on button "Iniciar uma nova sessão de roteirização" at bounding box center [411, 125] width 173 height 21
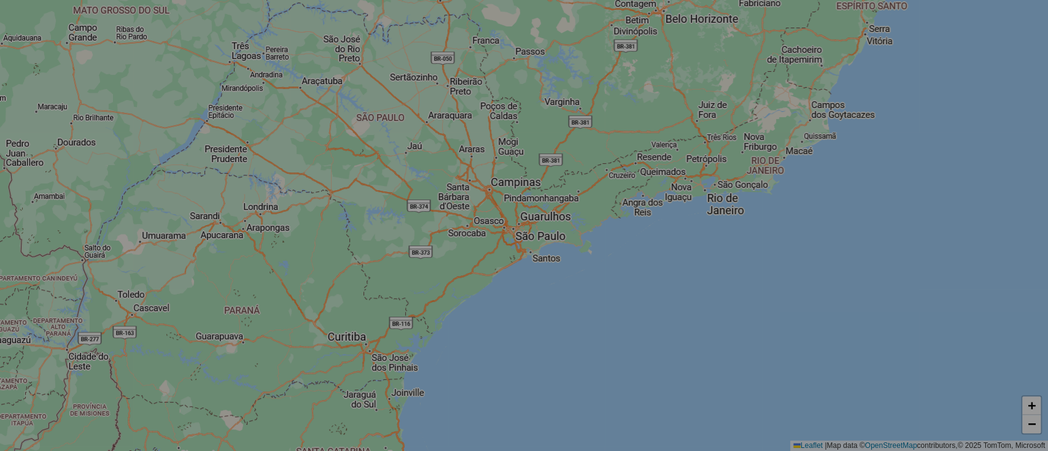
select select "*"
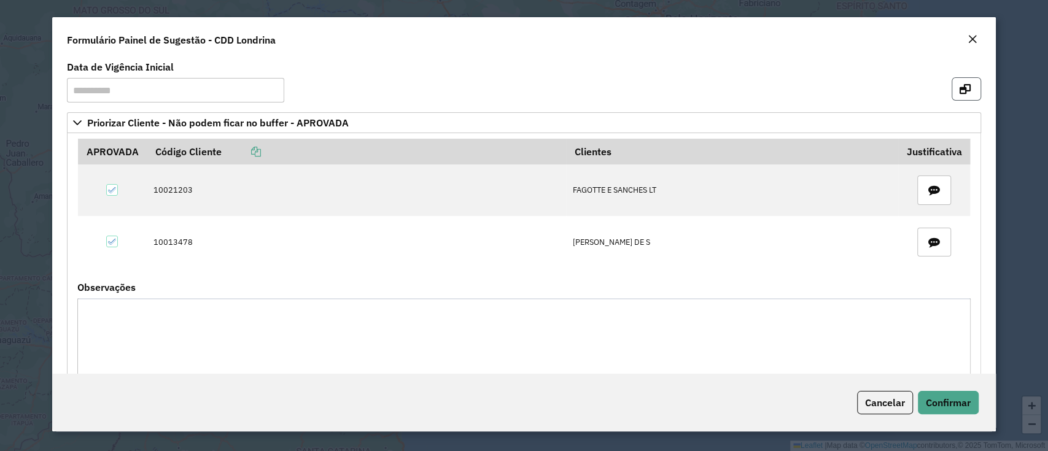
click at [965, 89] on icon "button" at bounding box center [965, 89] width 11 height 10
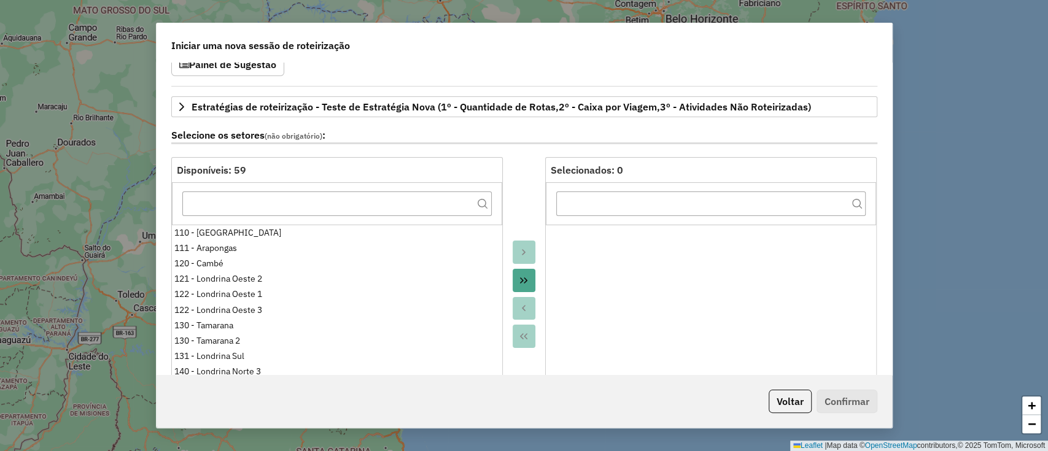
click at [523, 276] on button "Move All to Target" at bounding box center [524, 280] width 23 height 23
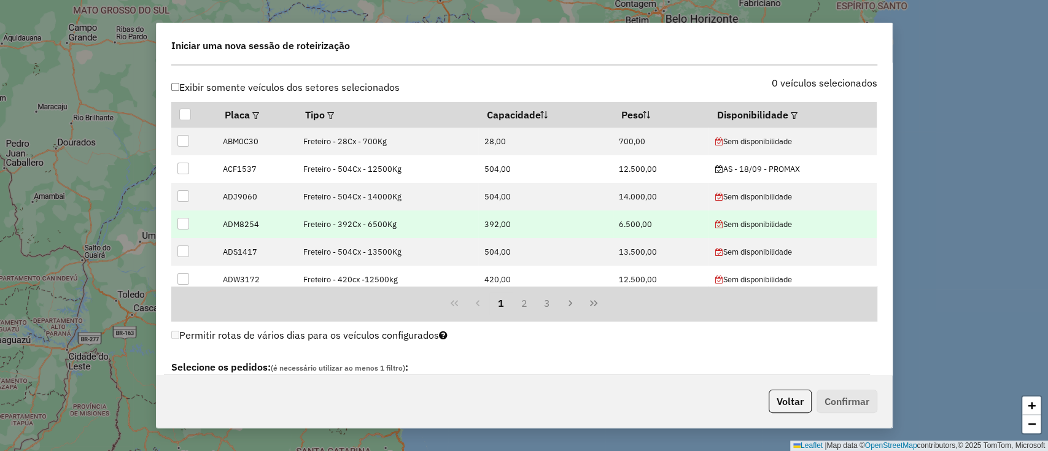
scroll to position [491, 0]
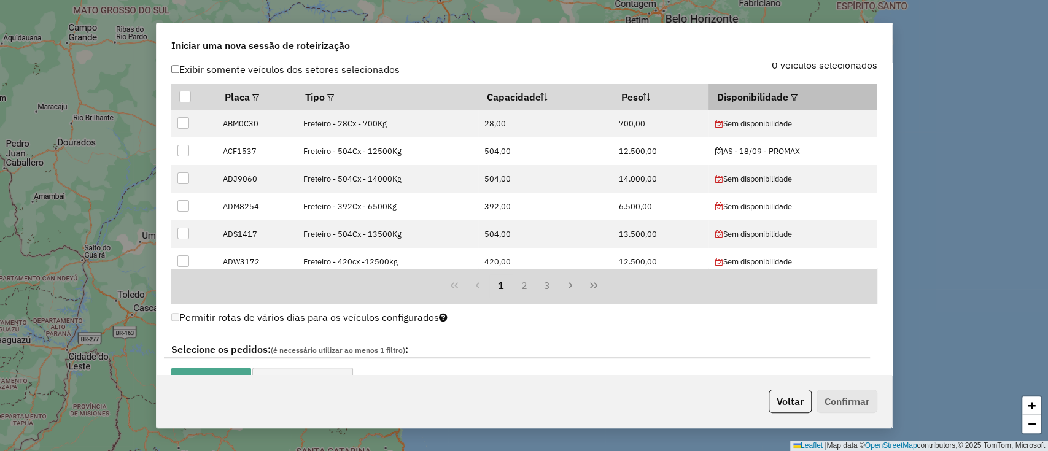
click at [791, 97] on em at bounding box center [794, 98] width 7 height 7
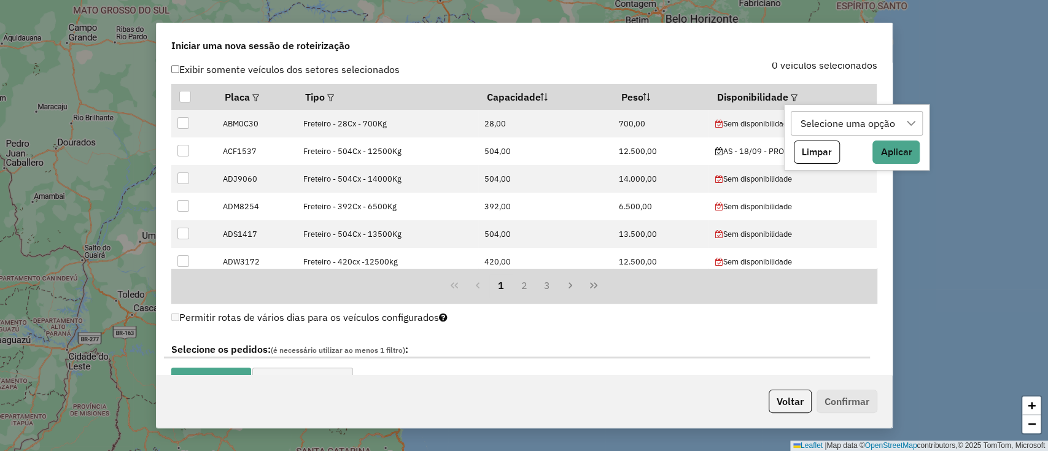
click at [820, 131] on div "Selecione uma opção" at bounding box center [847, 123] width 103 height 23
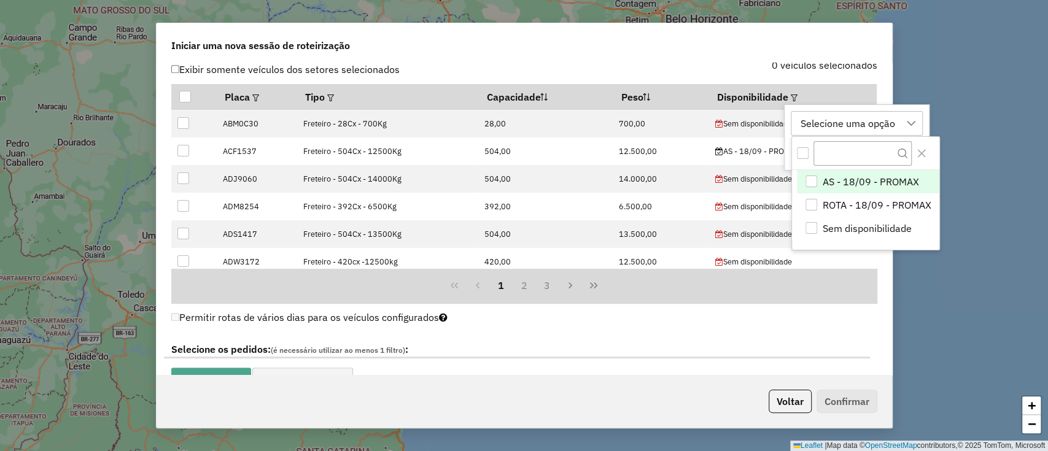
scroll to position [9, 55]
click at [850, 195] on li "ROTA - 18/09 - PROMAX" at bounding box center [868, 204] width 142 height 23
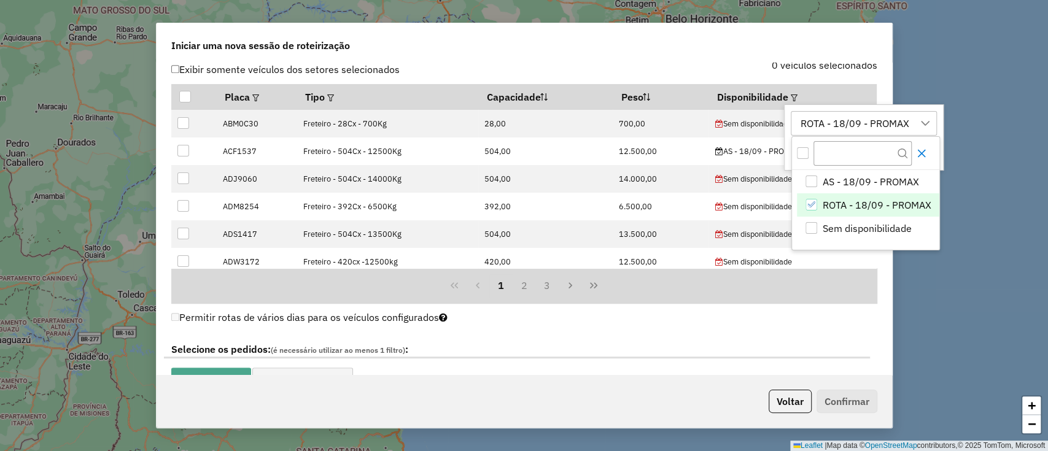
click at [920, 155] on icon "Close" at bounding box center [922, 154] width 10 height 10
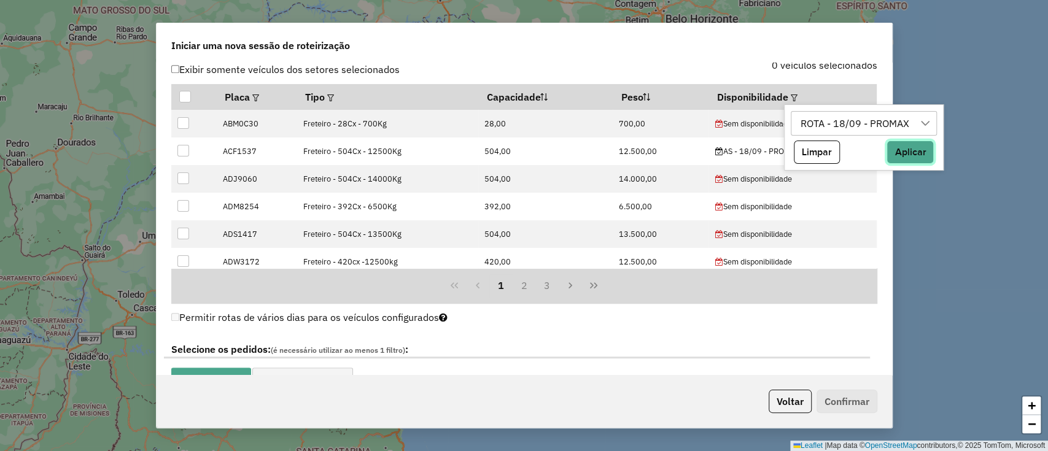
click at [893, 158] on button "Aplicar" at bounding box center [910, 152] width 47 height 23
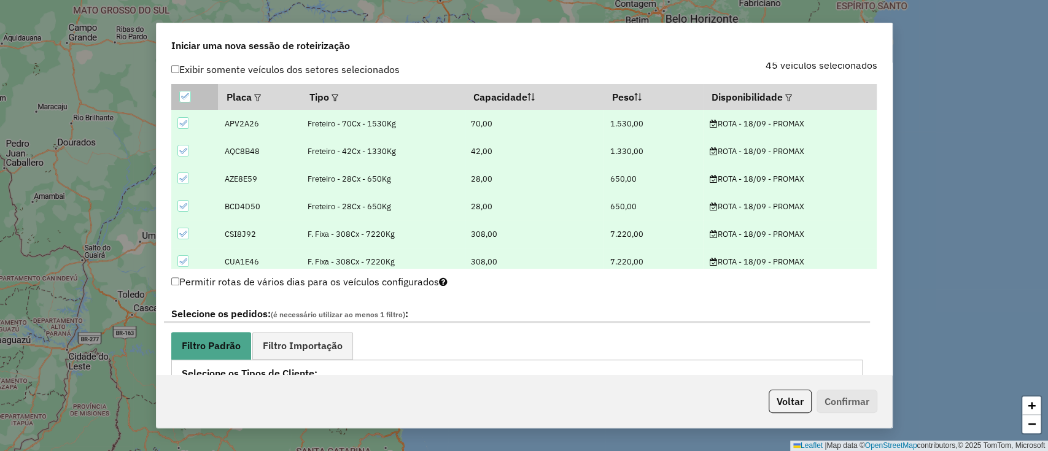
click at [188, 96] on icon at bounding box center [185, 96] width 9 height 9
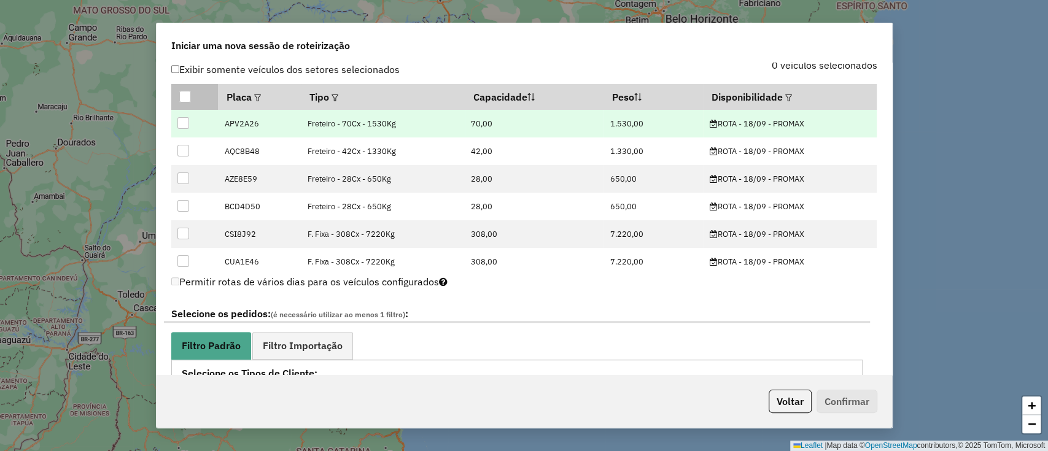
click at [187, 117] on div at bounding box center [183, 123] width 12 height 12
click at [187, 91] on div at bounding box center [185, 97] width 12 height 12
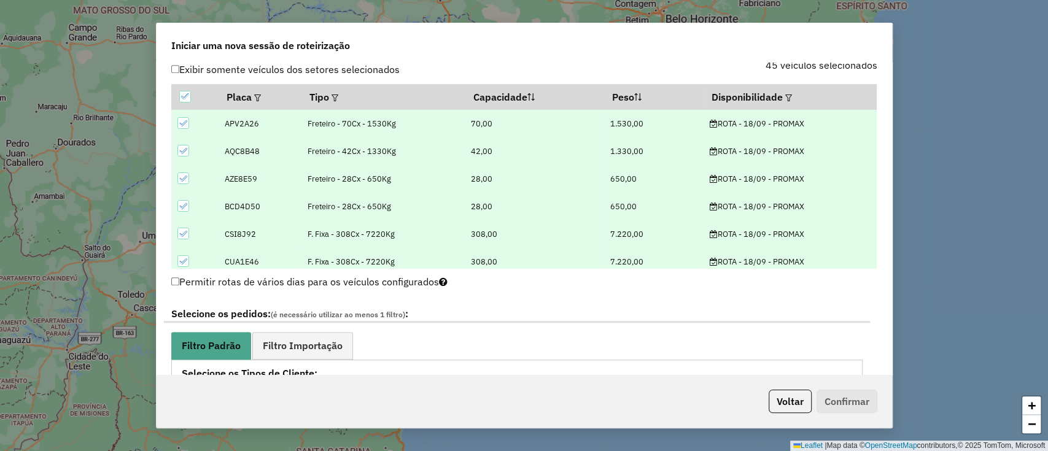
click at [181, 120] on icon at bounding box center [183, 123] width 9 height 9
click at [182, 149] on icon at bounding box center [183, 151] width 9 height 9
click at [182, 174] on icon at bounding box center [183, 178] width 9 height 9
click at [183, 202] on icon at bounding box center [183, 206] width 9 height 9
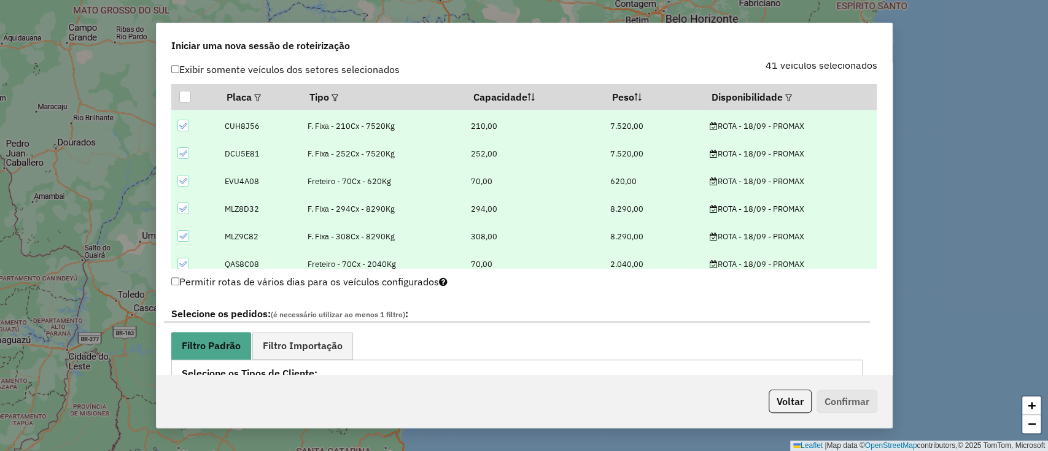
click at [180, 179] on icon at bounding box center [183, 181] width 9 height 9
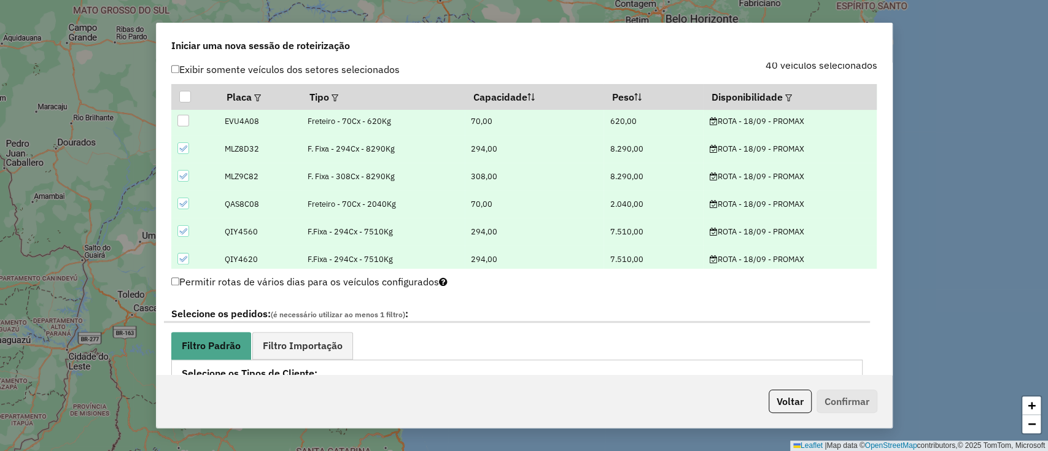
scroll to position [246, 0]
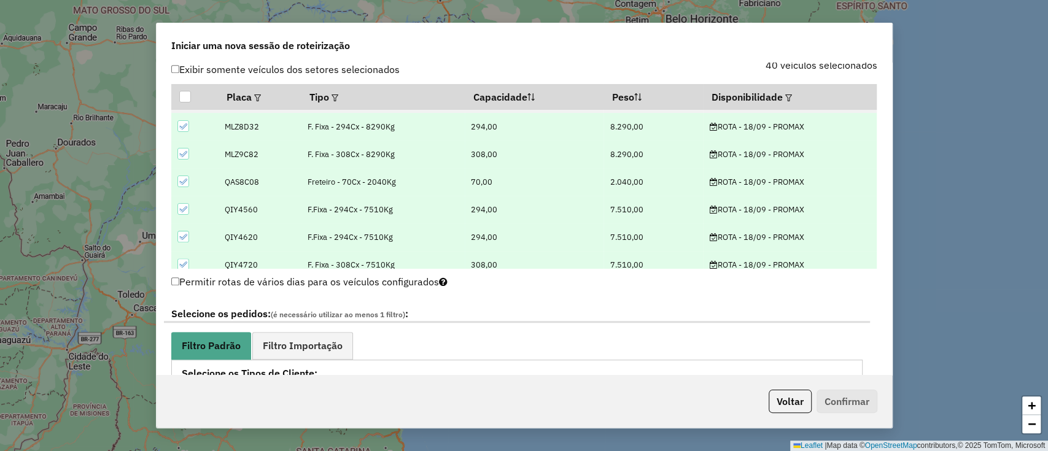
click at [179, 184] on icon at bounding box center [183, 181] width 9 height 9
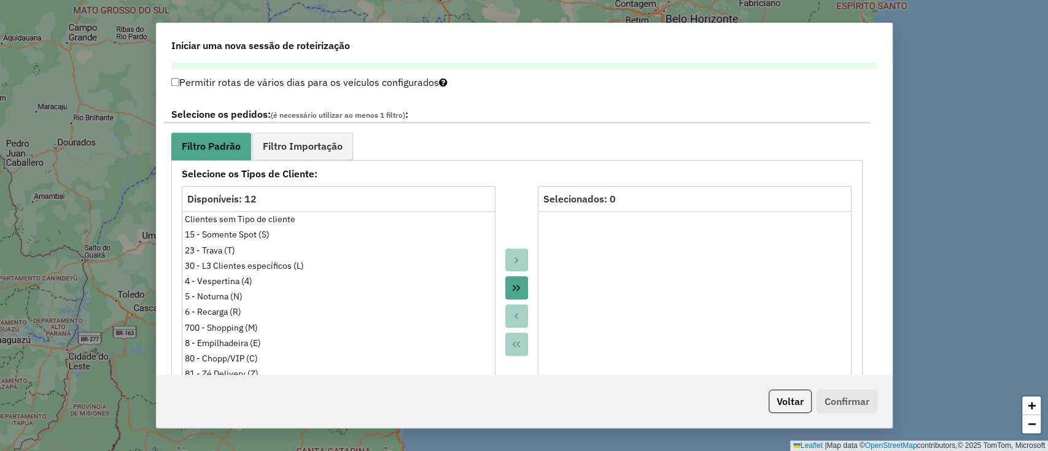
scroll to position [737, 0]
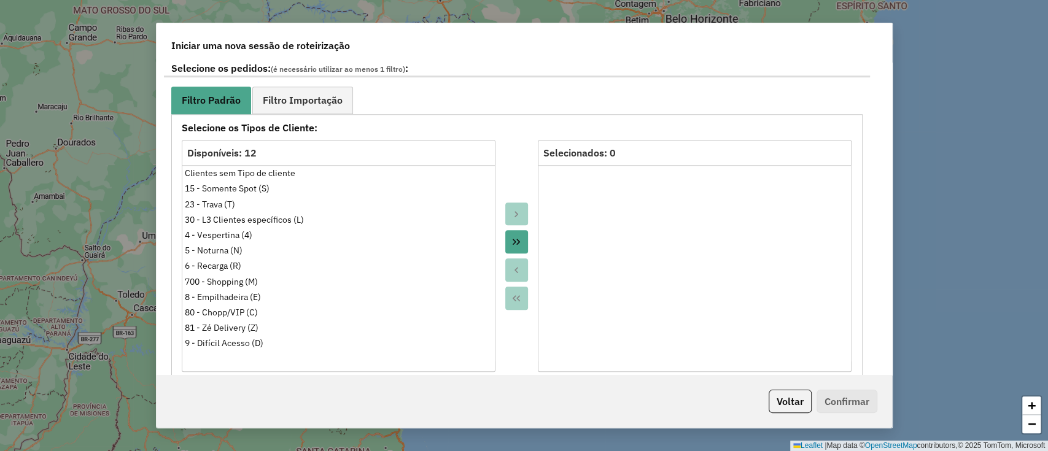
click at [516, 241] on icon "Move All to Target" at bounding box center [516, 242] width 7 height 6
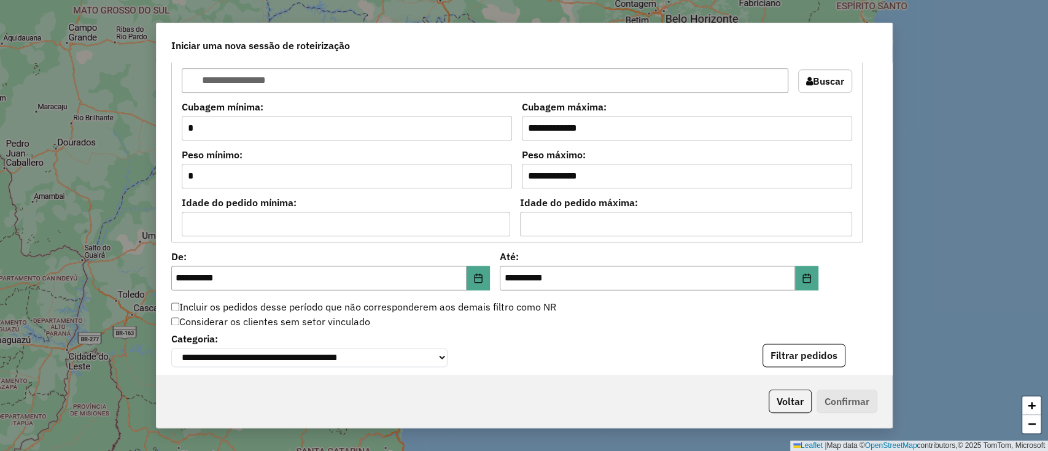
scroll to position [1146, 0]
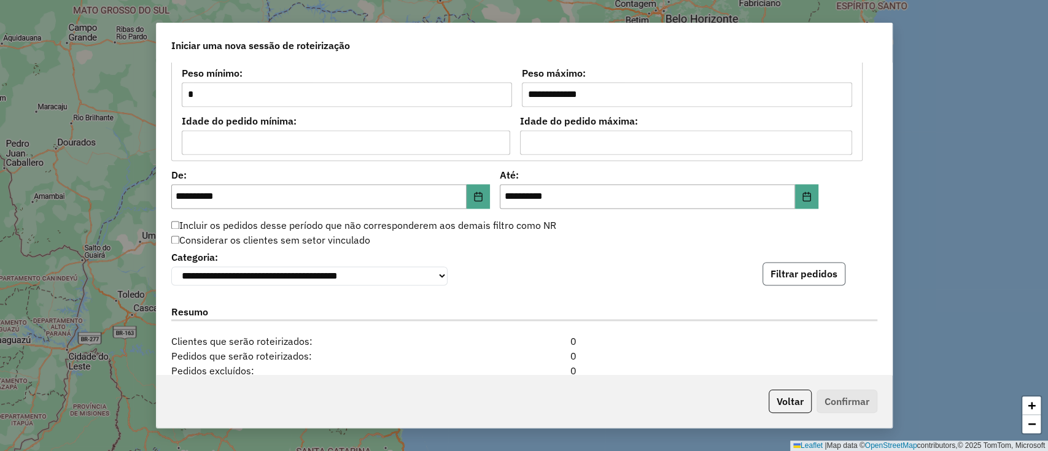
click at [816, 271] on button "Filtrar pedidos" at bounding box center [804, 273] width 83 height 23
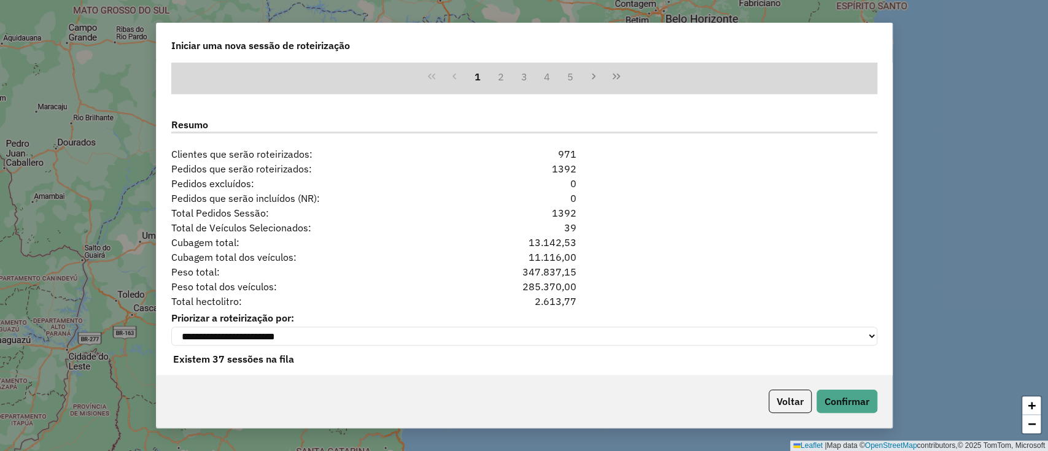
scroll to position [1602, 0]
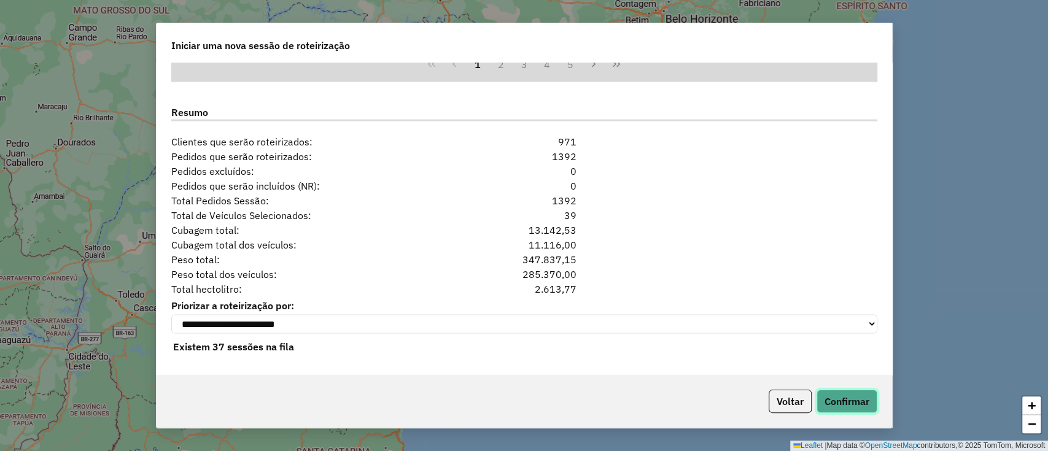
click at [845, 395] on button "Confirmar" at bounding box center [847, 401] width 61 height 23
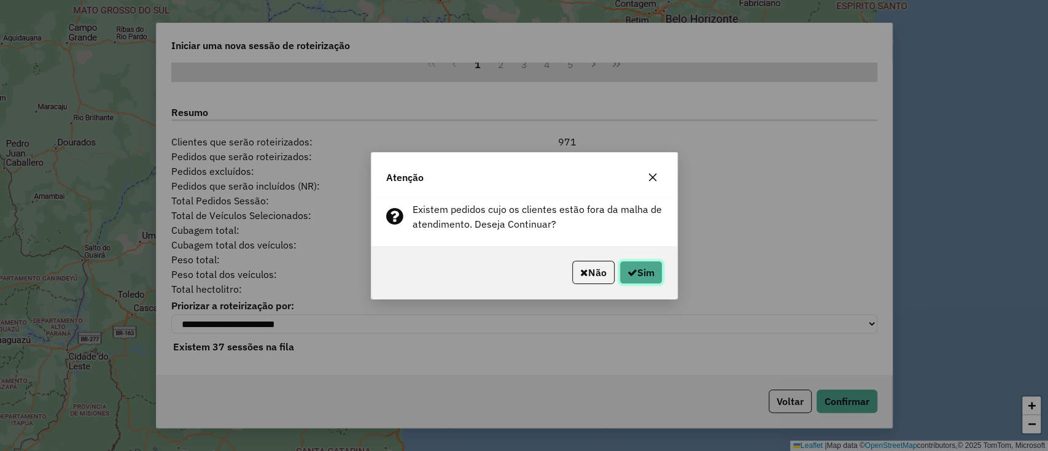
click at [646, 275] on button "Sim" at bounding box center [641, 272] width 43 height 23
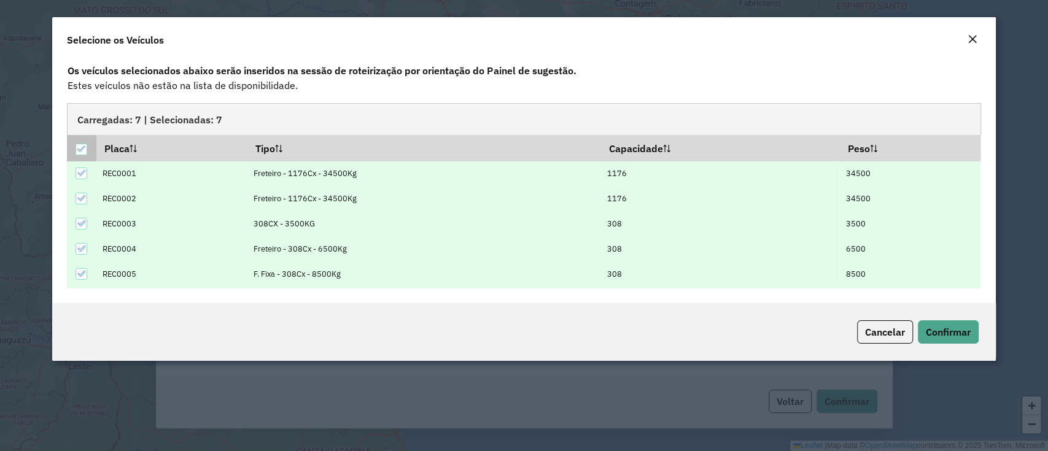
click at [79, 144] on div at bounding box center [82, 150] width 12 height 12
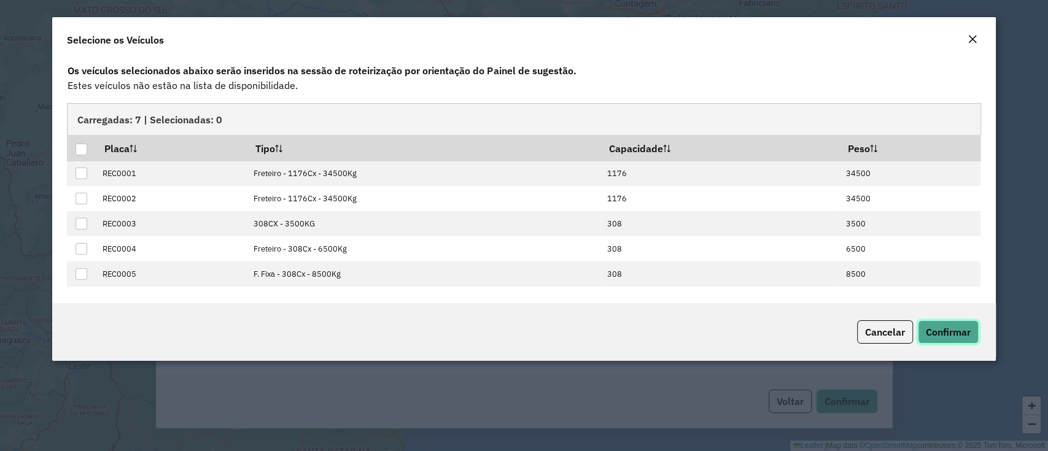
click at [955, 334] on span "Confirmar" at bounding box center [948, 332] width 45 height 12
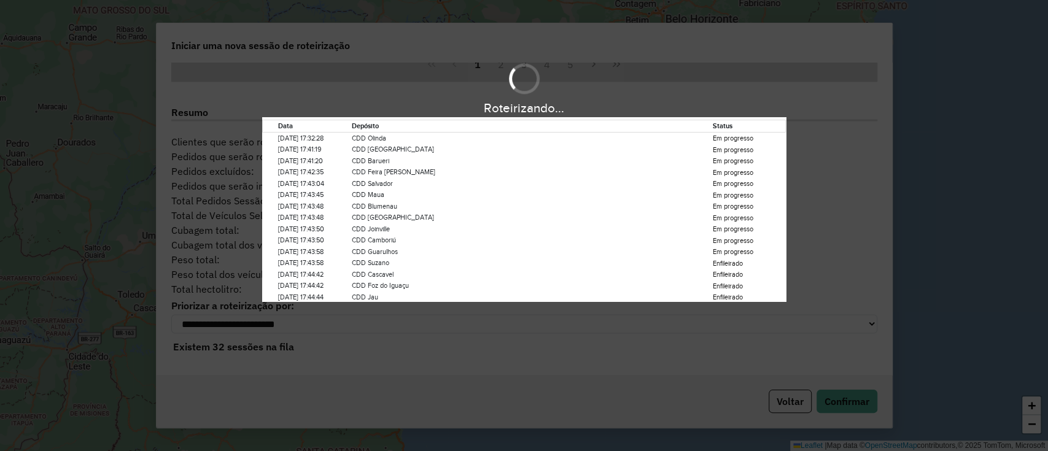
drag, startPoint x: 946, startPoint y: 185, endPoint x: 947, endPoint y: 192, distance: 7.4
click at [947, 185] on div "Roteirizando... Data Depósito Status 17/09/2025 17:32:28 CDD Olinda Em progress…" at bounding box center [524, 180] width 1048 height 243
